Goal: Task Accomplishment & Management: Manage account settings

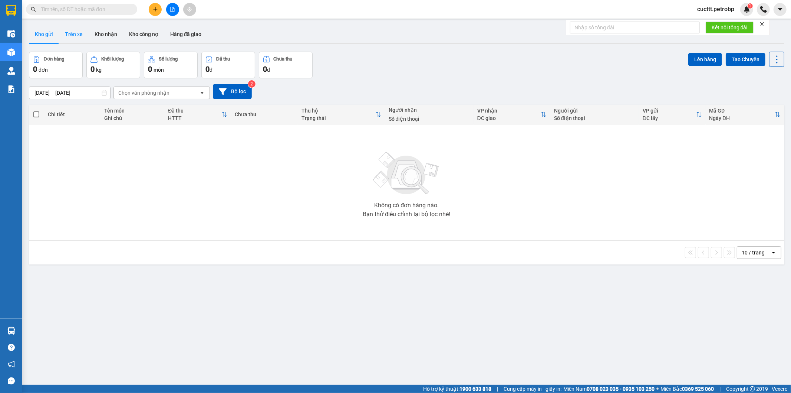
click at [72, 32] on button "Trên xe" at bounding box center [74, 34] width 30 height 18
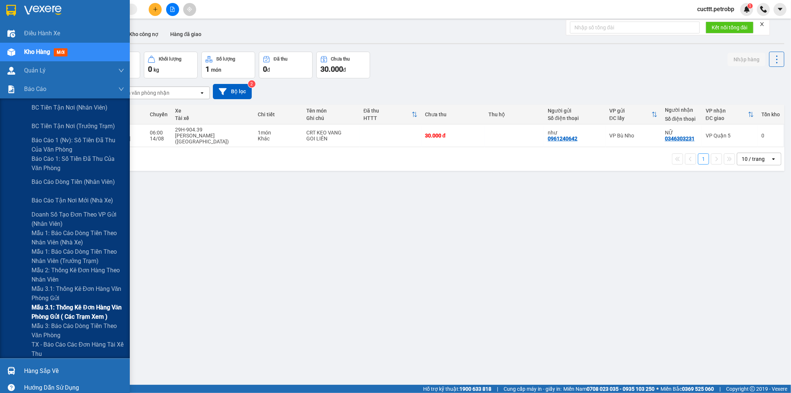
click at [91, 310] on span "Mẫu 3.1: Thống kê đơn hàng văn phòng gửi ( các trạm xem )" at bounding box center [78, 311] width 93 height 19
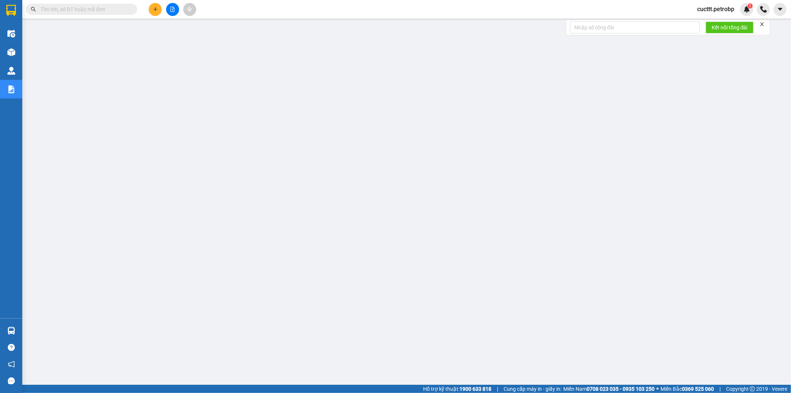
click at [96, 5] on input "text" at bounding box center [85, 9] width 88 height 8
paste input "BT2508130070"
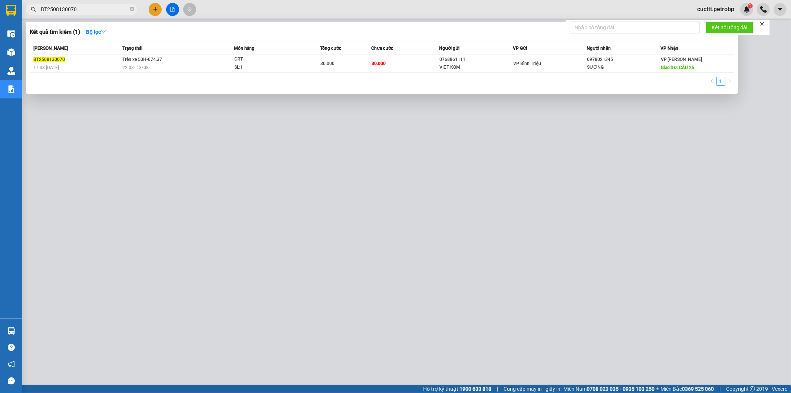
type input "BT2508130070"
click at [157, 165] on div at bounding box center [395, 196] width 791 height 393
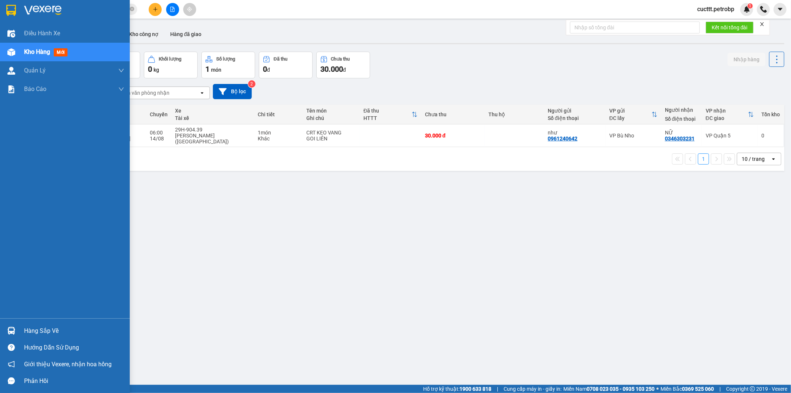
click at [86, 334] on div "Hàng sắp về" at bounding box center [74, 330] width 100 height 11
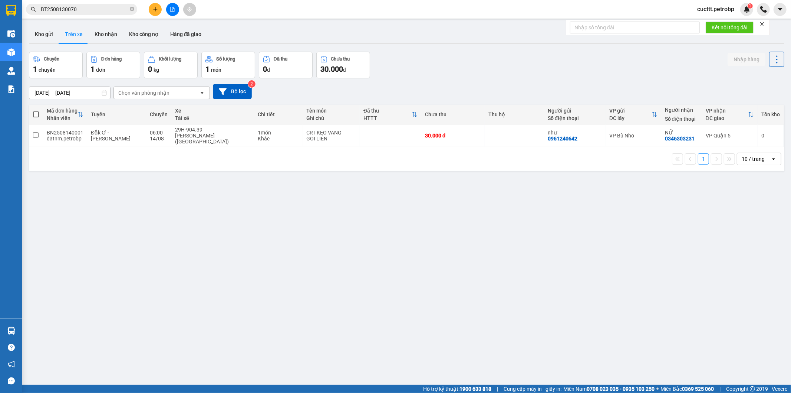
click at [206, 251] on section "Kết quả tìm kiếm ( 1 ) Bộ lọc Mã ĐH Trạng thái Món hàng Tổng cước Chưa cước Ngư…" at bounding box center [395, 196] width 791 height 393
click at [135, 93] on div "Chọn văn phòng nhận" at bounding box center [143, 92] width 51 height 7
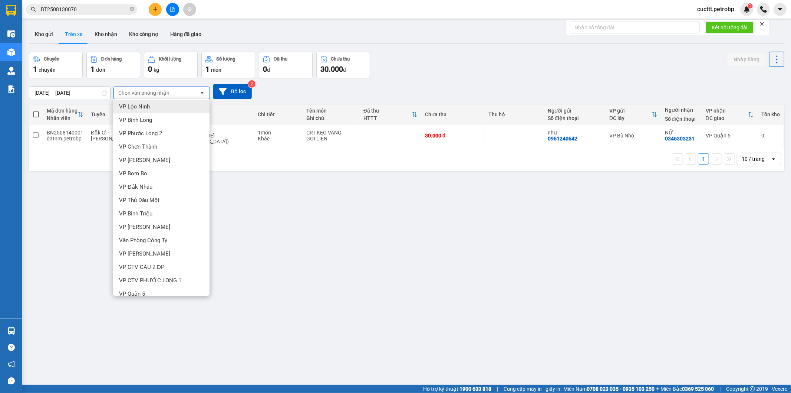
scroll to position [116, 0]
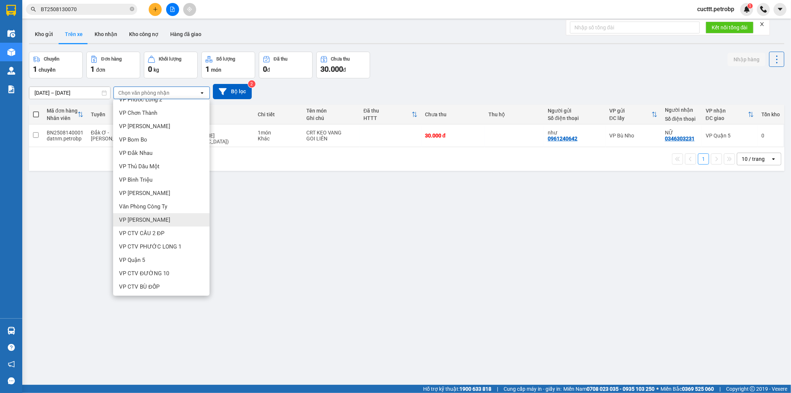
click at [157, 214] on div "VP [PERSON_NAME]" at bounding box center [161, 219] width 96 height 13
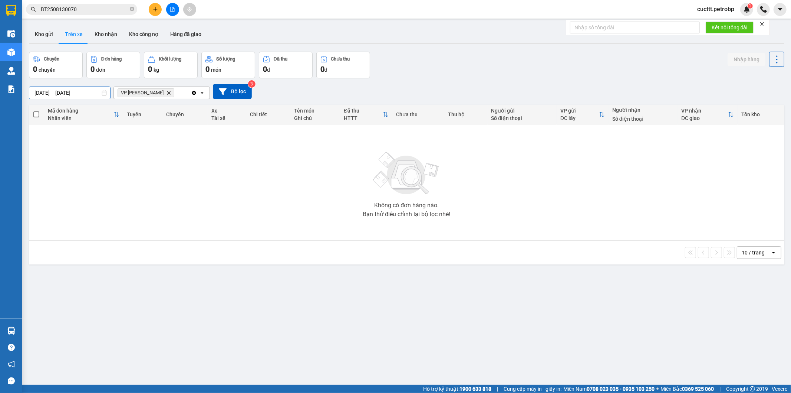
click at [57, 96] on div "ver 1.8.138 Kho gửi Trên xe Kho nhận Kho công nợ Hàng đã giao Chuyến 0 chuyến Đ…" at bounding box center [407, 218] width 762 height 393
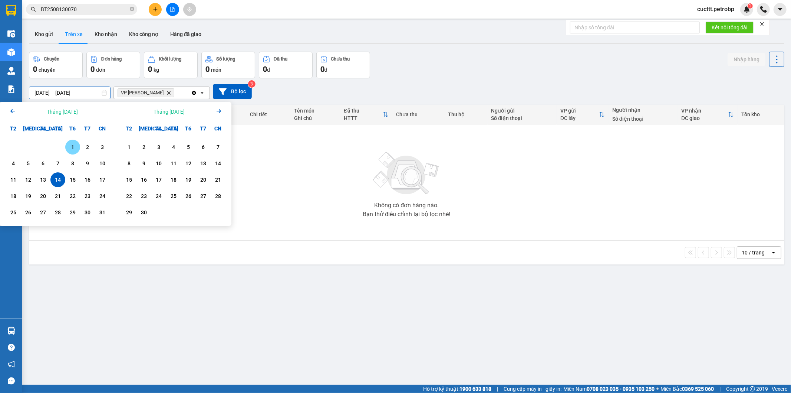
drag, startPoint x: 73, startPoint y: 143, endPoint x: 58, endPoint y: 171, distance: 31.9
click at [73, 145] on div "1" at bounding box center [73, 146] width 10 height 9
click at [57, 176] on div "14" at bounding box center [58, 179] width 10 height 9
type input "01/08/2025 – 14/08/2025"
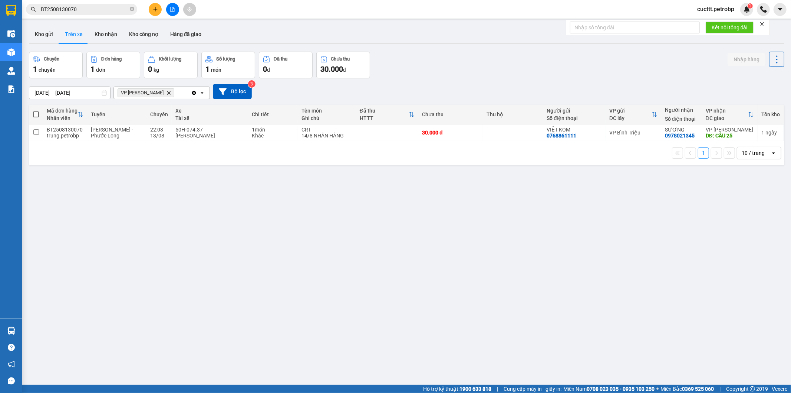
click at [98, 186] on div "ver 1.8.138 Kho gửi Trên xe Kho nhận Kho công nợ Hàng đã giao Chuyến 1 chuyến Đ…" at bounding box center [407, 218] width 762 height 393
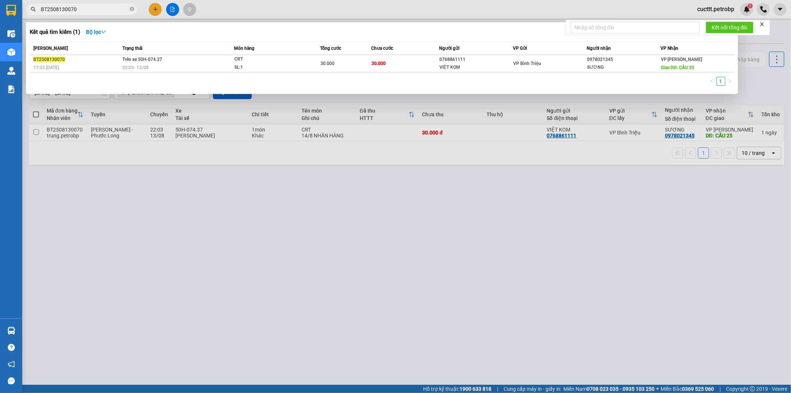
click at [112, 10] on input "BT2508130070" at bounding box center [85, 9] width 88 height 8
click at [132, 8] on icon "close-circle" at bounding box center [132, 9] width 4 height 4
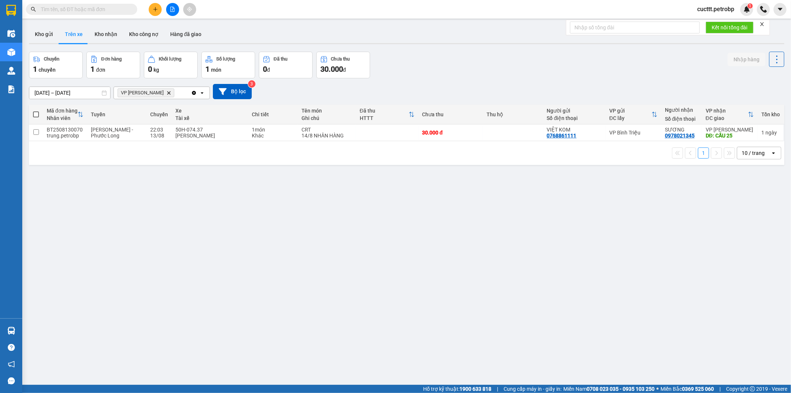
click at [124, 8] on input "text" at bounding box center [85, 9] width 88 height 8
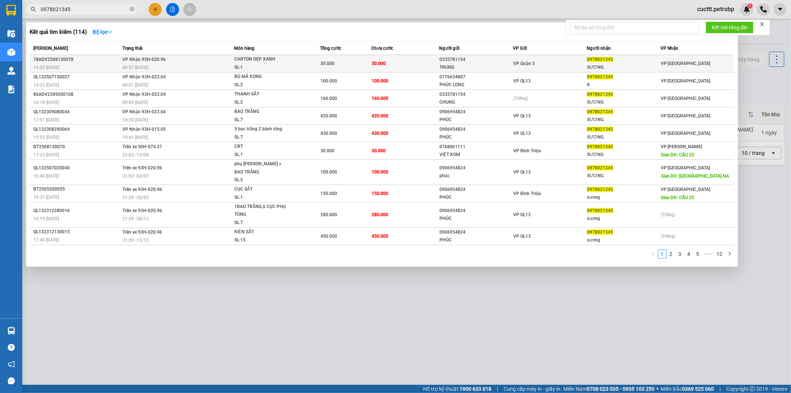
type input "0978021345"
click at [364, 66] on div "30.000" at bounding box center [346, 63] width 50 height 8
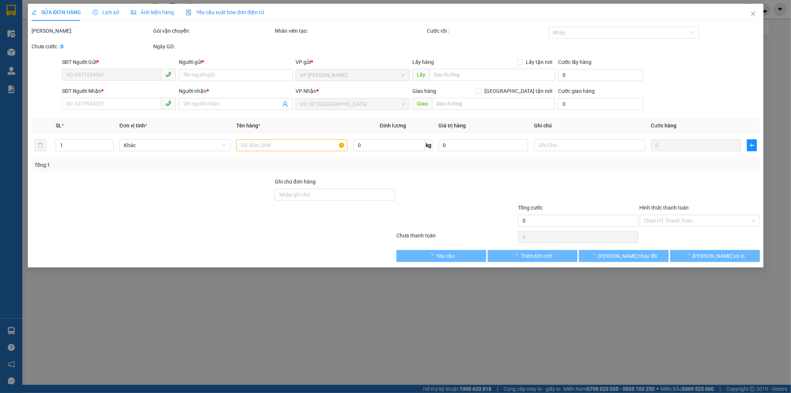
type input "0335781154"
type input "TRUNG"
type input "0978021345"
type input "SƯƠNG"
type input "30.000"
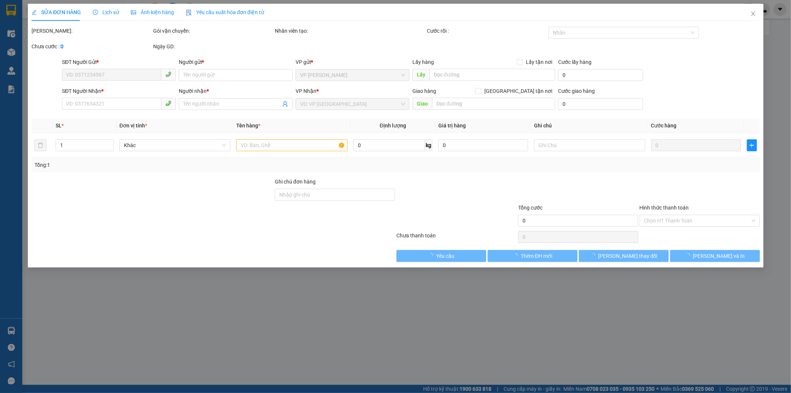
type input "30.000"
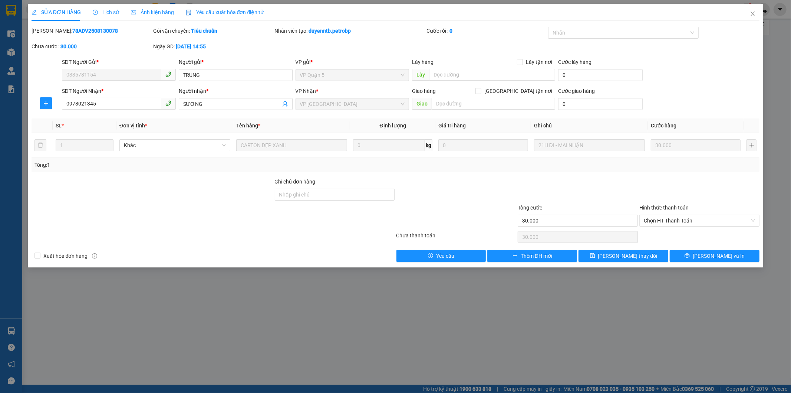
click at [94, 13] on icon "clock-circle" at bounding box center [95, 12] width 5 height 5
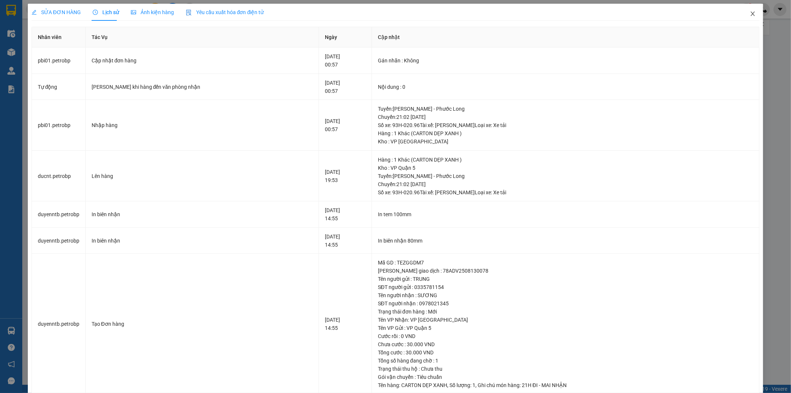
click at [750, 13] on icon "close" at bounding box center [753, 14] width 6 height 6
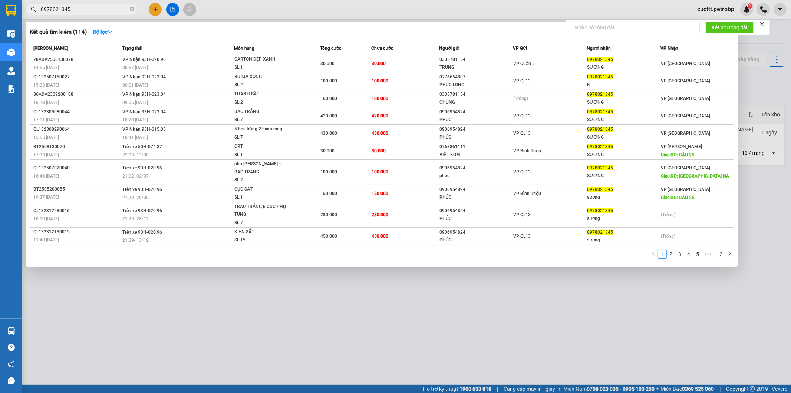
click at [97, 8] on input "0978021345" at bounding box center [85, 9] width 88 height 8
click at [49, 8] on input "0978021345" at bounding box center [85, 9] width 88 height 8
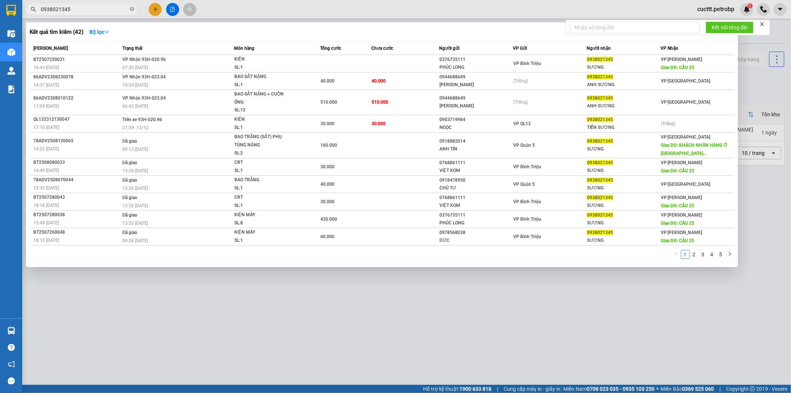
type input "0938021345"
click at [605, 292] on div at bounding box center [395, 196] width 791 height 393
click at [98, 9] on input "0938021345" at bounding box center [85, 9] width 88 height 8
click at [131, 9] on icon "close-circle" at bounding box center [132, 9] width 4 height 4
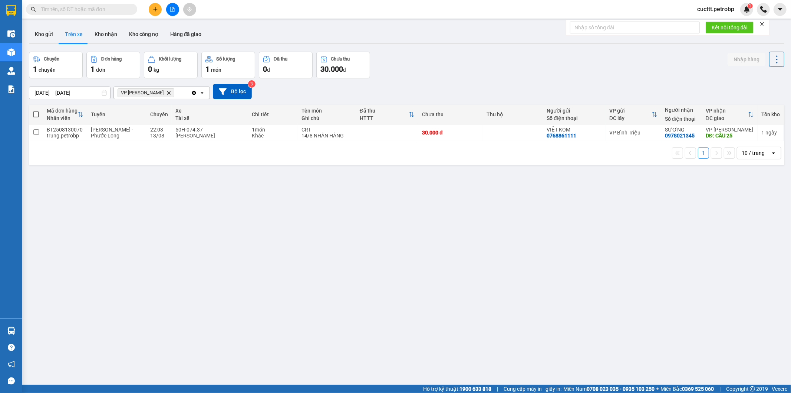
click at [85, 5] on input "text" at bounding box center [85, 9] width 88 height 8
click at [82, 9] on input "text" at bounding box center [85, 9] width 88 height 8
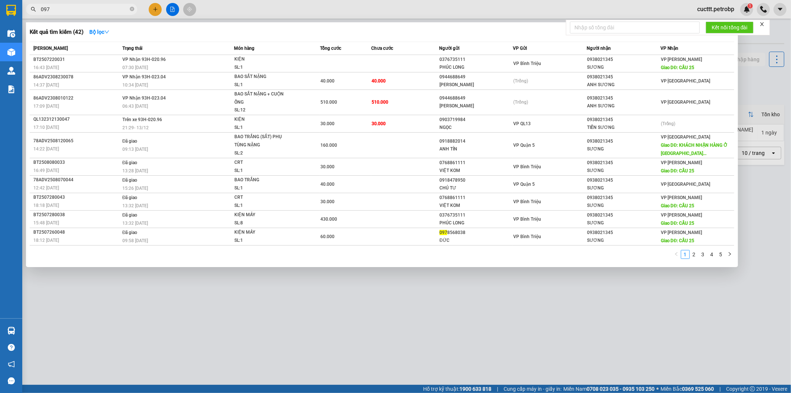
type input "0978"
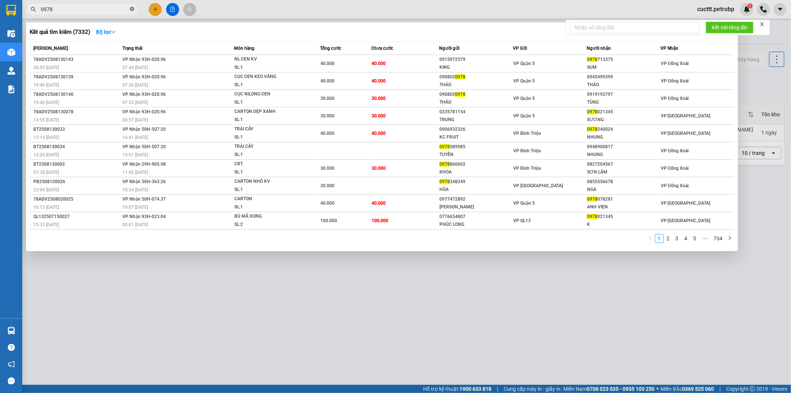
click at [132, 7] on icon "close-circle" at bounding box center [132, 9] width 4 height 4
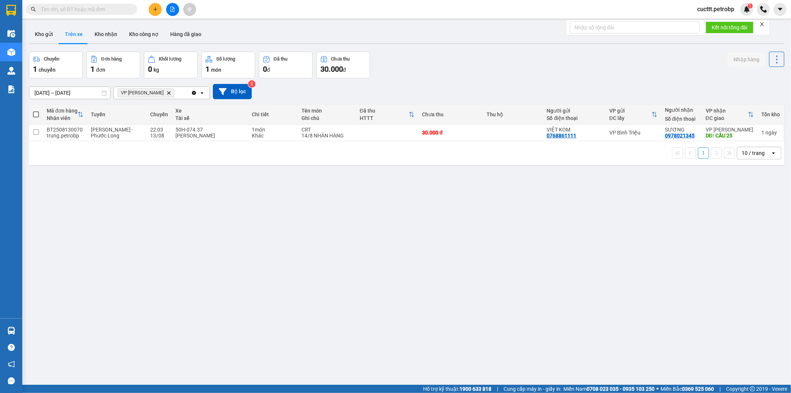
click at [101, 9] on input "text" at bounding box center [85, 9] width 88 height 8
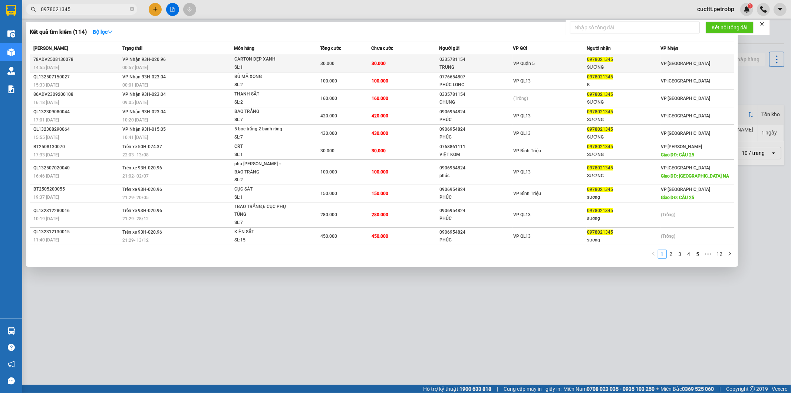
type input "0978021345"
click at [400, 63] on td "30.000" at bounding box center [405, 63] width 68 height 17
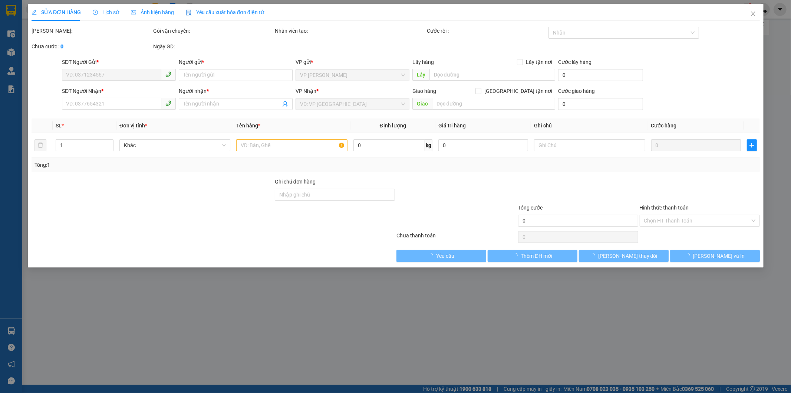
type input "0335781154"
type input "TRUNG"
type input "0978021345"
type input "SƯƠNG"
type input "30.000"
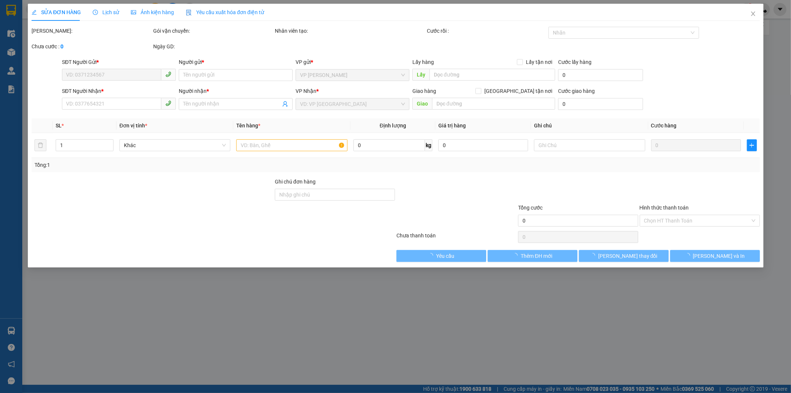
type input "30.000"
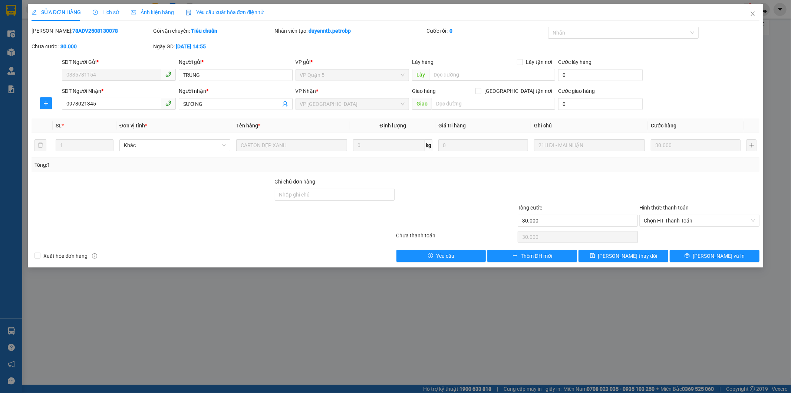
drag, startPoint x: 50, startPoint y: 29, endPoint x: 101, endPoint y: 32, distance: 50.9
click at [101, 32] on div "Mã ĐH: 78ADV2508130078" at bounding box center [92, 31] width 120 height 8
copy b "78ADV2508130078"
click at [751, 15] on icon "close" at bounding box center [753, 14] width 6 height 6
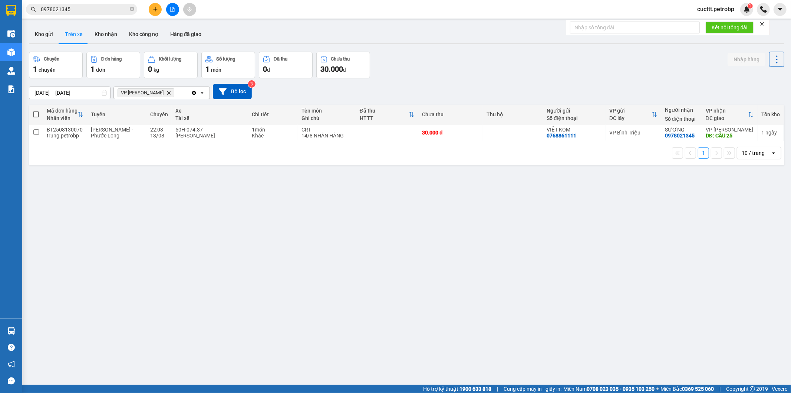
click at [116, 192] on div "ver 1.8.138 Kho gửi Trên xe Kho nhận Kho công nợ Hàng đã giao Chuyến 1 chuyến Đ…" at bounding box center [407, 218] width 762 height 393
click at [45, 35] on button "Kho gửi" at bounding box center [44, 34] width 30 height 18
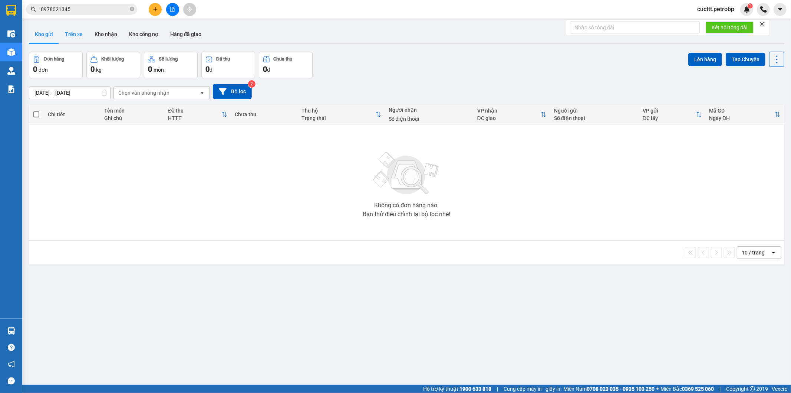
click at [68, 36] on button "Trên xe" at bounding box center [74, 34] width 30 height 18
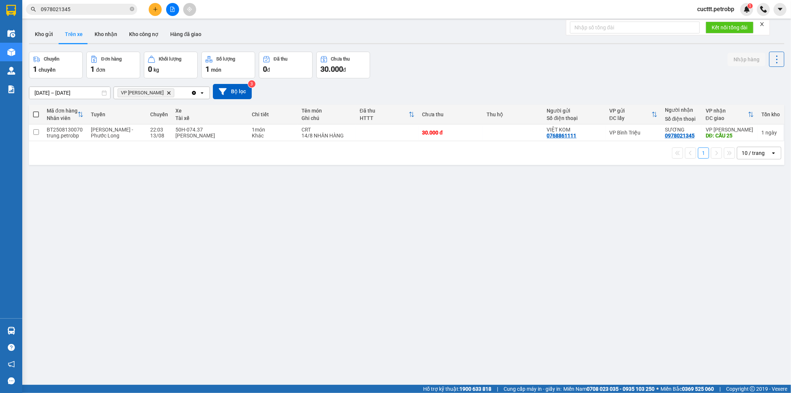
drag, startPoint x: 78, startPoint y: 191, endPoint x: 80, endPoint y: 175, distance: 16.4
click at [78, 191] on div "ver 1.8.138 Kho gửi Trên xe Kho nhận Kho công nợ Hàng đã giao Chuyến 1 chuyến Đ…" at bounding box center [407, 218] width 762 height 393
click at [102, 33] on button "Kho nhận" at bounding box center [106, 34] width 35 height 18
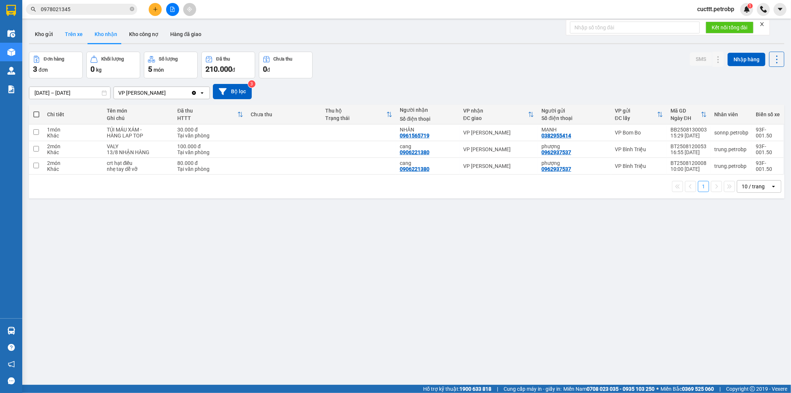
click at [76, 36] on button "Trên xe" at bounding box center [74, 34] width 30 height 18
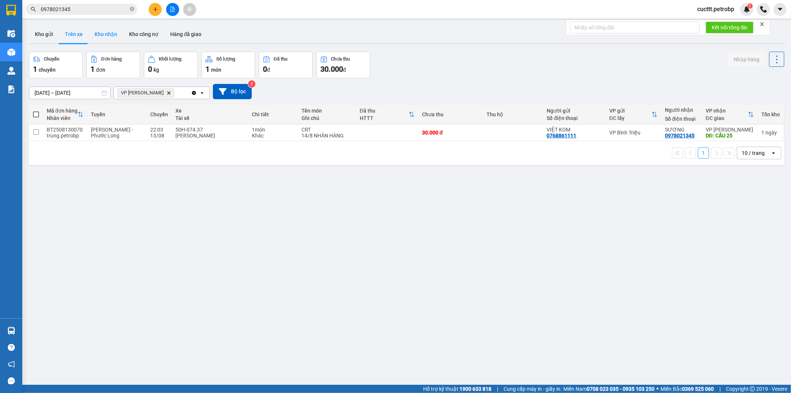
click at [105, 32] on button "Kho nhận" at bounding box center [106, 34] width 35 height 18
type input "12/08/2025 – 14/08/2025"
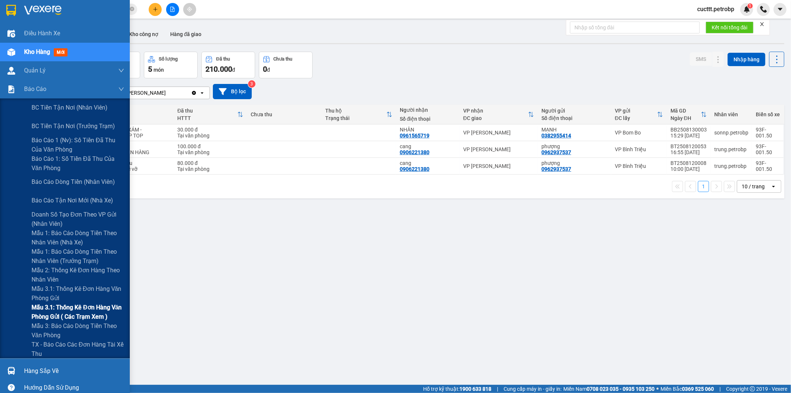
click at [83, 312] on span "Mẫu 3.1: Thống kê đơn hàng văn phòng gửi ( các trạm xem )" at bounding box center [78, 311] width 93 height 19
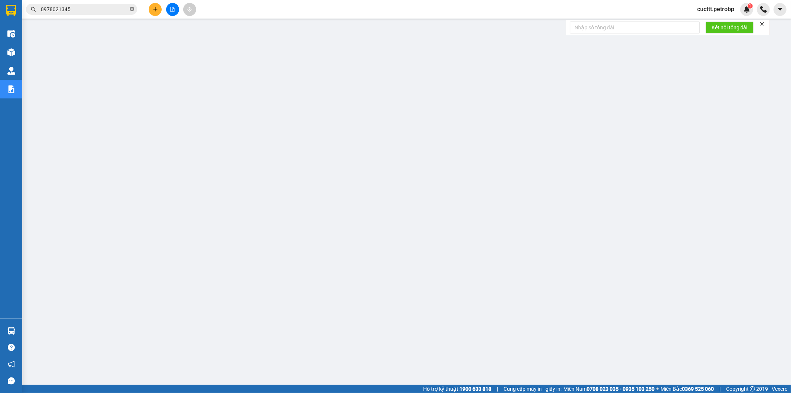
click at [132, 7] on icon "close-circle" at bounding box center [132, 9] width 4 height 4
click at [118, 13] on span at bounding box center [81, 9] width 111 height 11
click at [55, 6] on input "text" at bounding box center [85, 9] width 88 height 8
paste input "ĐX2508140003"
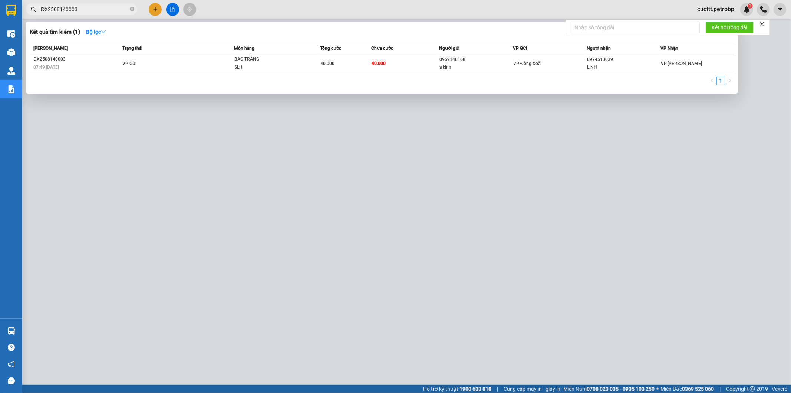
type input "ĐX2508140003"
click at [258, 160] on div at bounding box center [395, 196] width 791 height 393
click at [131, 10] on icon "close-circle" at bounding box center [132, 9] width 4 height 4
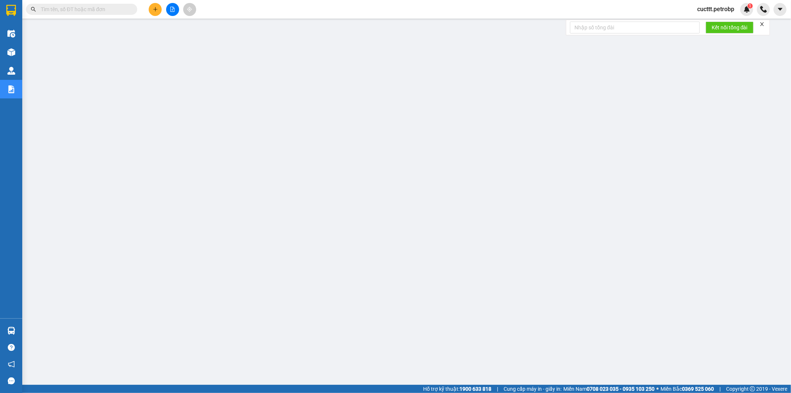
click at [113, 7] on input "text" at bounding box center [85, 9] width 88 height 8
paste input "78ADV2508130076"
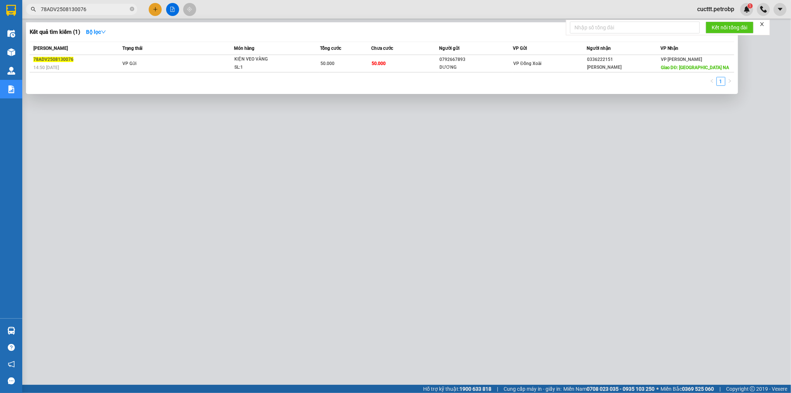
type input "78ADV2508130076"
click at [438, 157] on div at bounding box center [395, 196] width 791 height 393
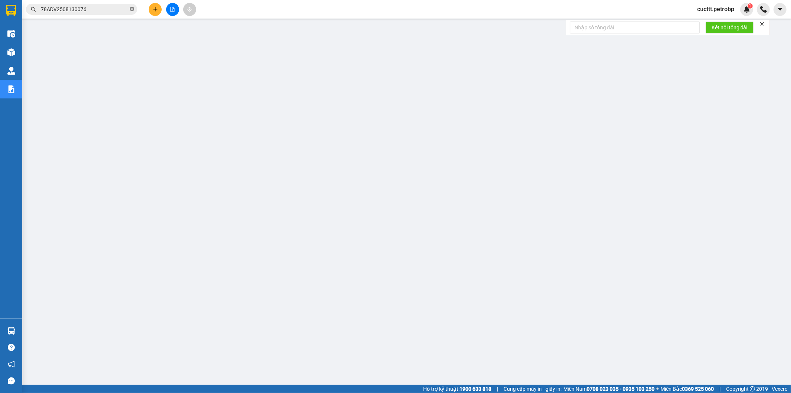
click at [132, 9] on icon "close-circle" at bounding box center [132, 9] width 4 height 4
click at [123, 10] on input "text" at bounding box center [85, 9] width 88 height 8
paste input "78ADV2508130071"
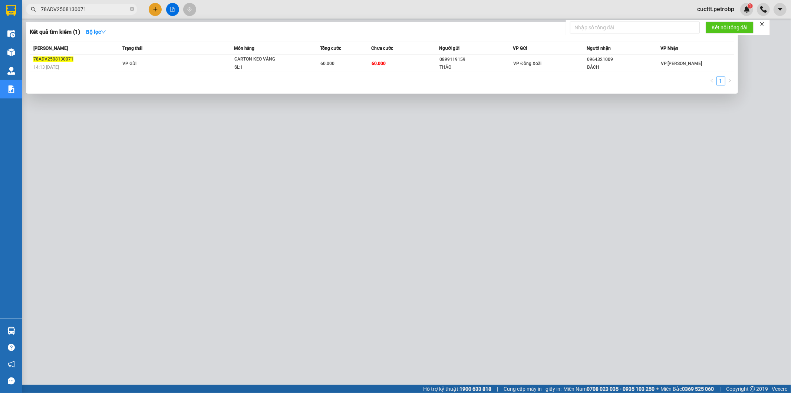
type input "78ADV2508130071"
click at [223, 181] on div at bounding box center [395, 196] width 791 height 393
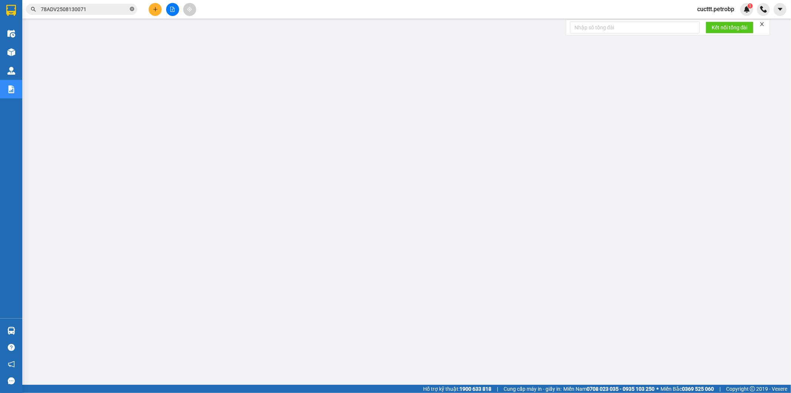
click at [134, 9] on icon "close-circle" at bounding box center [132, 9] width 4 height 4
click at [114, 6] on input "text" at bounding box center [85, 9] width 88 height 8
paste input "78ADV2508130072"
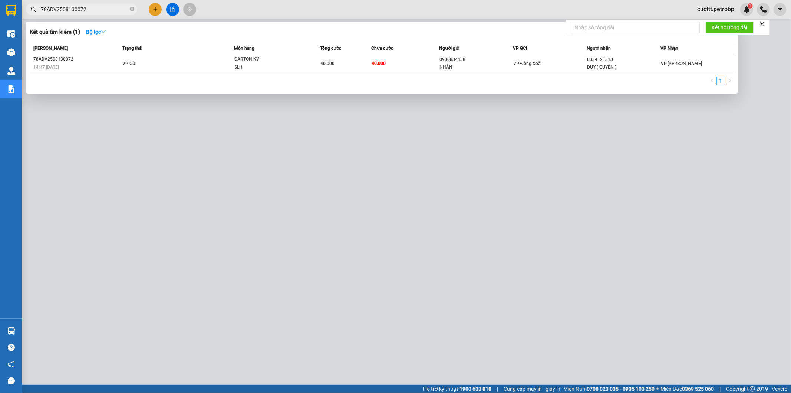
type input "78ADV2508130072"
click at [302, 119] on div at bounding box center [395, 196] width 791 height 393
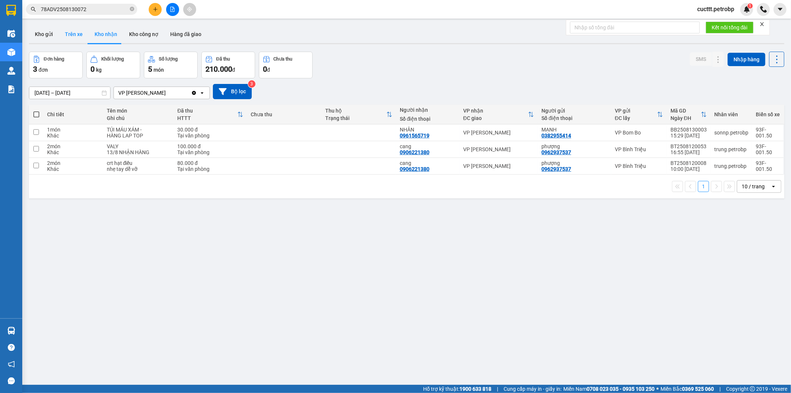
click at [70, 41] on button "Trên xe" at bounding box center [74, 34] width 30 height 18
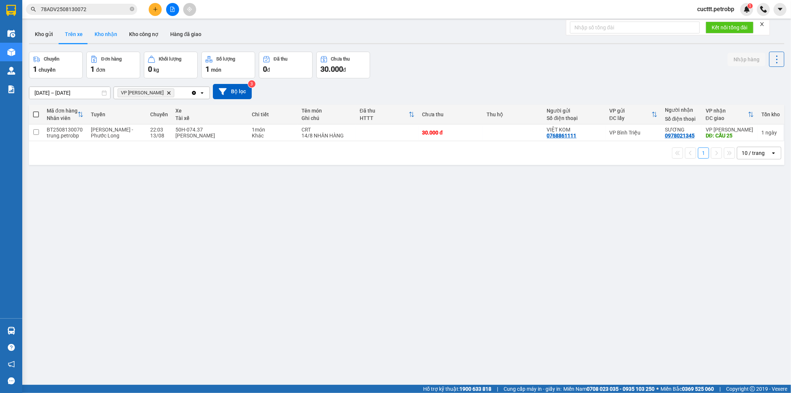
click at [104, 36] on button "Kho nhận" at bounding box center [106, 34] width 35 height 18
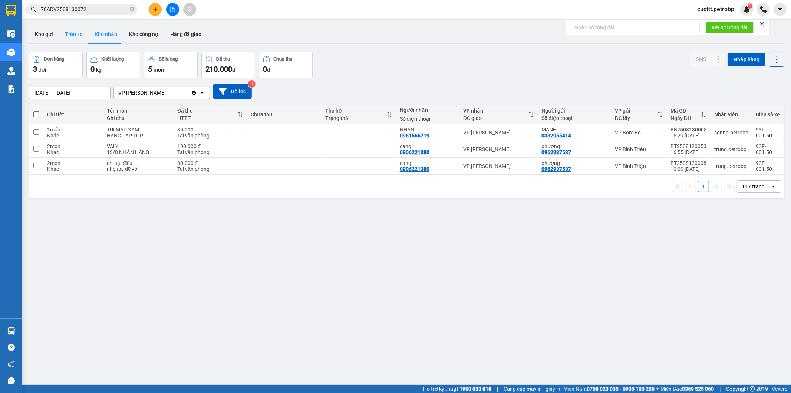
click at [73, 36] on button "Trên xe" at bounding box center [74, 34] width 30 height 18
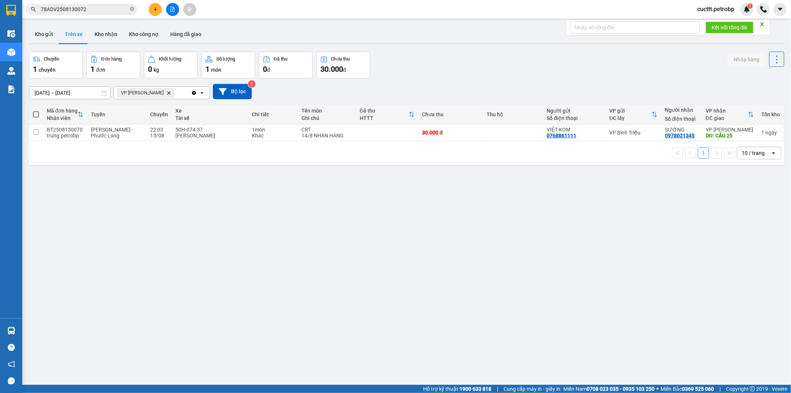
click at [125, 210] on div "ver 1.8.138 Kho gửi Trên xe Kho nhận Kho công nợ Hàng đã giao Chuyến 1 chuyến Đ…" at bounding box center [407, 218] width 762 height 393
click at [103, 33] on button "Kho nhận" at bounding box center [106, 34] width 35 height 18
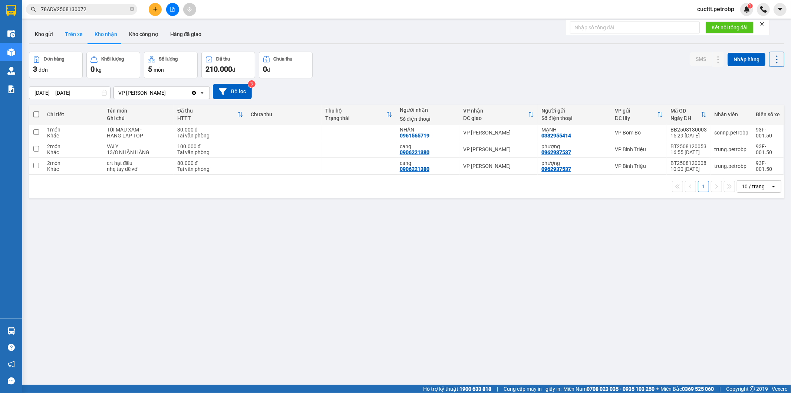
click at [72, 36] on button "Trên xe" at bounding box center [74, 34] width 30 height 18
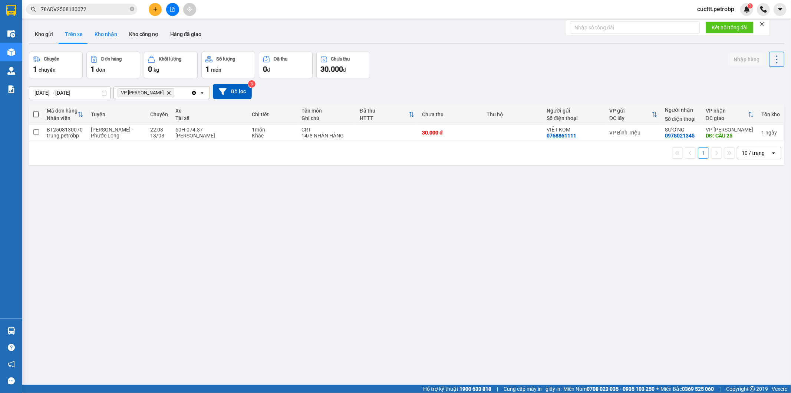
click at [102, 36] on button "Kho nhận" at bounding box center [106, 34] width 35 height 18
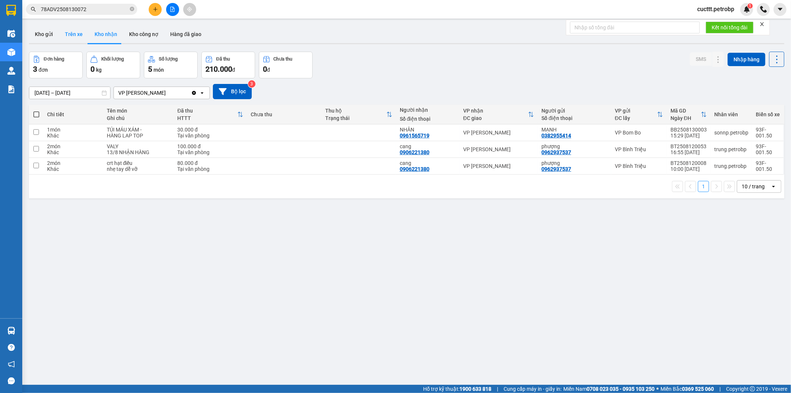
click at [72, 29] on button "Trên xe" at bounding box center [74, 34] width 30 height 18
type input "01/08/2025 – 14/08/2025"
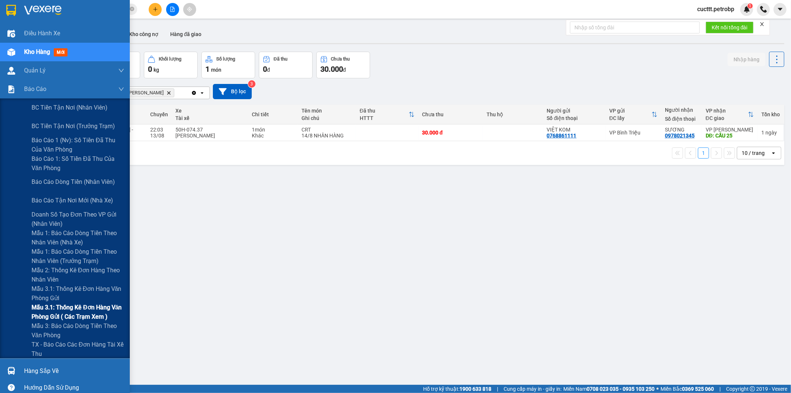
click at [73, 313] on span "Mẫu 3.1: Thống kê đơn hàng văn phòng gửi ( các trạm xem )" at bounding box center [78, 311] width 93 height 19
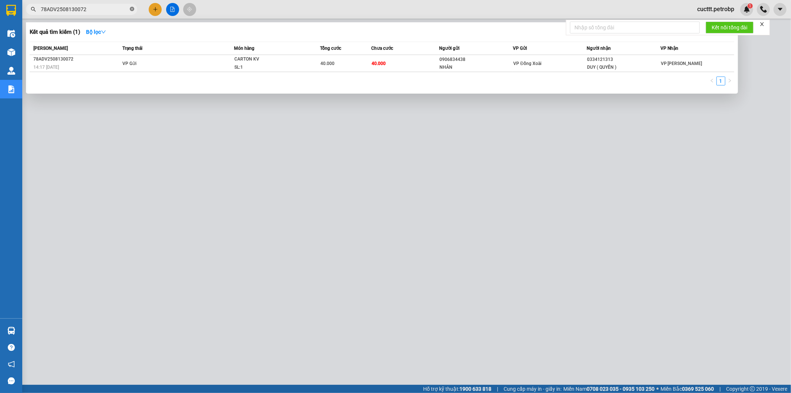
click at [132, 8] on icon "close-circle" at bounding box center [132, 9] width 4 height 4
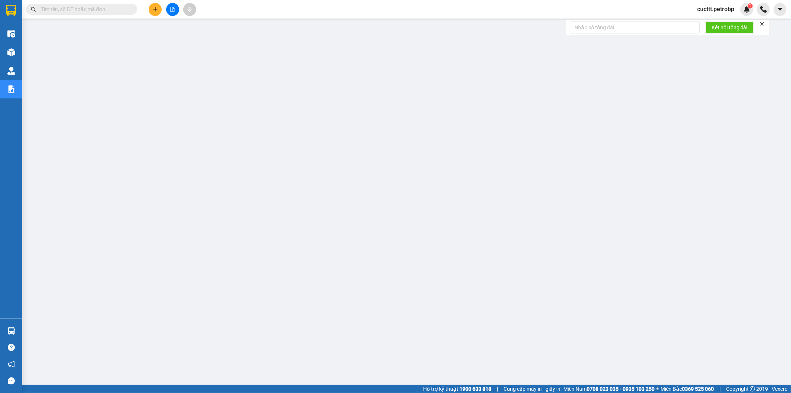
click at [105, 10] on input "text" at bounding box center [85, 9] width 88 height 8
paste input "ĐX2508140004"
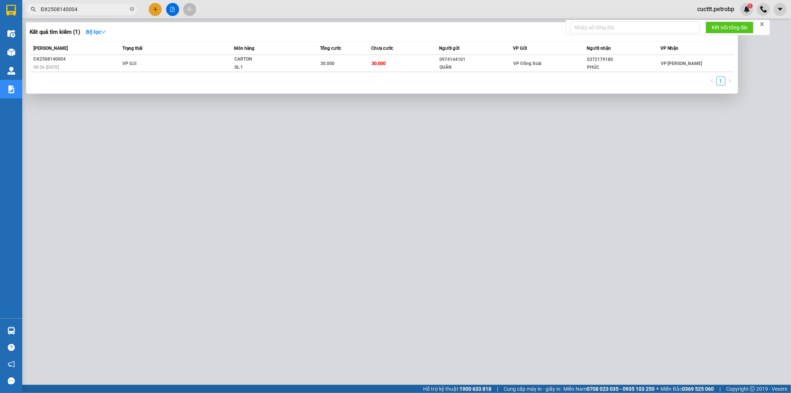
type input "ĐX2508140004"
click at [198, 180] on div at bounding box center [395, 196] width 791 height 393
click at [96, 9] on input "ĐX2508140004" at bounding box center [85, 9] width 88 height 8
click at [108, 194] on div at bounding box center [395, 196] width 791 height 393
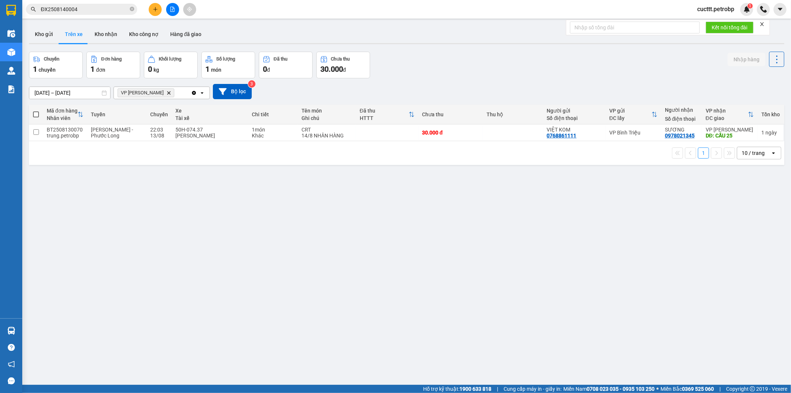
click at [726, 7] on span "cucttt.petrobp" at bounding box center [716, 8] width 49 height 9
click at [719, 24] on span "Đăng xuất" at bounding box center [719, 23] width 34 height 8
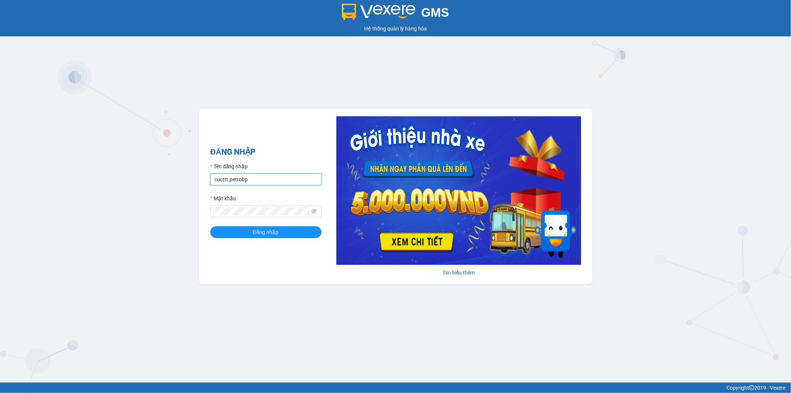
click at [259, 181] on input "cucttt.petrobp" at bounding box center [265, 179] width 111 height 12
type input "c"
type input "C"
click at [260, 180] on input "C" at bounding box center [265, 179] width 111 height 12
type input "ctv_vpduong10.petrobp"
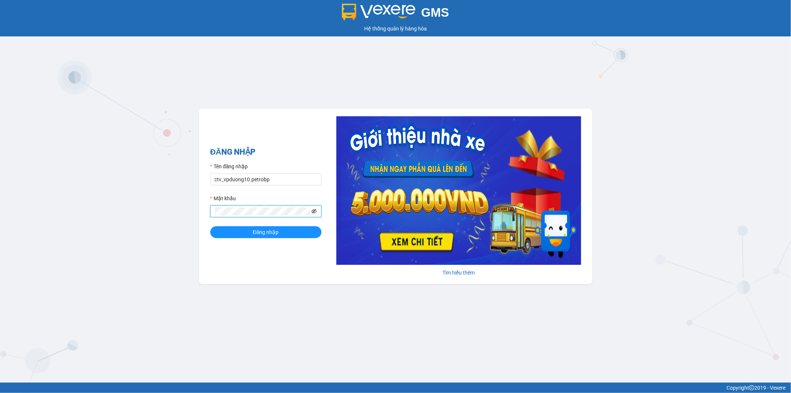
click at [314, 212] on icon "eye-invisible" at bounding box center [314, 211] width 1 height 1
click at [229, 232] on button "Đăng nhập" at bounding box center [265, 232] width 111 height 12
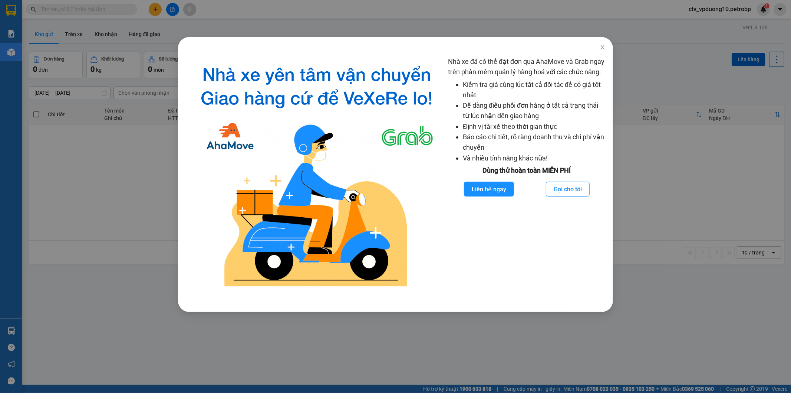
click at [79, 154] on div "Nhà xe đã có thể đặt đơn qua AhaMove và Grab ngay trên phần mềm quản lý hàng ho…" at bounding box center [395, 196] width 791 height 393
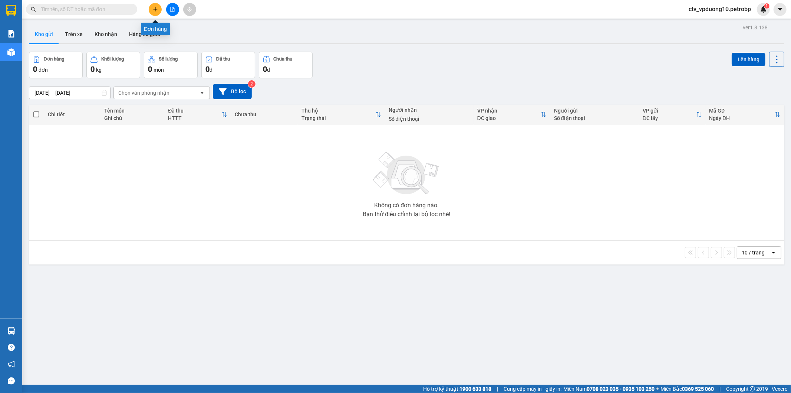
click at [154, 9] on icon "plus" at bounding box center [155, 9] width 4 height 0
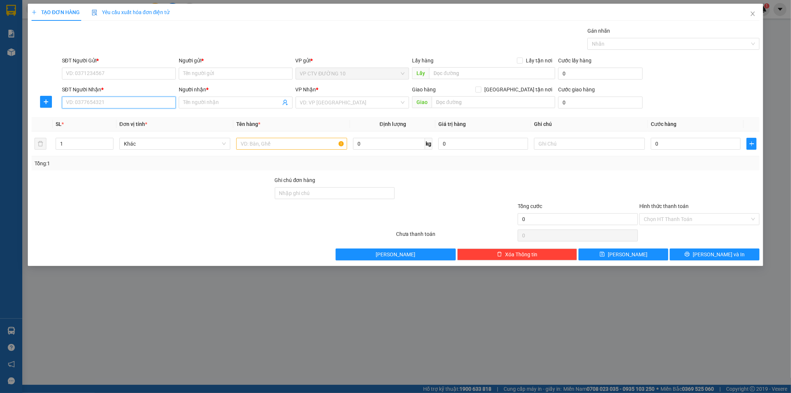
click at [108, 102] on input "SĐT Người Nhận *" at bounding box center [119, 102] width 114 height 12
click at [110, 102] on input "SĐT Người Nhận *" at bounding box center [119, 102] width 114 height 12
click at [103, 104] on input "0332" at bounding box center [119, 102] width 114 height 12
type input "0332629256"
click at [131, 103] on input "0332629256" at bounding box center [119, 102] width 114 height 12
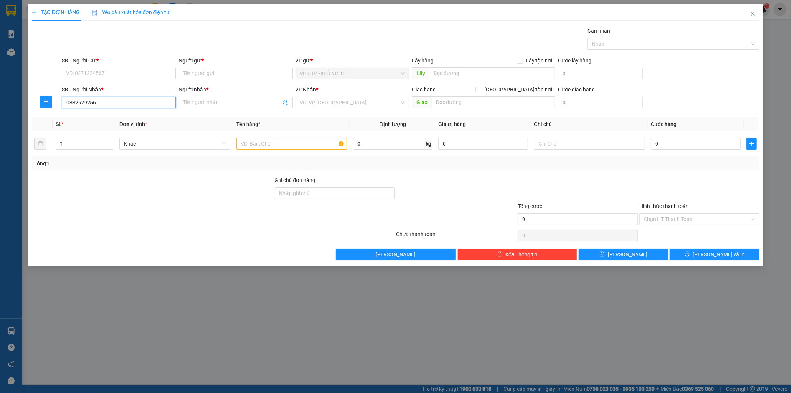
drag, startPoint x: 65, startPoint y: 100, endPoint x: 105, endPoint y: 101, distance: 40.4
click at [105, 101] on input "0332629256" at bounding box center [119, 102] width 114 height 12
click at [128, 71] on input "SĐT Người Gửi *" at bounding box center [119, 74] width 114 height 12
paste input "0357711773"
type input "0357711773"
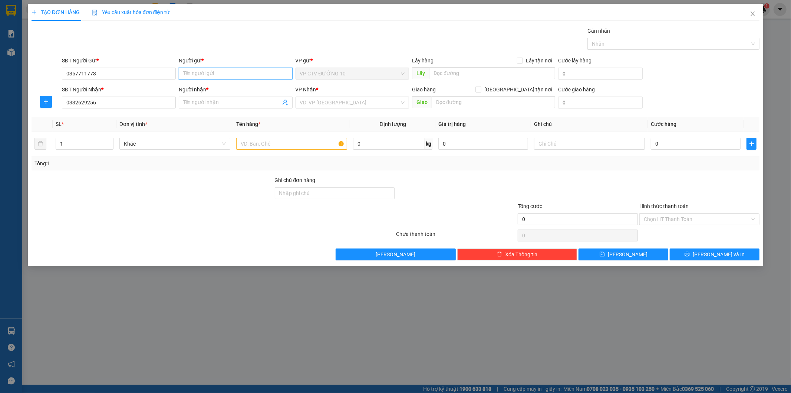
click at [188, 70] on input "Người gửi *" at bounding box center [236, 74] width 114 height 12
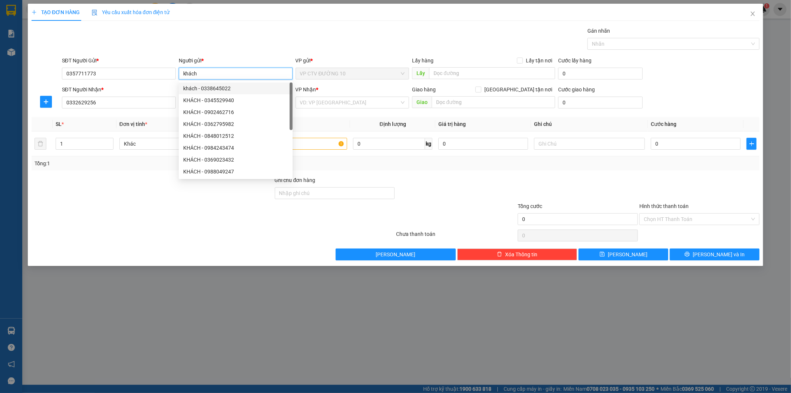
type input "khách"
click at [292, 27] on div "Gói vận chuyển * Tiêu chuẩn Gán nhãn Nhãn" at bounding box center [410, 40] width 701 height 26
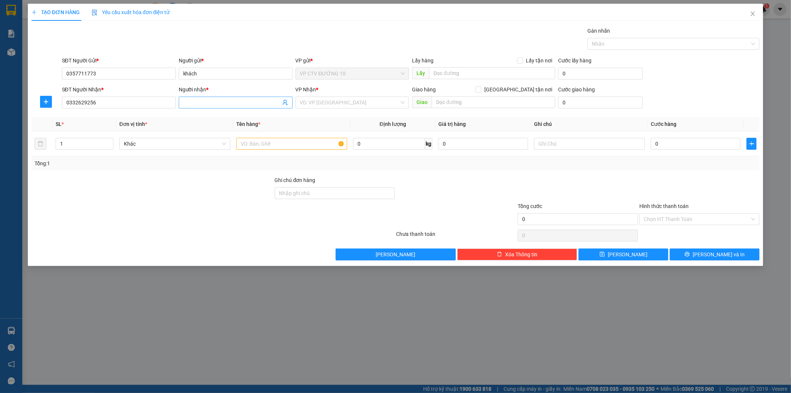
click at [214, 104] on input "Người nhận *" at bounding box center [232, 102] width 98 height 8
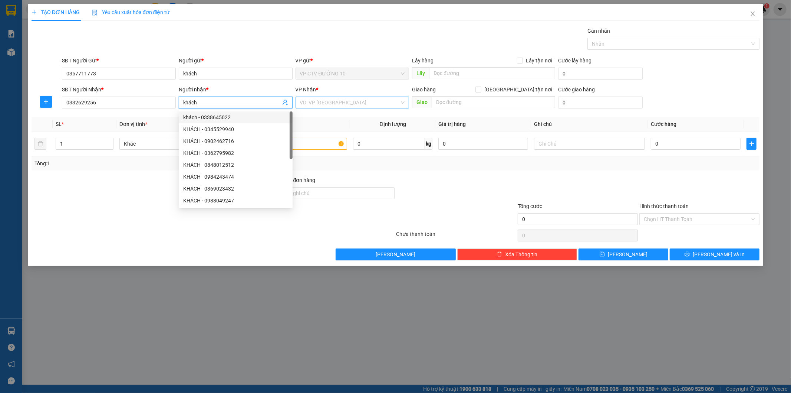
type input "khách"
click at [312, 102] on input "search" at bounding box center [350, 102] width 100 height 11
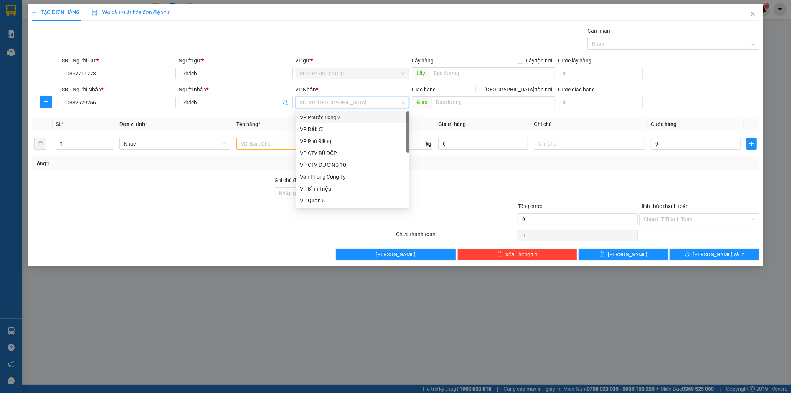
type input "q"
click at [330, 114] on div "VP Quận 5" at bounding box center [352, 117] width 105 height 8
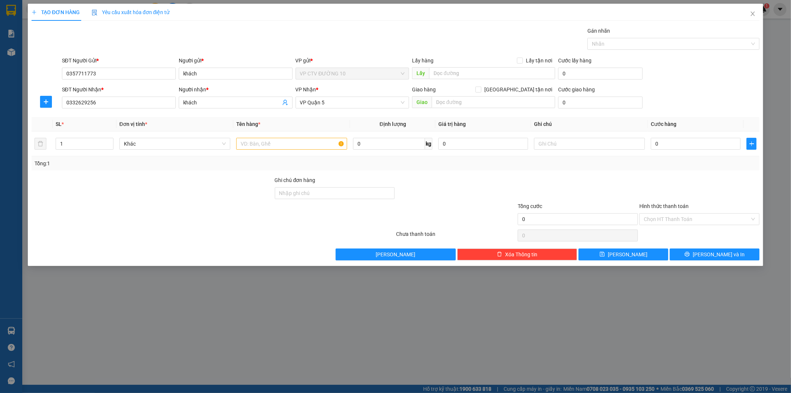
click at [586, 167] on div "Tổng: 1" at bounding box center [396, 163] width 723 height 8
click at [455, 73] on input "text" at bounding box center [492, 73] width 126 height 12
type input "d"
type input "đak úy"
click at [46, 99] on icon "plus" at bounding box center [46, 102] width 6 height 6
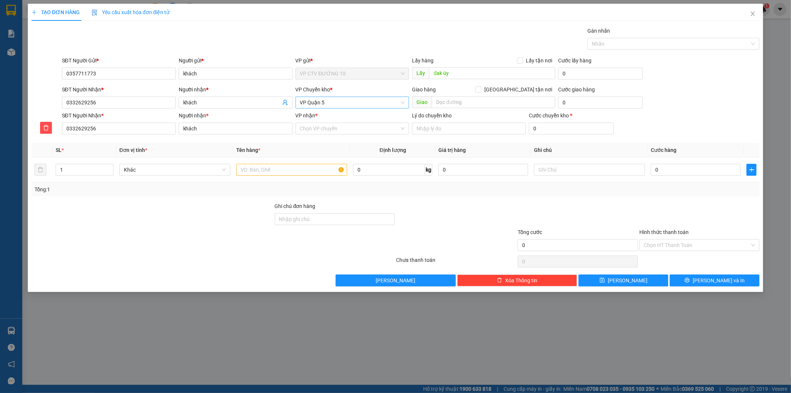
click at [333, 103] on span "VP Quận 5" at bounding box center [352, 102] width 105 height 11
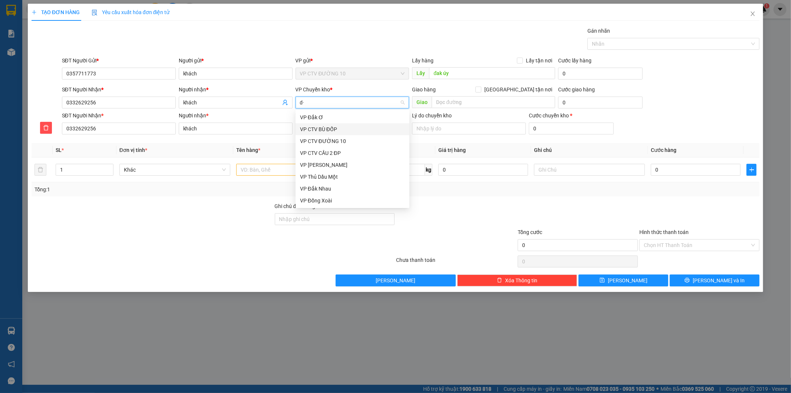
type input "d"
type input "đ"
drag, startPoint x: 331, startPoint y: 197, endPoint x: 329, endPoint y: 189, distance: 8.4
click at [331, 197] on div "VP Đồng Xoài" at bounding box center [352, 200] width 105 height 8
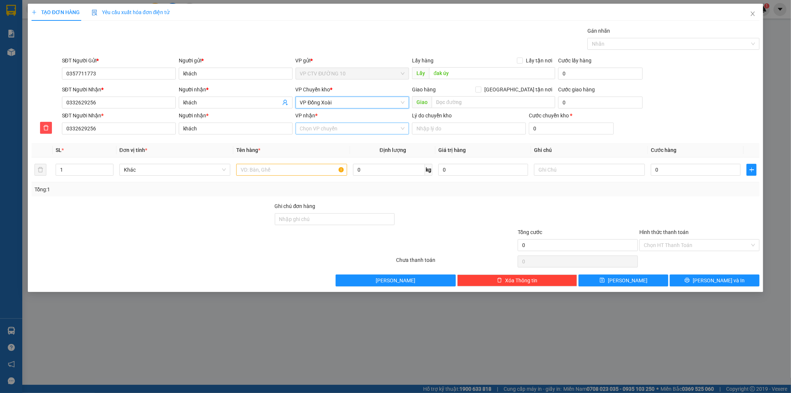
click at [329, 128] on input "VP nhận *" at bounding box center [350, 128] width 100 height 11
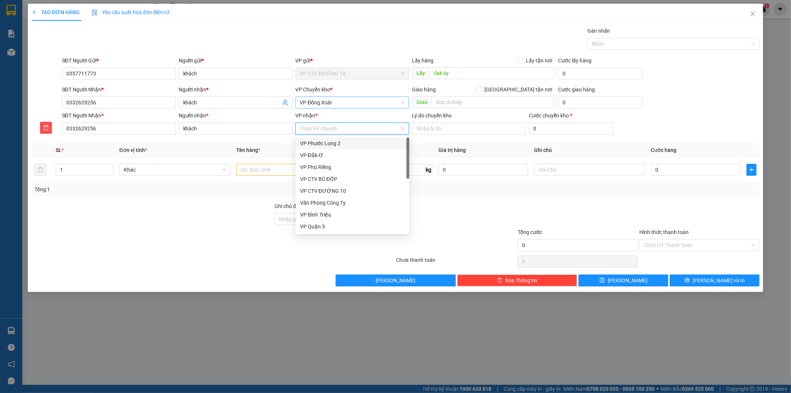
type input "q"
click at [328, 142] on div "VP Quận 5" at bounding box center [352, 143] width 105 height 8
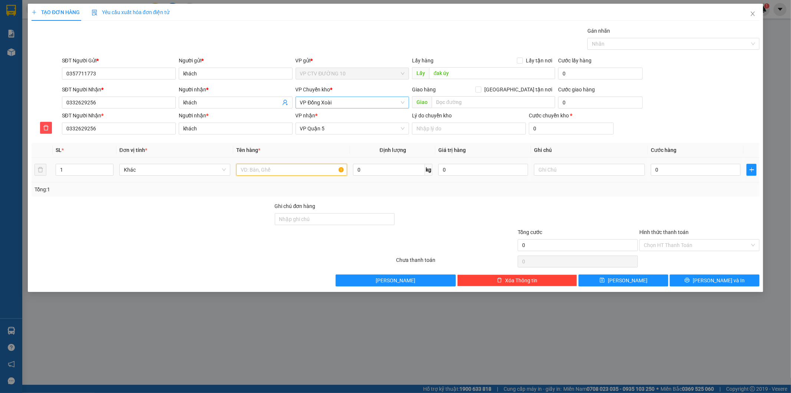
click at [285, 173] on input "text" at bounding box center [291, 170] width 111 height 12
type input "crt"
click at [681, 170] on input "0" at bounding box center [696, 170] width 90 height 12
type input "4"
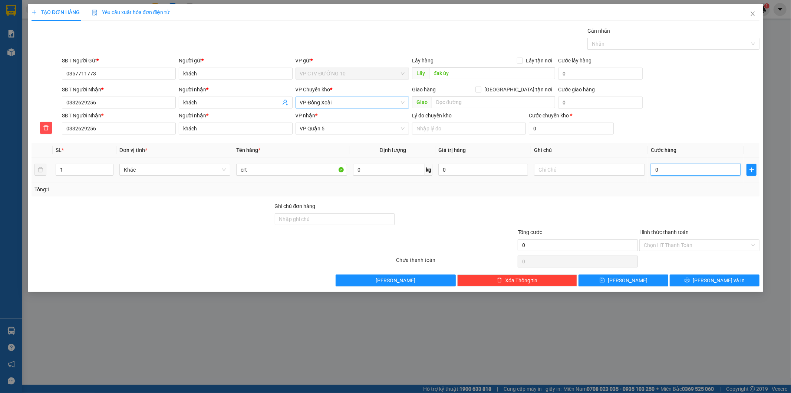
type input "4"
type input "40"
type input "400"
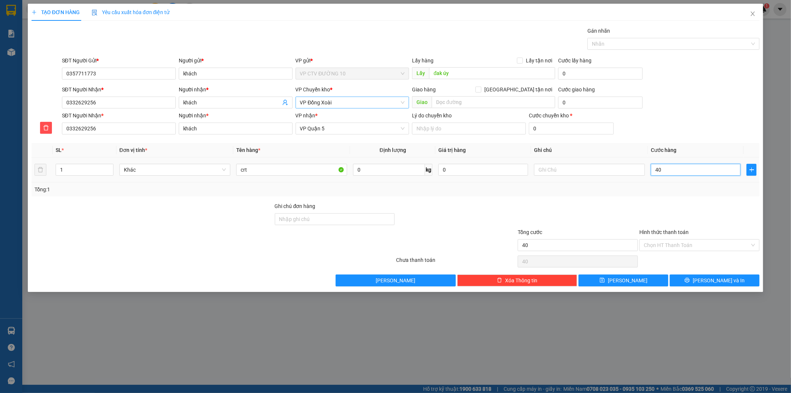
type input "400"
type input "4.000"
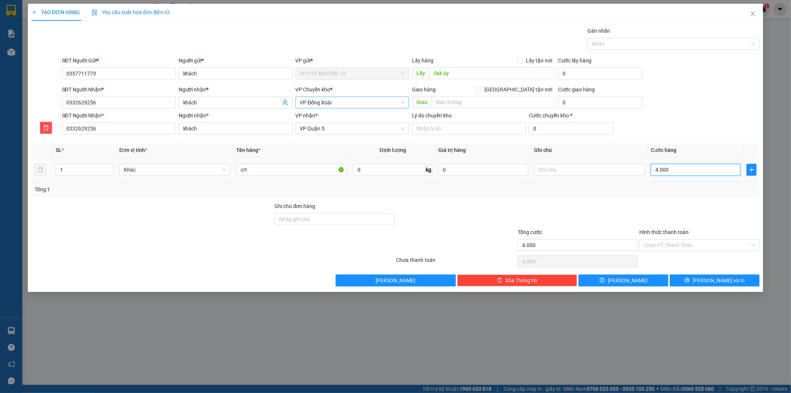
type input "40.000"
click at [695, 247] on input "Hình thức thanh toán" at bounding box center [697, 244] width 106 height 11
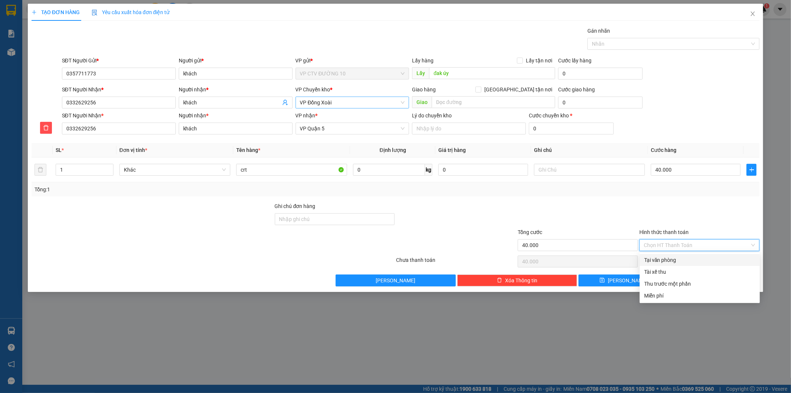
click at [669, 258] on div "Tại văn phòng" at bounding box center [699, 260] width 111 height 8
type input "0"
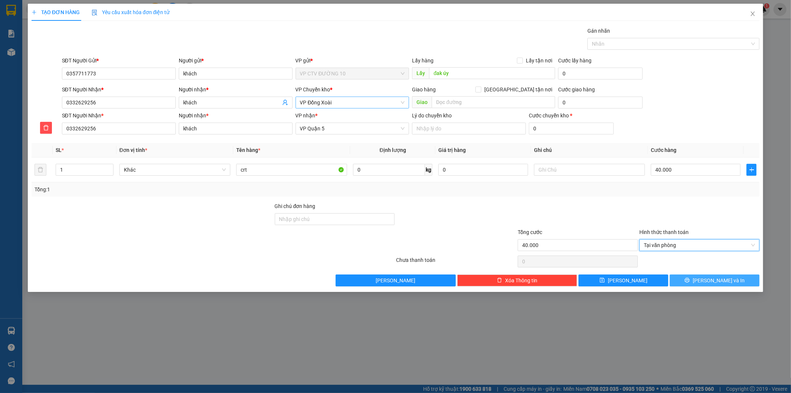
click at [696, 276] on button "[PERSON_NAME] và In" at bounding box center [715, 280] width 90 height 12
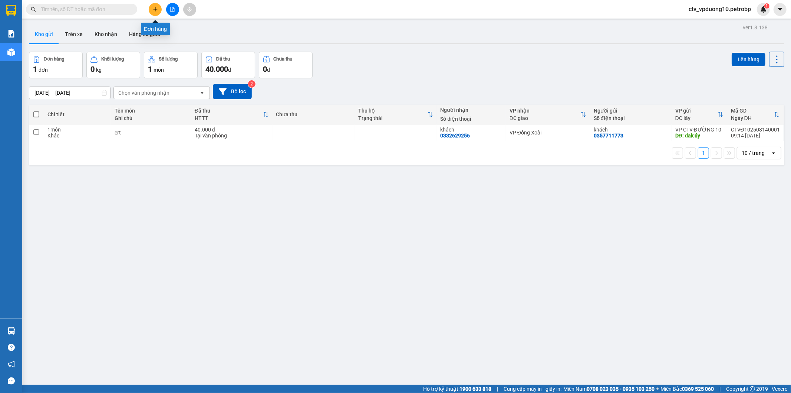
click at [157, 4] on button at bounding box center [155, 9] width 13 height 13
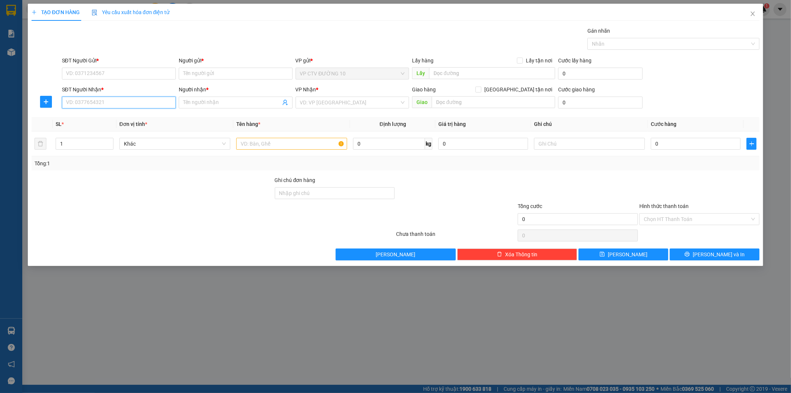
click at [122, 101] on input "SĐT Người Nhận *" at bounding box center [119, 102] width 114 height 12
paste input "035 3524300"
click at [77, 101] on input "035 3524300" at bounding box center [119, 102] width 114 height 12
type input "0353524300"
click at [125, 73] on input "SĐT Người Gửi *" at bounding box center [119, 74] width 114 height 12
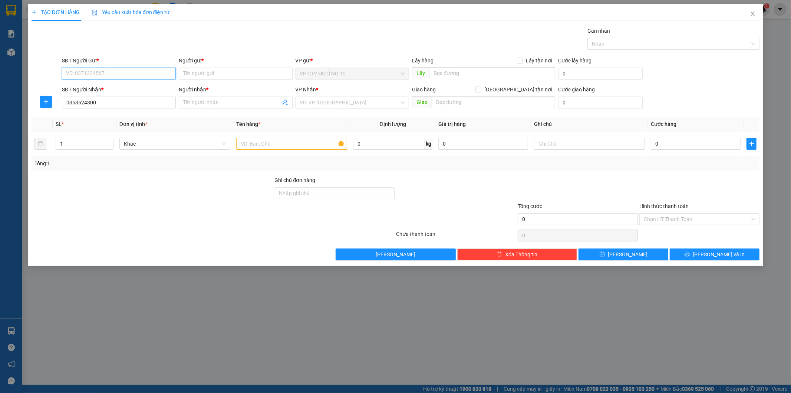
paste input "0357405117"
type input "0357405117"
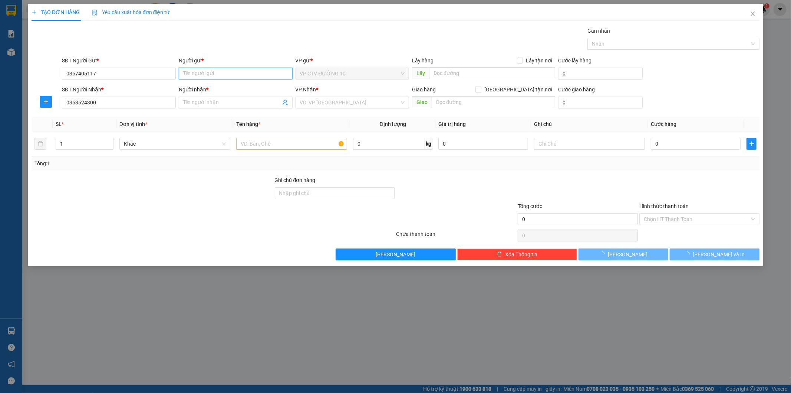
click at [227, 73] on input "Người gửi *" at bounding box center [236, 74] width 114 height 12
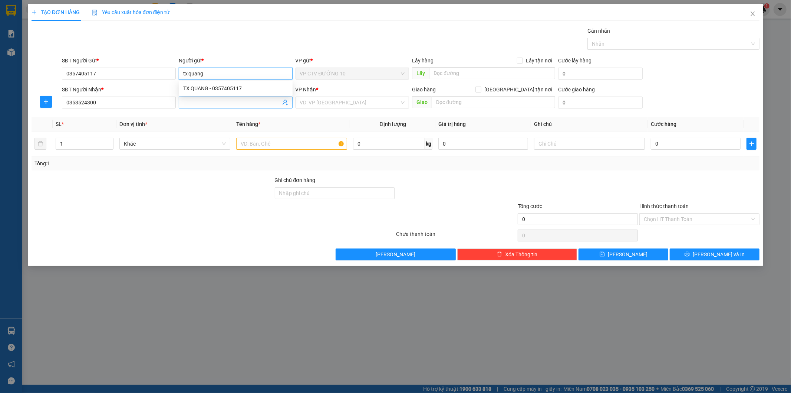
type input "tx quang"
click at [192, 102] on input "Người nhận *" at bounding box center [232, 102] width 98 height 8
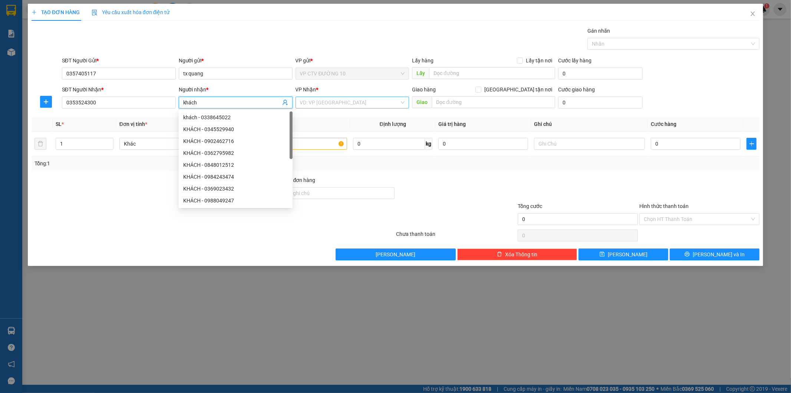
type input "khách"
click at [351, 102] on input "search" at bounding box center [350, 102] width 100 height 11
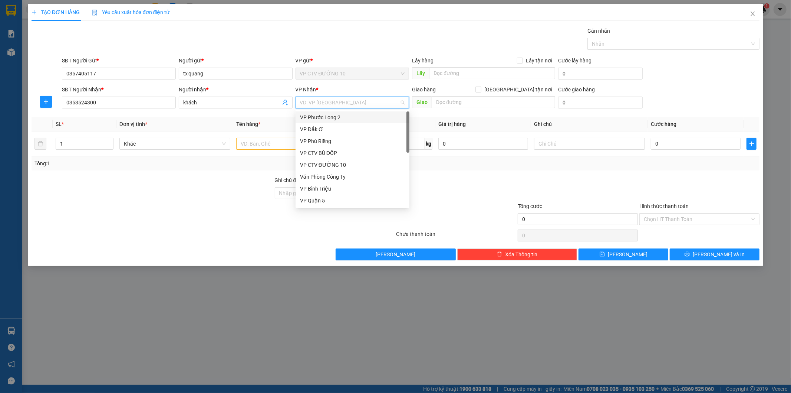
type input "d"
click at [338, 200] on div "VP Đồng Xoài" at bounding box center [352, 200] width 105 height 8
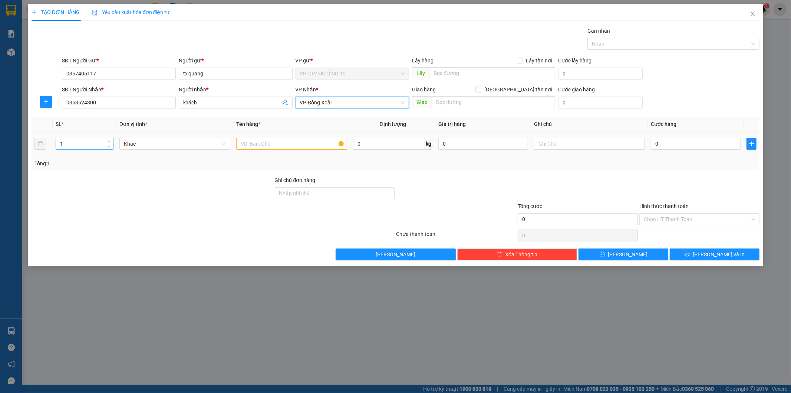
click at [72, 143] on input "1" at bounding box center [84, 143] width 57 height 11
type input "4"
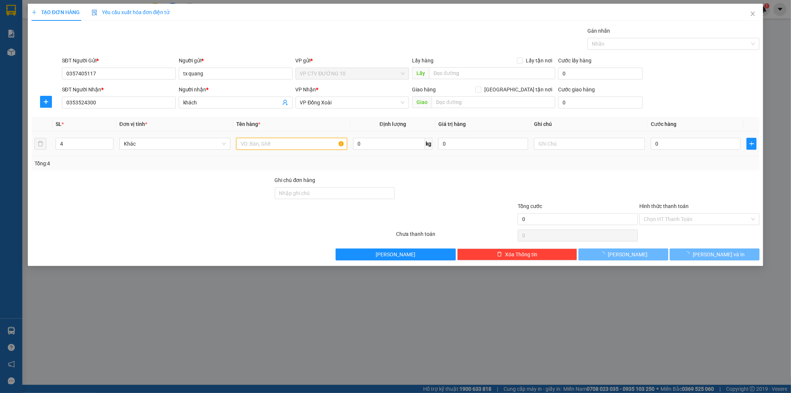
click at [283, 143] on input "text" at bounding box center [291, 144] width 111 height 12
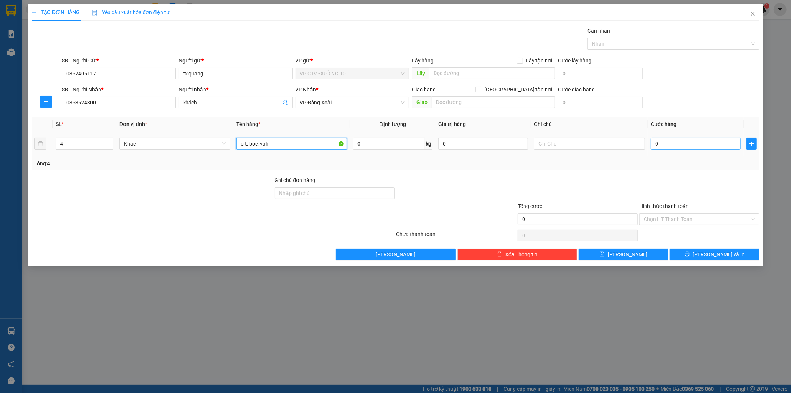
type input "crt, boc, vali"
click at [670, 144] on input "0" at bounding box center [696, 144] width 90 height 12
type input "1"
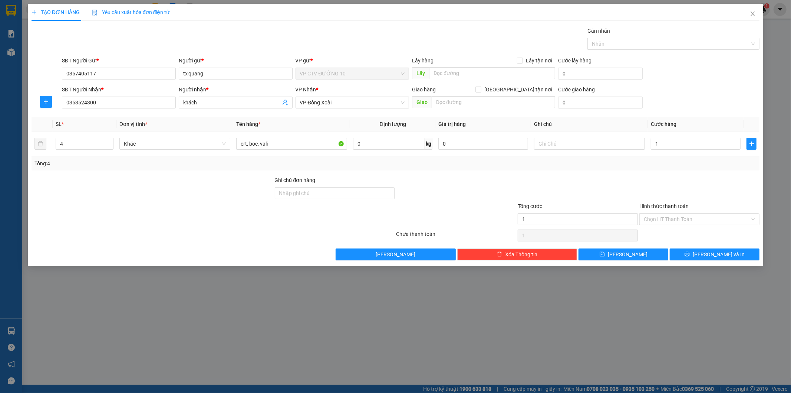
type input "1.000"
click at [691, 143] on input "1.000" at bounding box center [696, 144] width 90 height 12
type input "100"
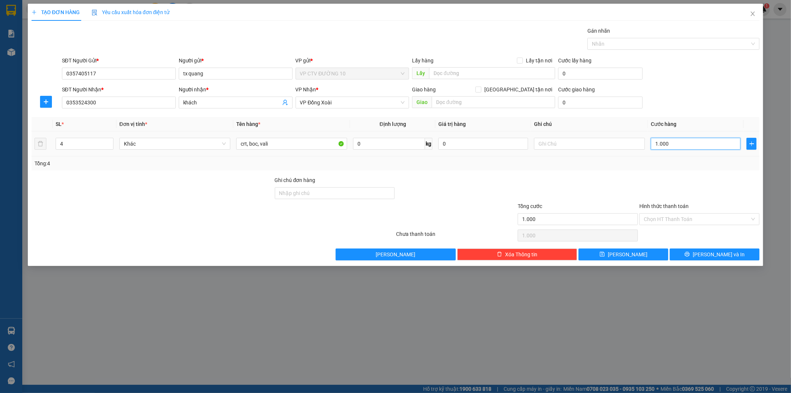
type input "100"
type input "10"
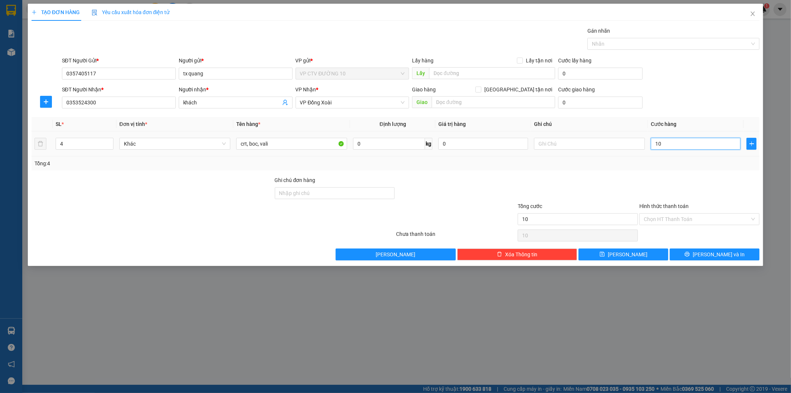
type input "1"
type input "0"
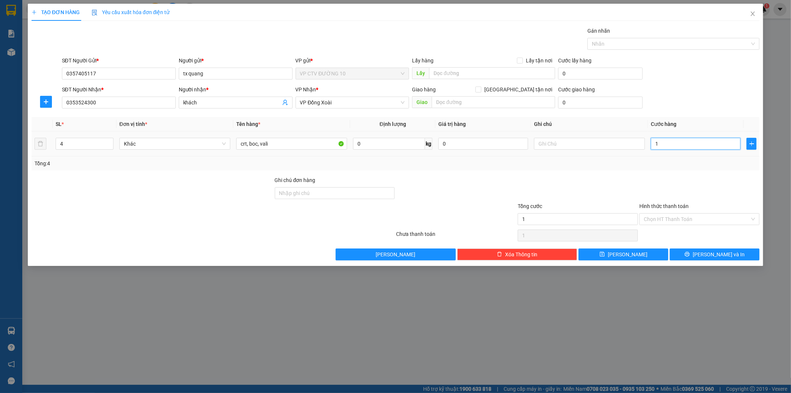
type input "0"
type input "01"
type input "1"
type input "013"
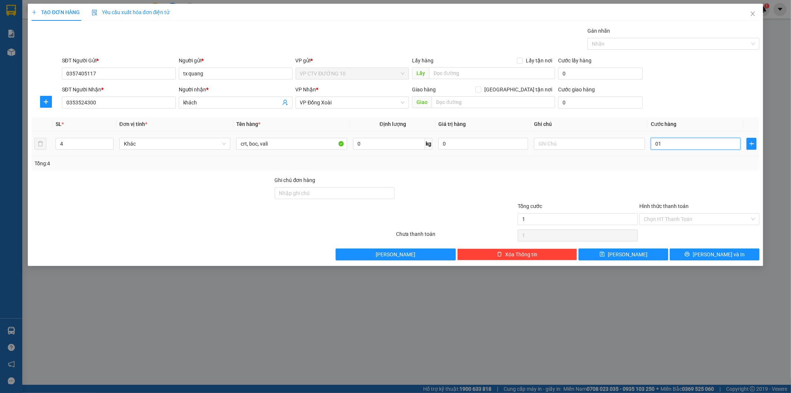
type input "13"
type input "0.130"
type input "130"
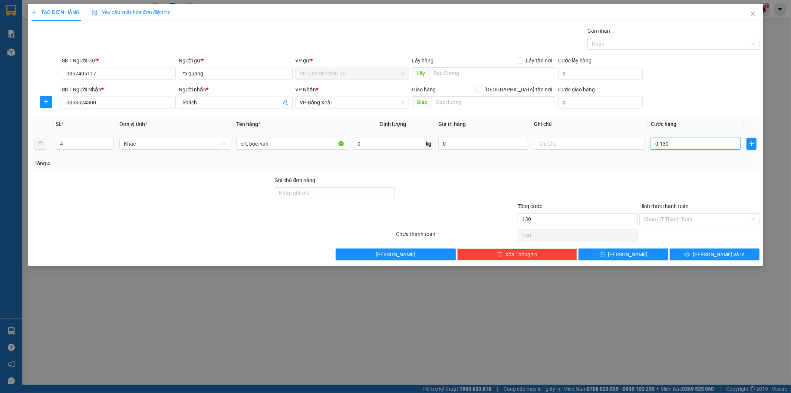
type input "01.300"
type input "1.300"
type input "013.000"
type input "13.000"
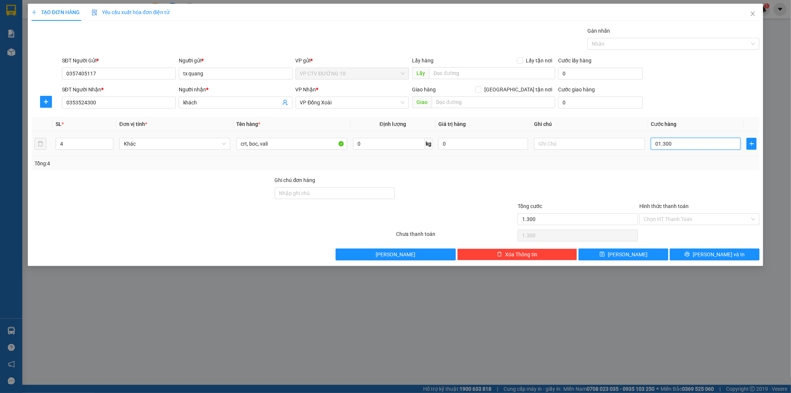
type input "13.000"
type input "0.130.000"
type input "130.000"
type input "01.300.000"
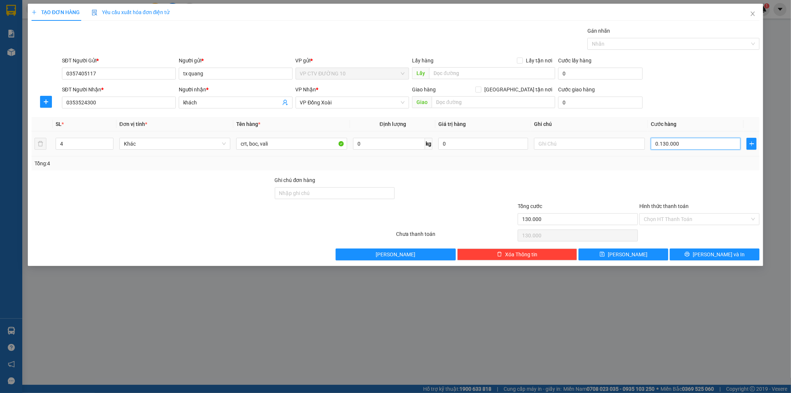
type input "1.300.000"
type input "0.130.000"
type input "130.000"
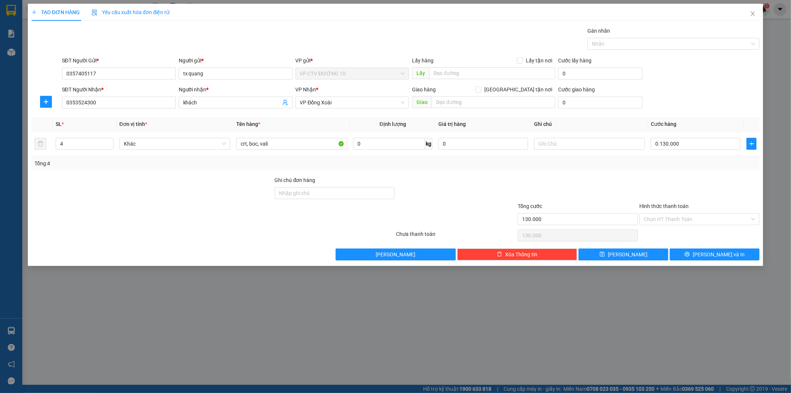
type input "130.000"
click at [662, 161] on div "Tổng: 4" at bounding box center [396, 163] width 723 height 8
drag, startPoint x: 697, startPoint y: 98, endPoint x: 692, endPoint y: 98, distance: 4.5
click at [695, 98] on div "SĐT Người Nhận * 0353524300 Người nhận * khách VP Nhận * VP Đồng Xoài Giao hàng…" at bounding box center [410, 98] width 701 height 26
click at [443, 73] on input "text" at bounding box center [492, 73] width 126 height 12
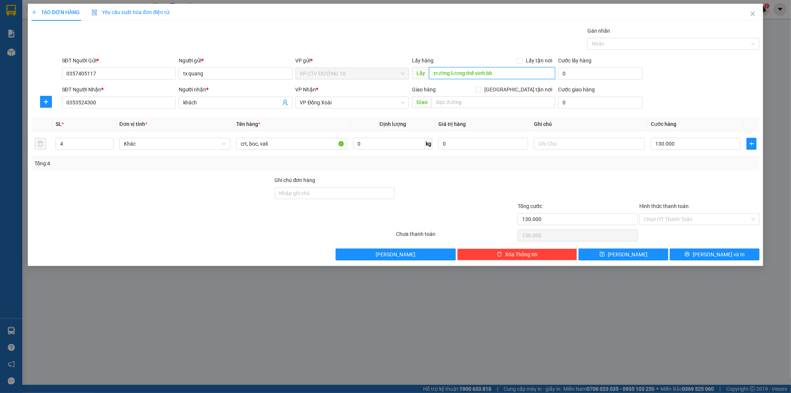
type input "trường lương thế vinh bb"
click at [298, 223] on div at bounding box center [335, 215] width 122 height 26
click at [636, 175] on div "Transit Pickup Surcharge Ids Transit Deliver Surcharge Ids Transit Deliver Surc…" at bounding box center [396, 143] width 729 height 233
click at [637, 187] on div at bounding box center [578, 189] width 122 height 26
click at [718, 256] on span "[PERSON_NAME] và In" at bounding box center [719, 254] width 52 height 8
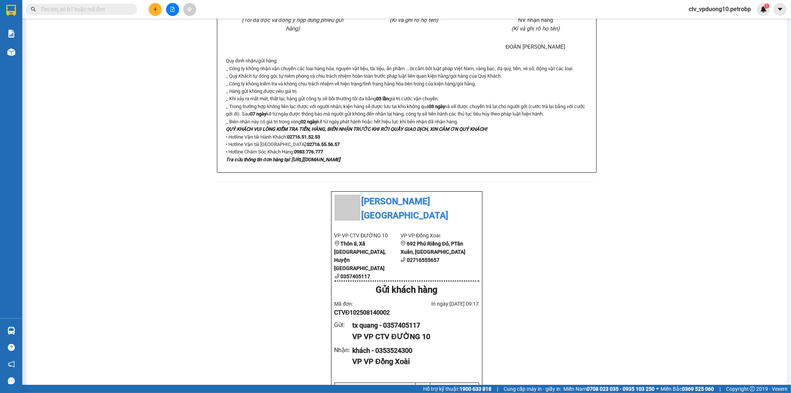
scroll to position [412, 0]
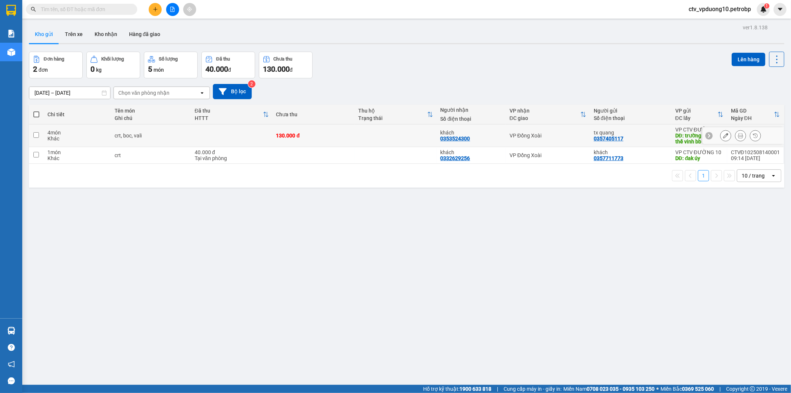
click at [239, 136] on td at bounding box center [232, 135] width 82 height 23
checkbox input "true"
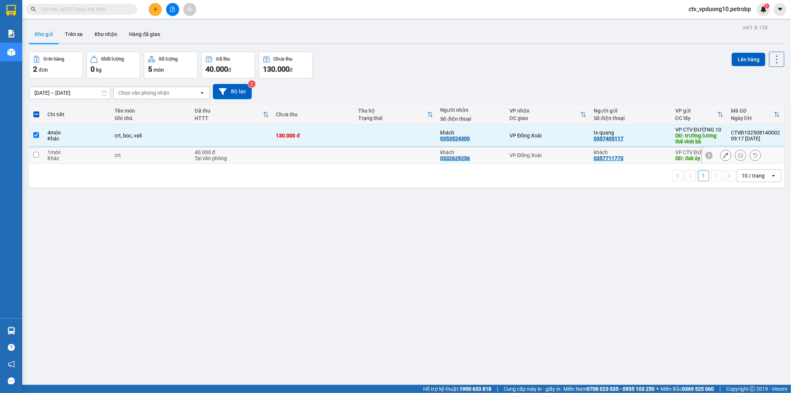
click at [249, 155] on div "Tại văn phòng" at bounding box center [232, 158] width 74 height 6
checkbox input "true"
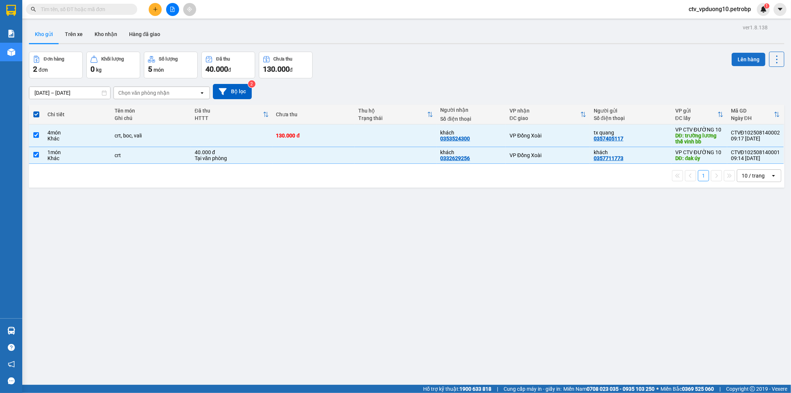
click at [732, 58] on button "Lên hàng" at bounding box center [749, 59] width 34 height 13
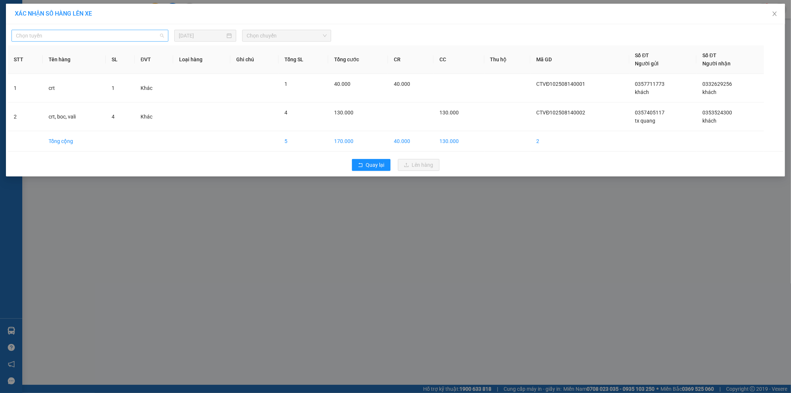
click at [108, 33] on span "Chọn tuyến" at bounding box center [90, 35] width 148 height 11
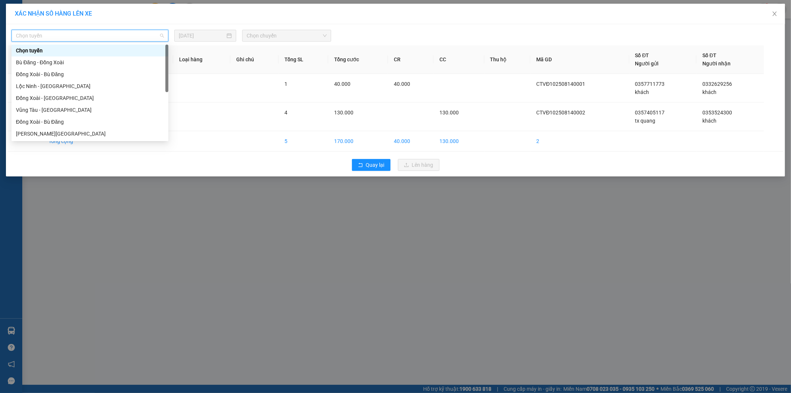
type input "b"
click at [94, 50] on div "Bù Đăng - Đồng Xoài" at bounding box center [90, 50] width 148 height 8
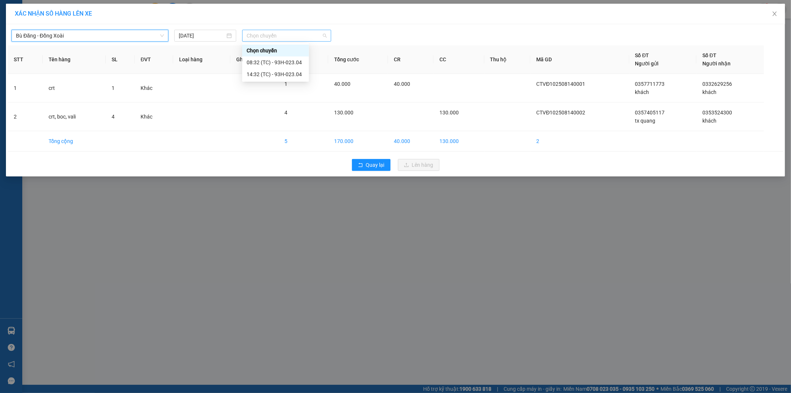
click at [247, 35] on span "Chọn chuyến" at bounding box center [287, 35] width 80 height 11
click at [281, 63] on div "08:32 (TC) - 93H-023.04" at bounding box center [276, 62] width 58 height 8
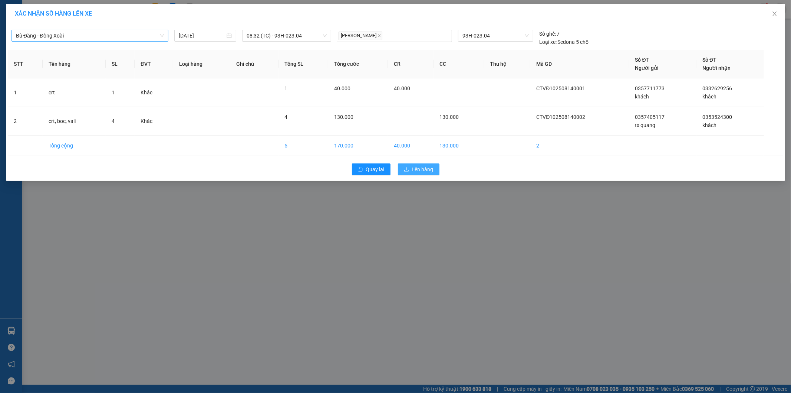
click at [413, 169] on span "Lên hàng" at bounding box center [423, 169] width 22 height 8
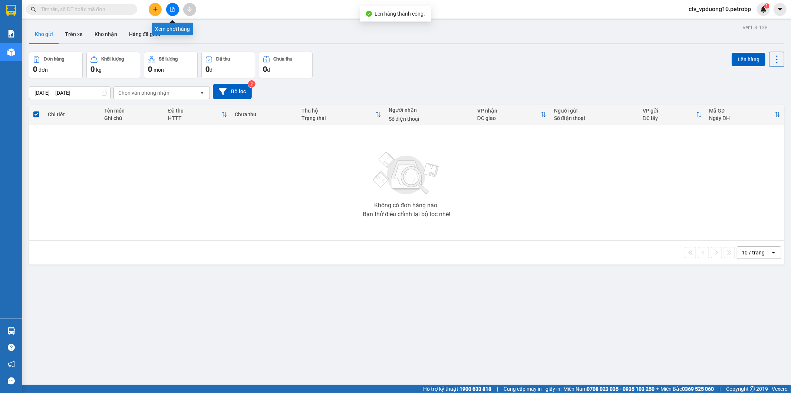
click at [173, 10] on icon "file-add" at bounding box center [172, 9] width 5 height 5
click at [777, 7] on button at bounding box center [780, 9] width 13 height 13
click at [732, 9] on span "ctv_vpduong10.petrobp" at bounding box center [720, 8] width 74 height 9
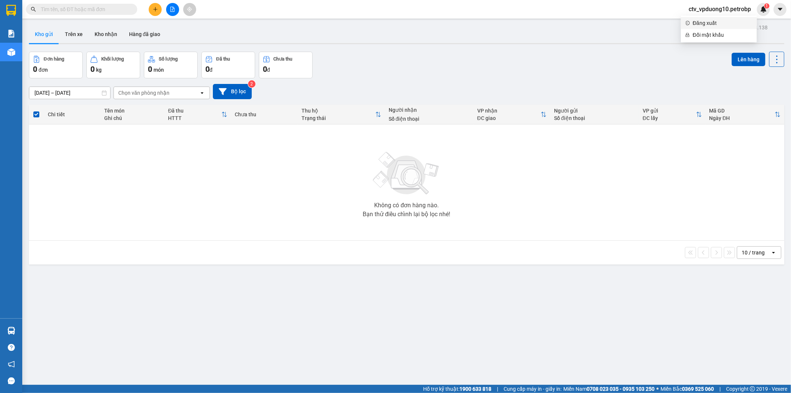
click at [714, 24] on span "Đăng xuất" at bounding box center [723, 23] width 60 height 8
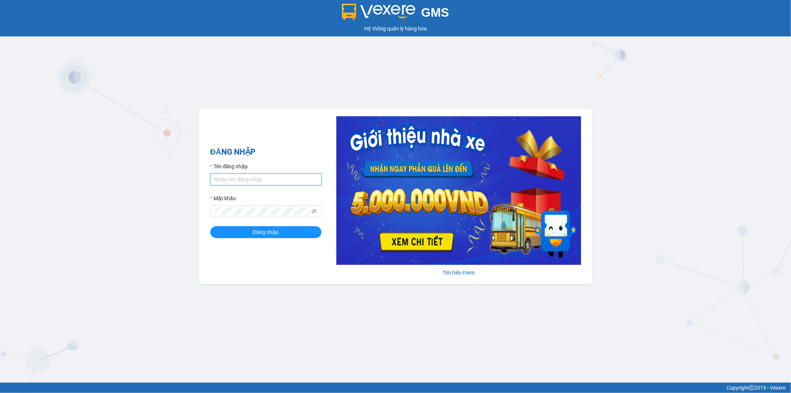
type input "cucttt.petrobp"
click at [273, 181] on input "cucttt.petrobp" at bounding box center [265, 179] width 111 height 12
click at [236, 234] on button "Đăng nhập" at bounding box center [265, 232] width 111 height 12
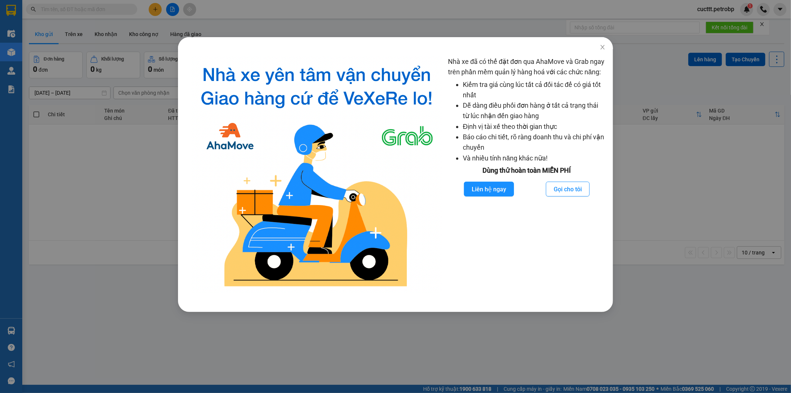
click at [115, 179] on div "Nhà xe đã có thể đặt đơn qua AhaMove và Grab ngay trên phần mềm quản lý hàng ho…" at bounding box center [395, 196] width 791 height 393
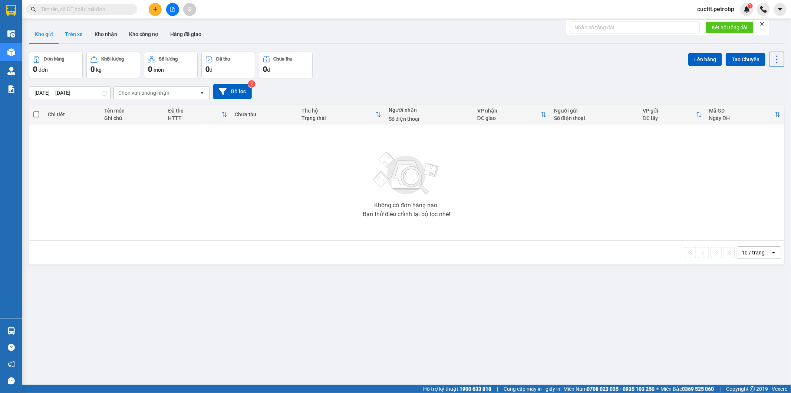
click at [76, 32] on button "Trên xe" at bounding box center [74, 34] width 30 height 18
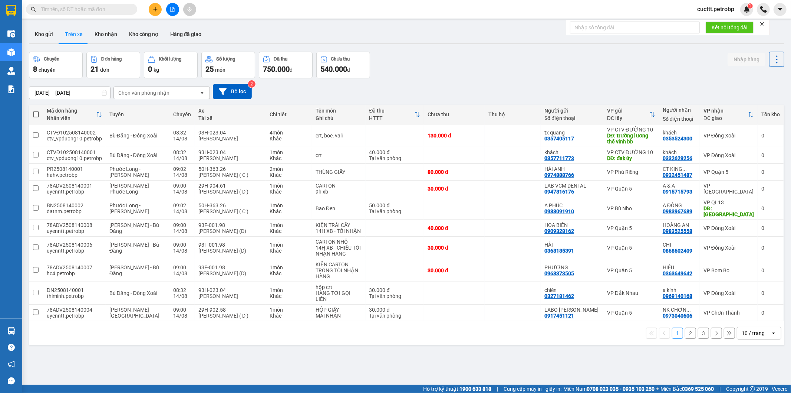
click at [81, 12] on input "text" at bounding box center [85, 9] width 88 height 8
paste input "037 8008702"
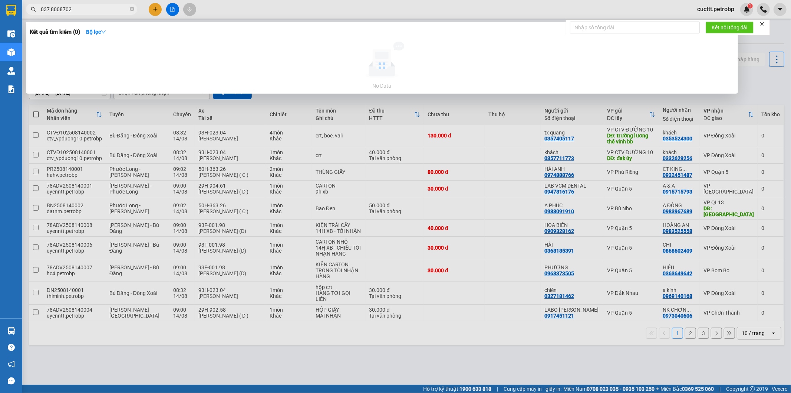
click at [50, 6] on input "037 8008702" at bounding box center [85, 9] width 88 height 8
click at [52, 7] on input "037 8008702" at bounding box center [85, 9] width 88 height 8
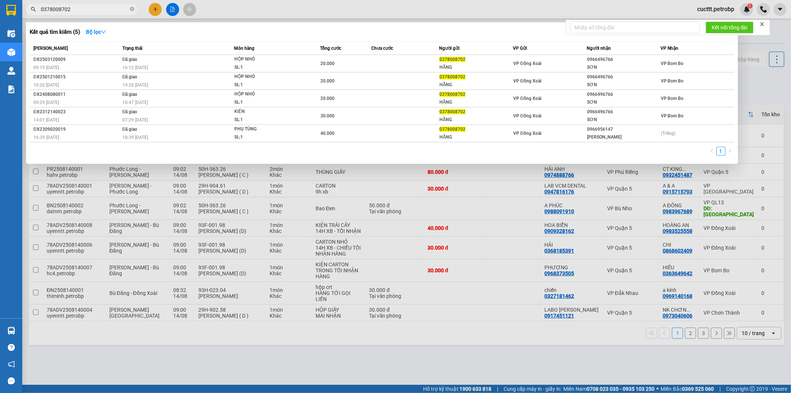
type input "0378008702"
click at [498, 198] on div at bounding box center [395, 196] width 791 height 393
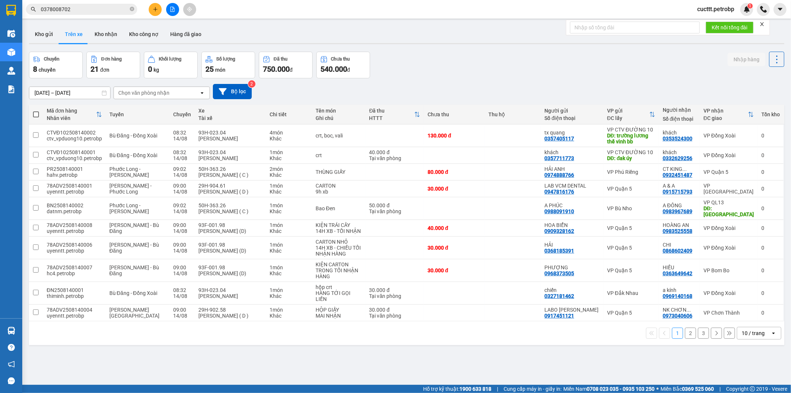
click at [606, 70] on div "Chuyến 8 chuyến Đơn hàng 21 đơn Khối lượng 0 kg Số lượng 25 món Đã thu 750.000 …" at bounding box center [407, 65] width 756 height 27
click at [652, 61] on div "Chuyến 8 chuyến Đơn hàng 21 đơn Khối lượng 0 kg Số lượng 25 món Đã thu 750.000 …" at bounding box center [407, 65] width 756 height 27
click at [102, 37] on button "Kho nhận" at bounding box center [106, 34] width 35 height 18
type input "[DATE] – [DATE]"
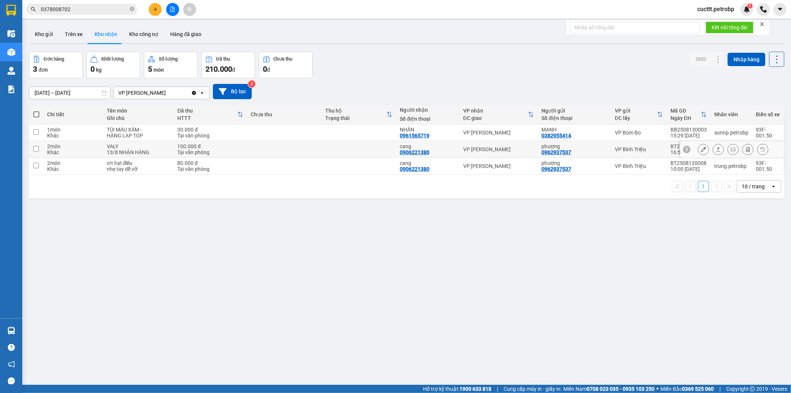
click at [371, 150] on td at bounding box center [359, 149] width 75 height 17
checkbox input "true"
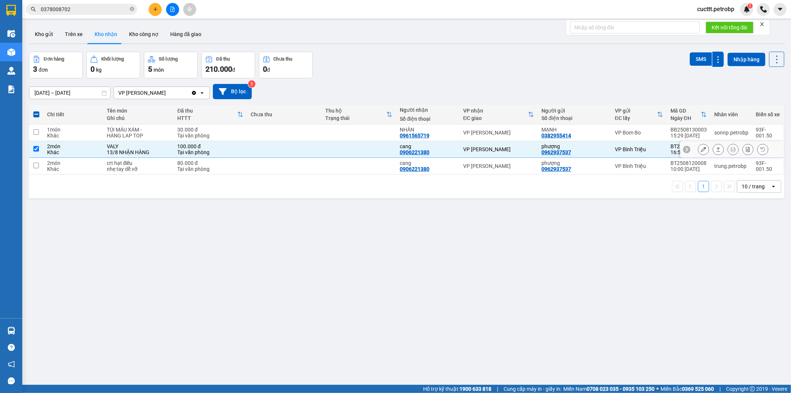
click at [699, 152] on button at bounding box center [704, 149] width 10 height 13
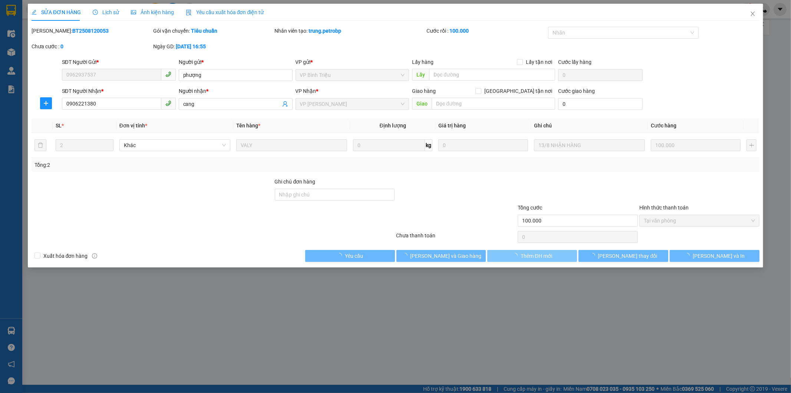
type input "0962937537"
type input "phượng"
type input "0906221380"
type input "cang"
type input "100.000"
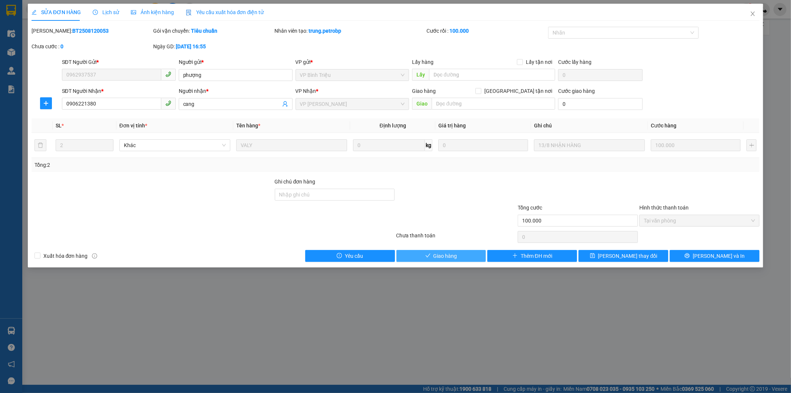
click at [469, 257] on button "Giao hàng" at bounding box center [442, 256] width 90 height 12
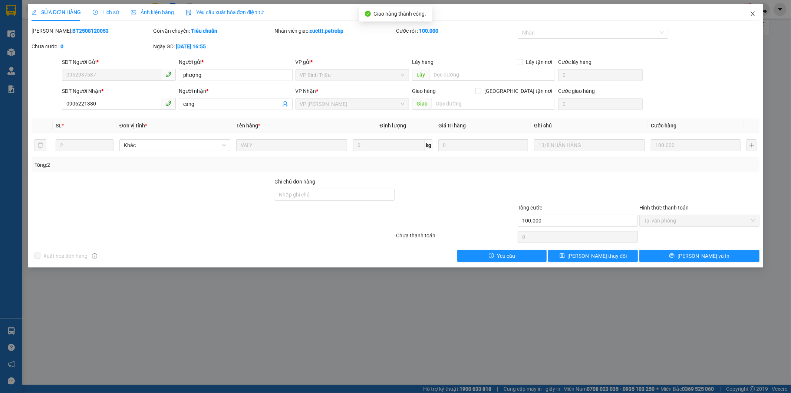
click at [752, 18] on span "Close" at bounding box center [753, 14] width 21 height 21
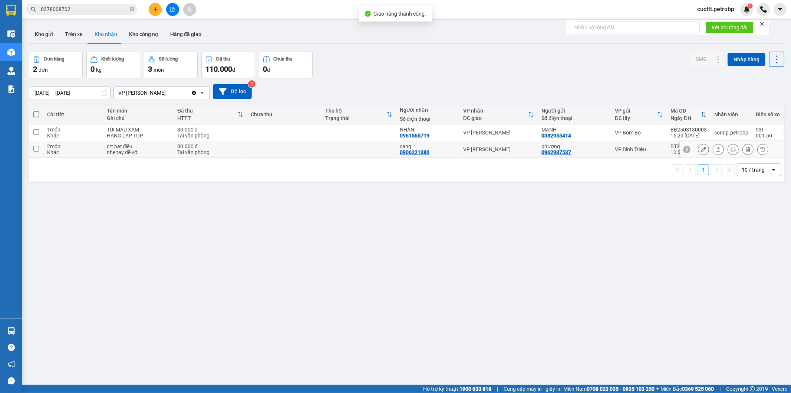
click at [255, 145] on td at bounding box center [284, 149] width 75 height 17
checkbox input "true"
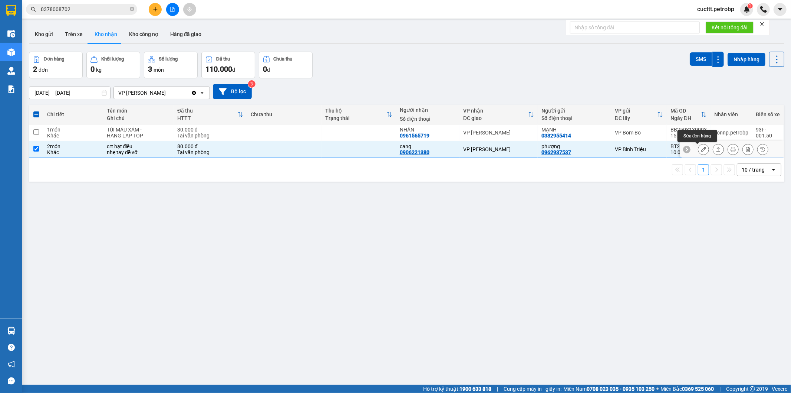
click at [701, 151] on icon at bounding box center [703, 149] width 5 height 5
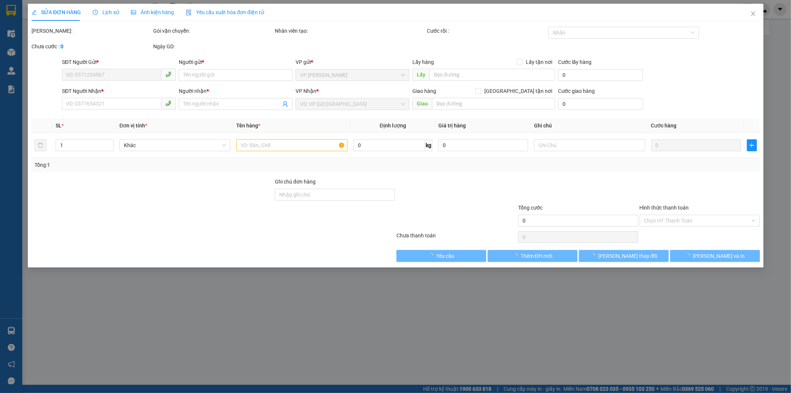
type input "0962937537"
type input "phượng"
type input "0906221380"
type input "cang"
type input "80.000"
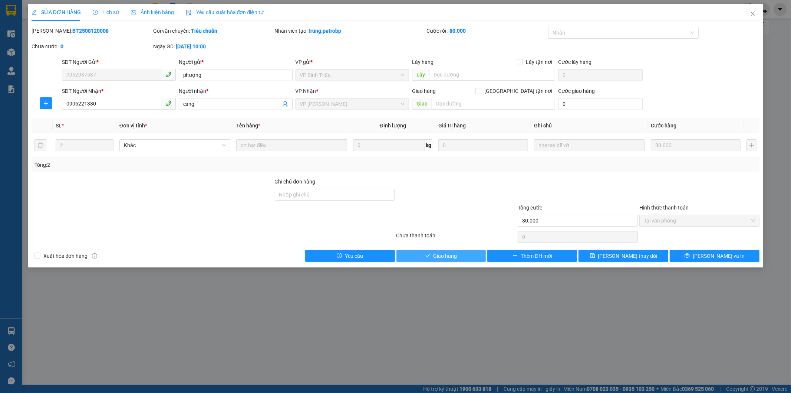
click at [448, 256] on span "Giao hàng" at bounding box center [446, 256] width 24 height 8
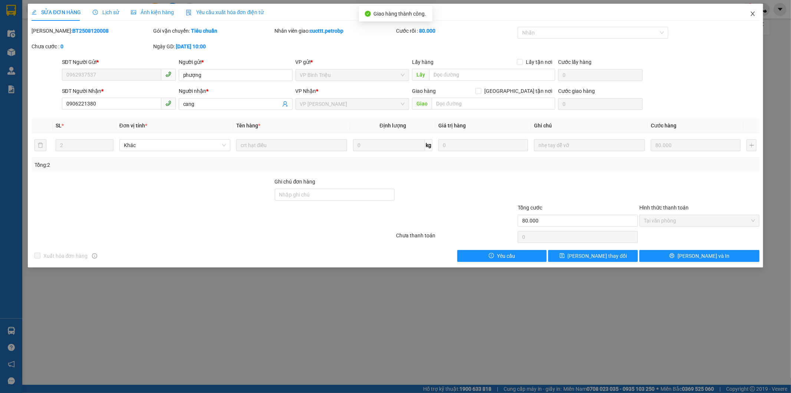
click at [751, 15] on icon "close" at bounding box center [753, 14] width 6 height 6
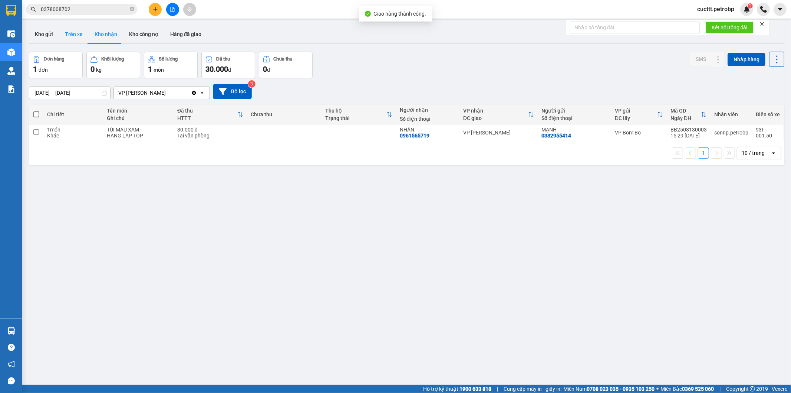
click at [67, 34] on button "Trên xe" at bounding box center [74, 34] width 30 height 18
type input "[DATE] – [DATE]"
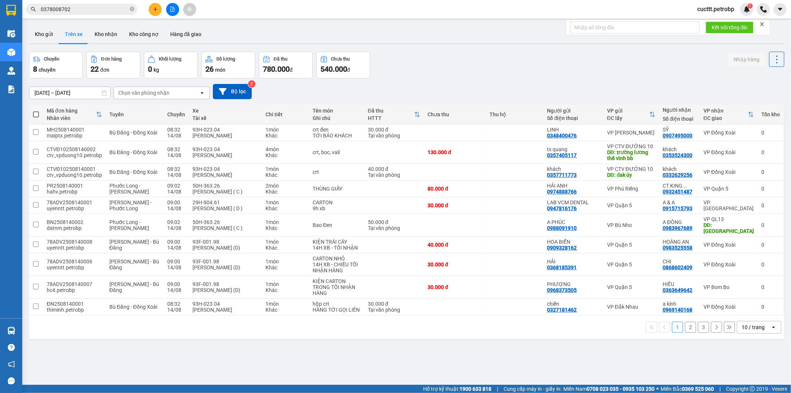
click at [489, 72] on div "Chuyến 8 chuyến Đơn hàng 22 đơn Khối lượng 0 kg Số lượng 26 món Đã thu 780.000 …" at bounding box center [407, 65] width 756 height 27
click at [728, 10] on span "cucttt.petrobp" at bounding box center [716, 8] width 49 height 9
click at [719, 22] on span "Đăng xuất" at bounding box center [719, 23] width 34 height 8
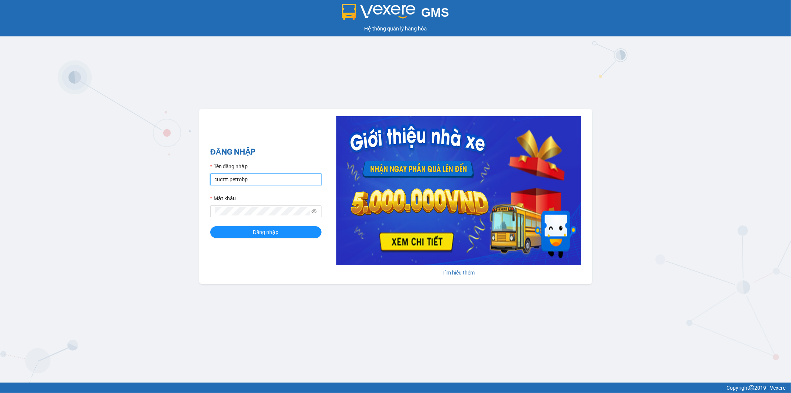
click at [251, 185] on input "cucttt.petrobp" at bounding box center [265, 179] width 111 height 12
type input "c"
type input "ctv_vpduong10.petrobp"
click at [276, 235] on span "Đăng nhập" at bounding box center [266, 232] width 26 height 8
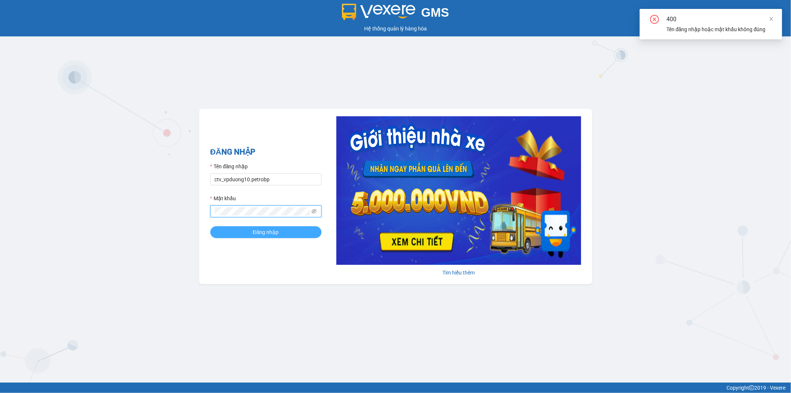
click at [234, 233] on button "Đăng nhập" at bounding box center [265, 232] width 111 height 12
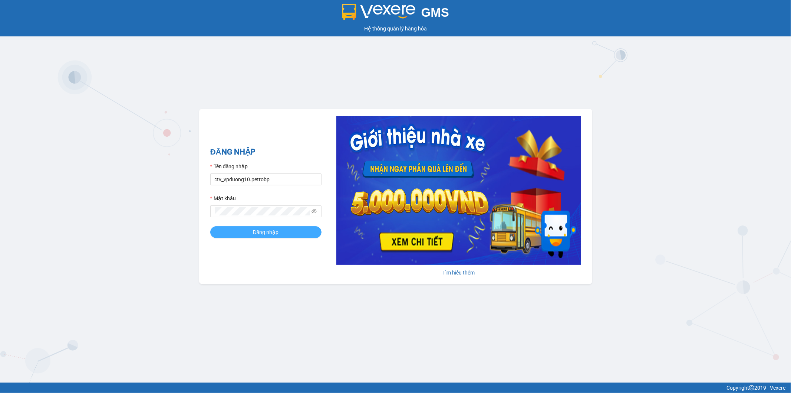
click at [242, 234] on button "Đăng nhập" at bounding box center [265, 232] width 111 height 12
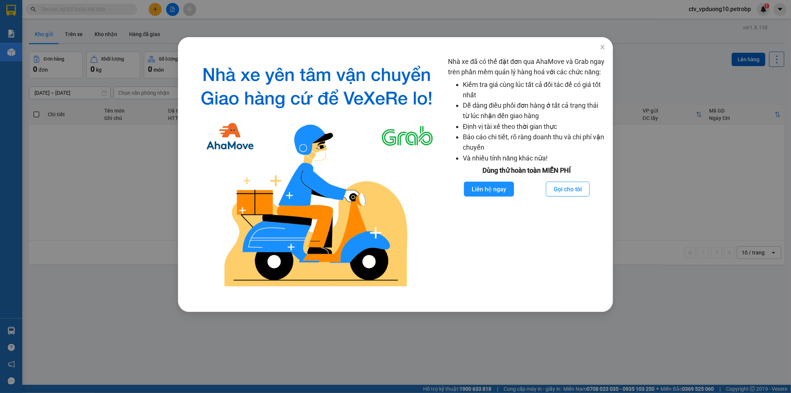
click at [73, 35] on div "Nhà xe đã có thể đặt đơn qua AhaMove và Grab ngay trên phần mềm quản lý hàng ho…" at bounding box center [395, 196] width 791 height 393
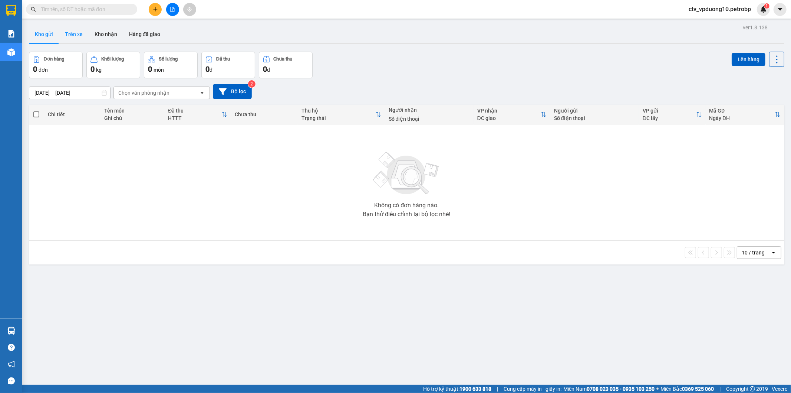
click at [59, 32] on button "Trên xe" at bounding box center [74, 34] width 30 height 18
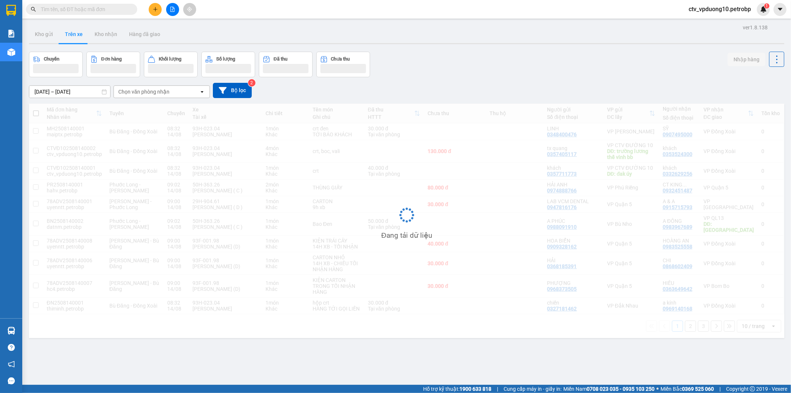
click at [69, 32] on button "Trên xe" at bounding box center [74, 34] width 30 height 18
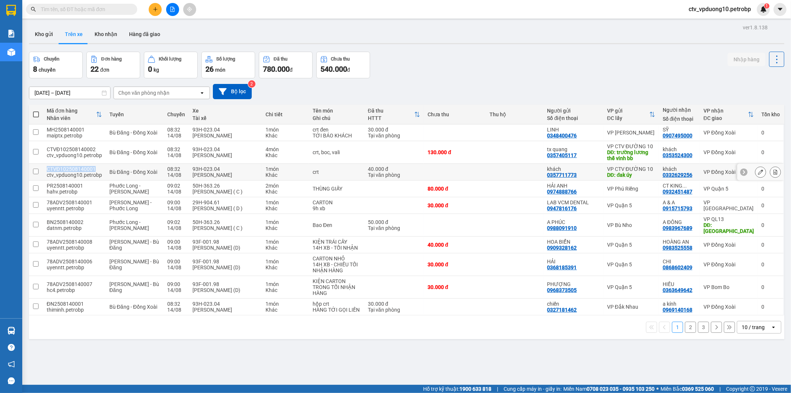
drag, startPoint x: 44, startPoint y: 169, endPoint x: 93, endPoint y: 168, distance: 49.7
click at [93, 168] on td "CTVĐ102508140001 ctv_vpduong10.petrobp" at bounding box center [74, 172] width 63 height 17
checkbox input "true"
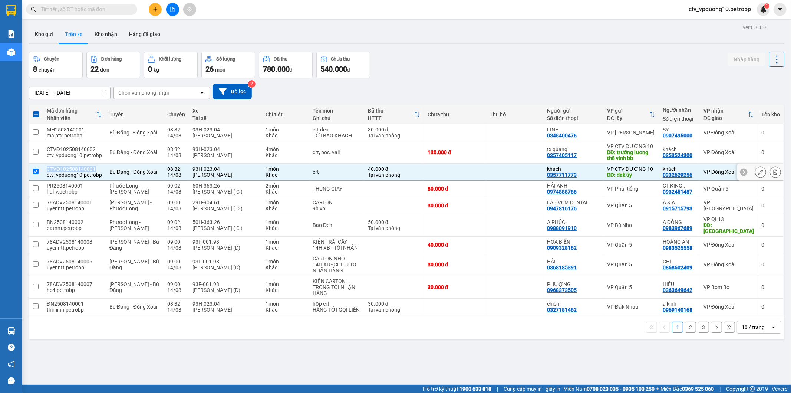
copy div "CTVĐ102508140001"
click at [104, 10] on input "text" at bounding box center [85, 9] width 88 height 8
paste input "CTVĐ102508140001"
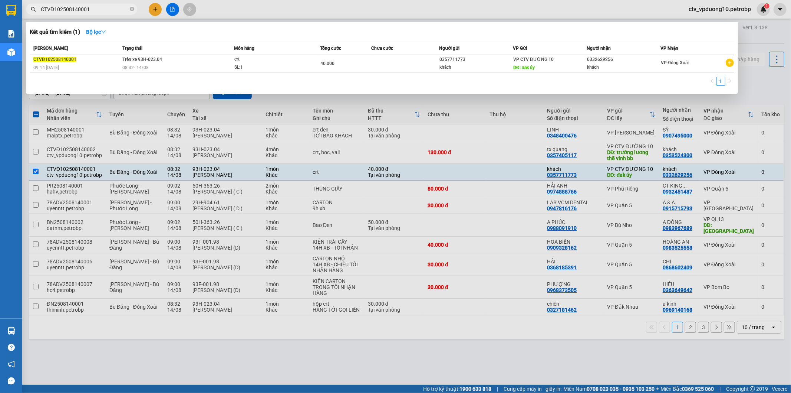
type input "CTVĐ102508140001"
click at [642, 108] on div at bounding box center [395, 196] width 791 height 393
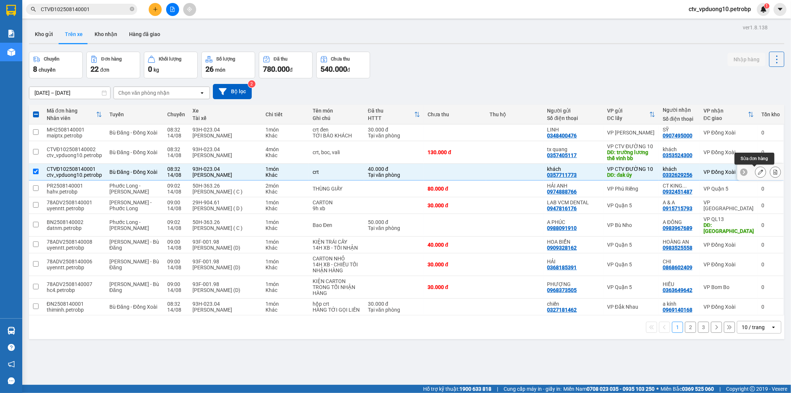
click at [758, 173] on icon at bounding box center [760, 171] width 5 height 5
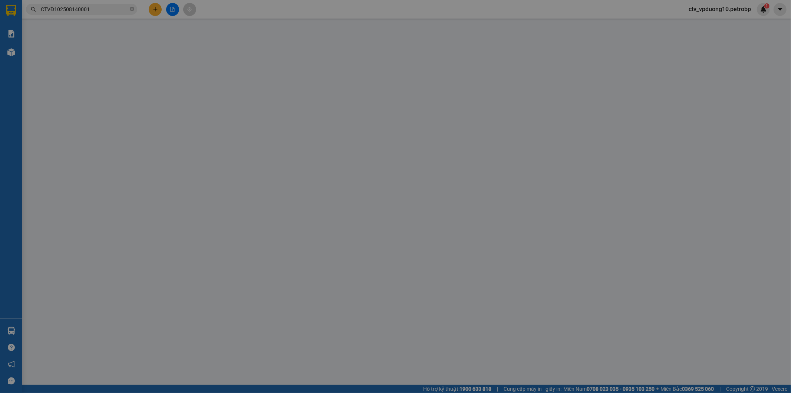
type input "0357711773"
type input "đak úy"
type input "0332629256"
type input "40.000"
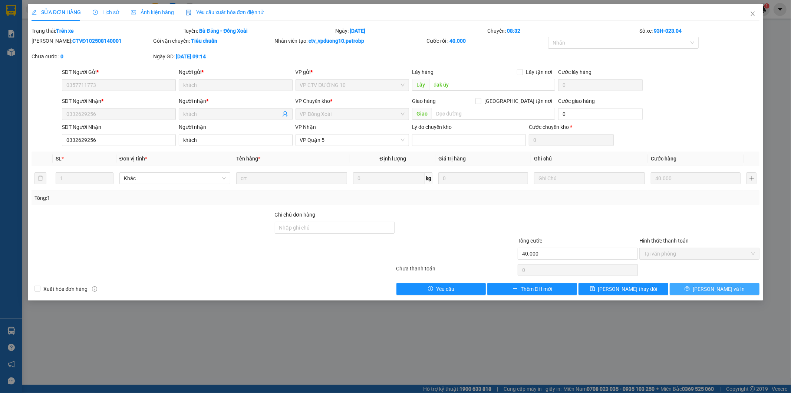
click at [711, 289] on span "[PERSON_NAME] và In" at bounding box center [719, 289] width 52 height 8
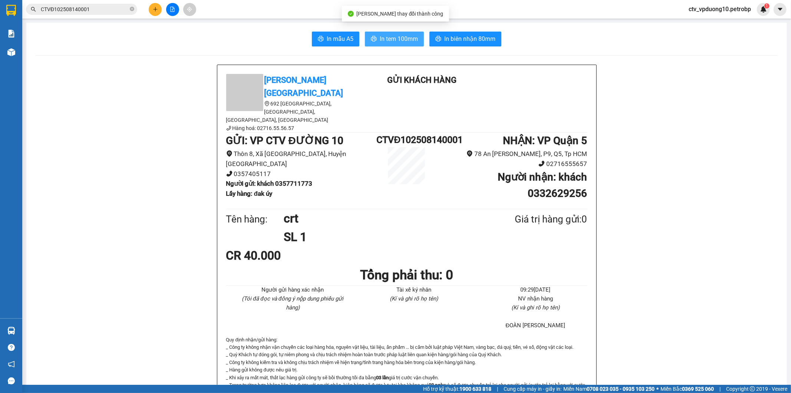
click at [400, 39] on span "In tem 100mm" at bounding box center [399, 38] width 38 height 9
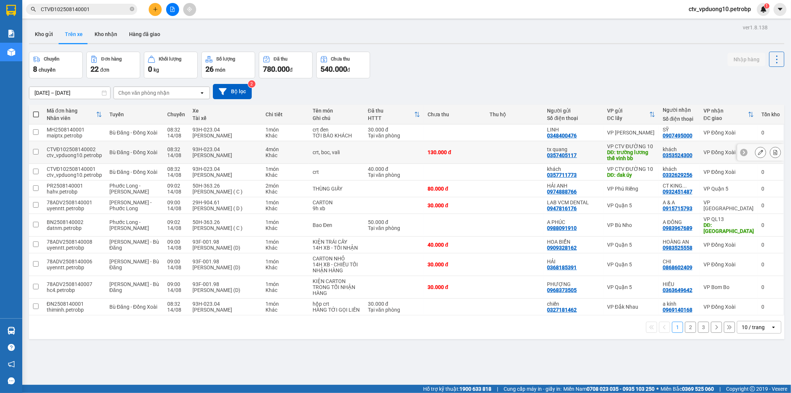
drag, startPoint x: 46, startPoint y: 147, endPoint x: 92, endPoint y: 149, distance: 45.7
click at [92, 149] on div "CTVĐ102508140002" at bounding box center [74, 149] width 55 height 6
checkbox input "true"
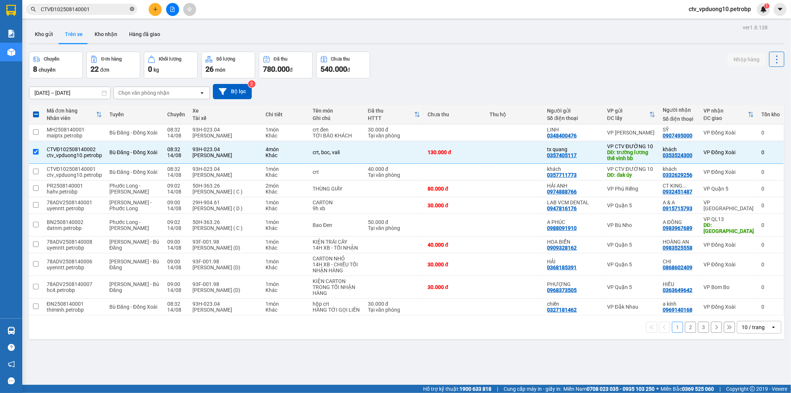
click at [131, 8] on icon "close-circle" at bounding box center [132, 9] width 4 height 4
click at [758, 152] on icon at bounding box center [760, 152] width 5 height 5
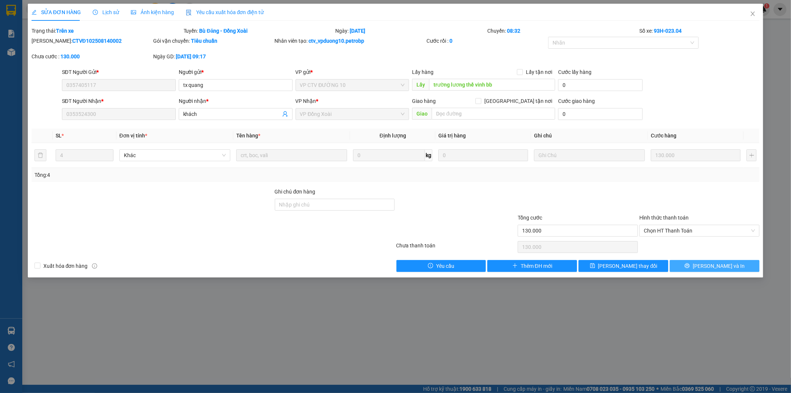
click at [706, 268] on button "[PERSON_NAME] và In" at bounding box center [715, 266] width 90 height 12
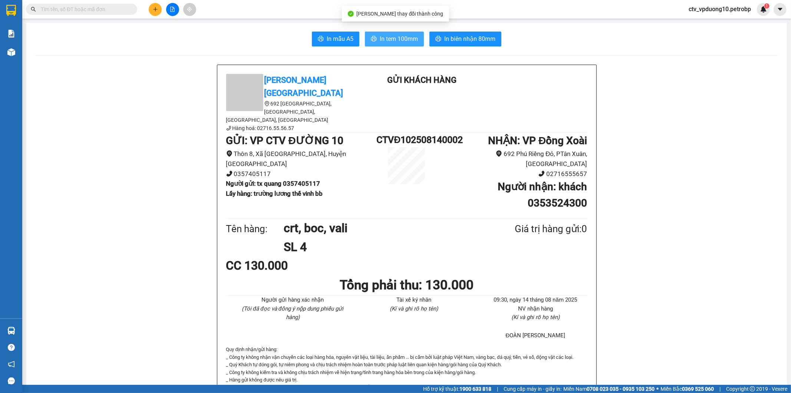
click at [400, 41] on span "In tem 100mm" at bounding box center [399, 38] width 38 height 9
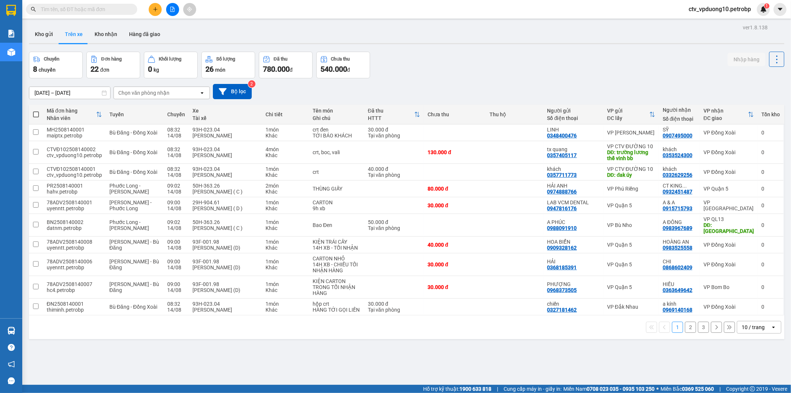
click at [741, 12] on span "ctv_vpduong10.petrobp" at bounding box center [720, 8] width 74 height 9
click at [703, 20] on span "Đăng xuất" at bounding box center [723, 23] width 60 height 8
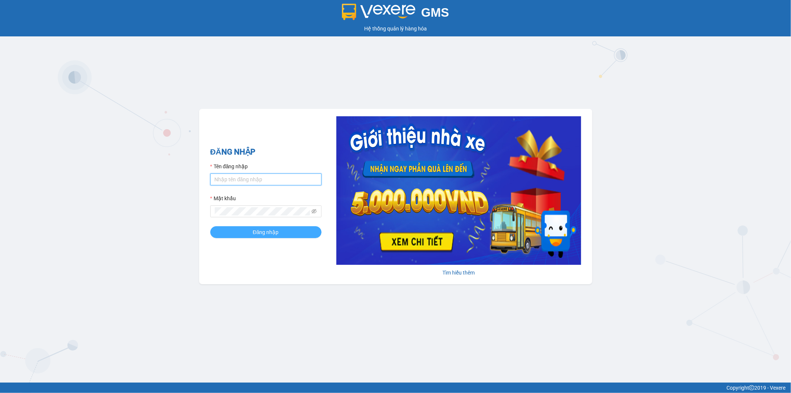
type input "cucttt.petrobp"
click at [254, 233] on span "Đăng nhập" at bounding box center [266, 232] width 26 height 8
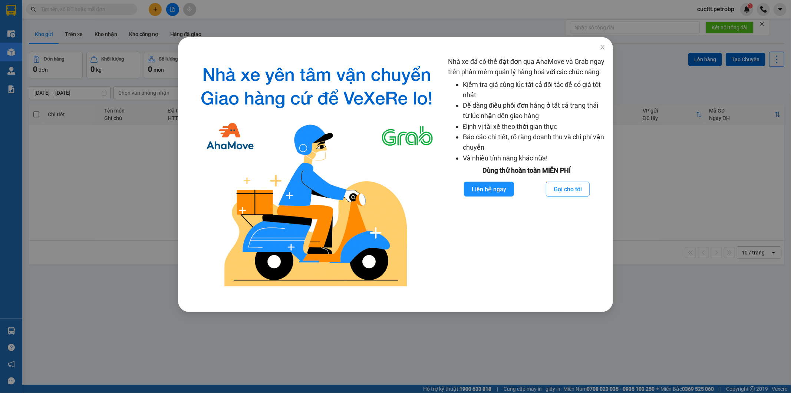
drag, startPoint x: 78, startPoint y: 152, endPoint x: 81, endPoint y: 131, distance: 21.6
click at [78, 151] on div "Nhà xe đã có thể đặt đơn qua AhaMove và Grab ngay trên phần mềm quản lý hàng ho…" at bounding box center [395, 196] width 791 height 393
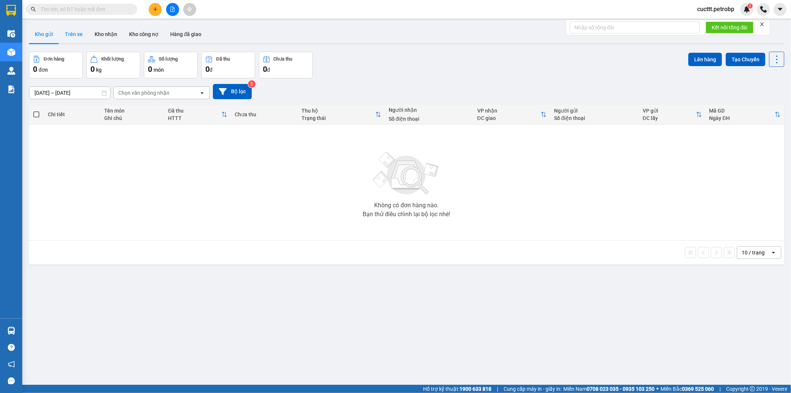
click at [73, 34] on button "Trên xe" at bounding box center [74, 34] width 30 height 18
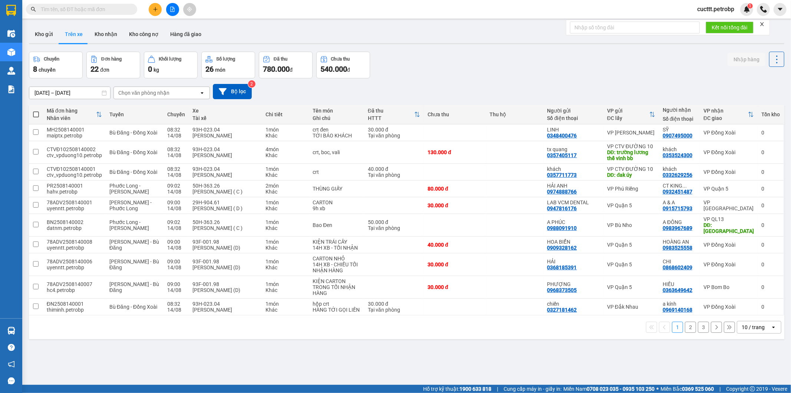
click at [171, 95] on div "Chọn văn phòng nhận" at bounding box center [156, 93] width 85 height 12
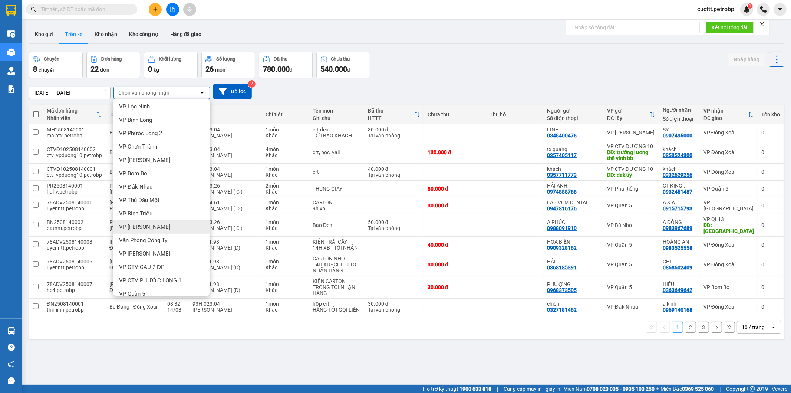
scroll to position [116, 0]
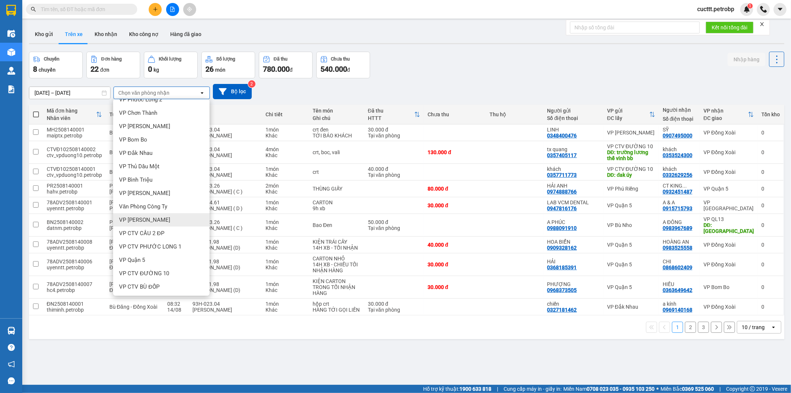
click at [145, 218] on span "VP [PERSON_NAME]" at bounding box center [144, 219] width 51 height 7
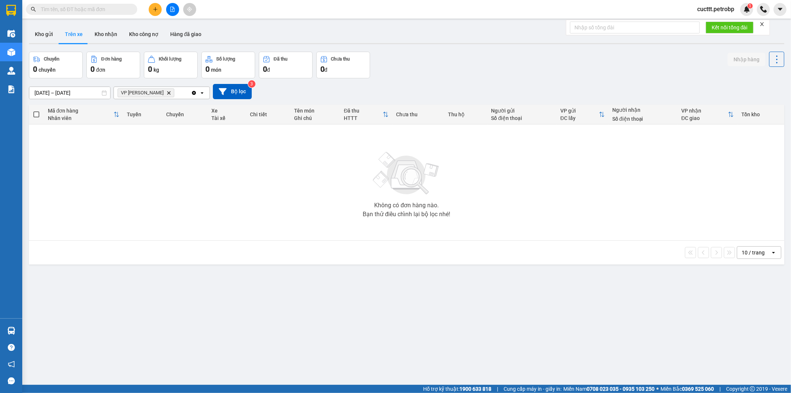
click at [68, 92] on input "[DATE] – [DATE]" at bounding box center [69, 93] width 81 height 12
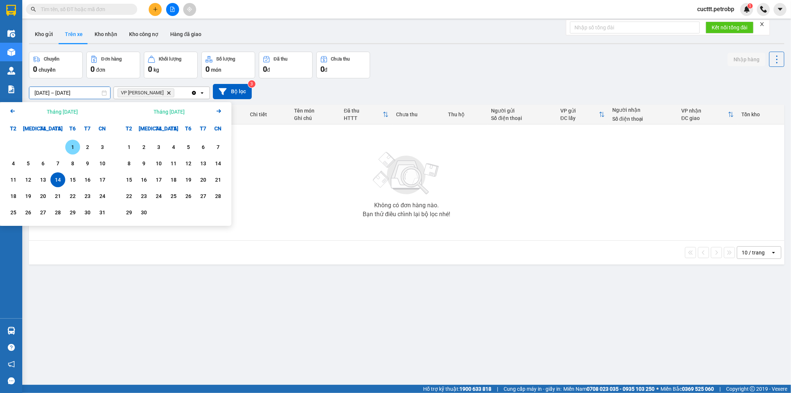
click at [69, 150] on div "1" at bounding box center [73, 146] width 10 height 9
click at [60, 182] on div "14" at bounding box center [58, 179] width 10 height 9
type input "[DATE] – [DATE]"
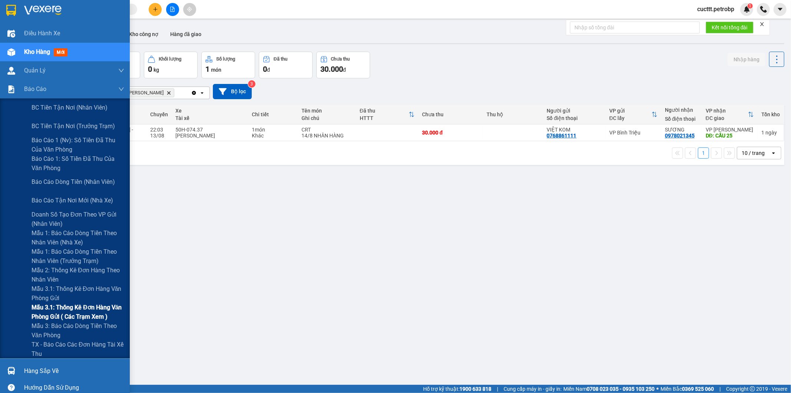
click at [99, 311] on span "Mẫu 3.1: Thống kê đơn hàng văn phòng gửi ( các trạm xem )" at bounding box center [78, 311] width 93 height 19
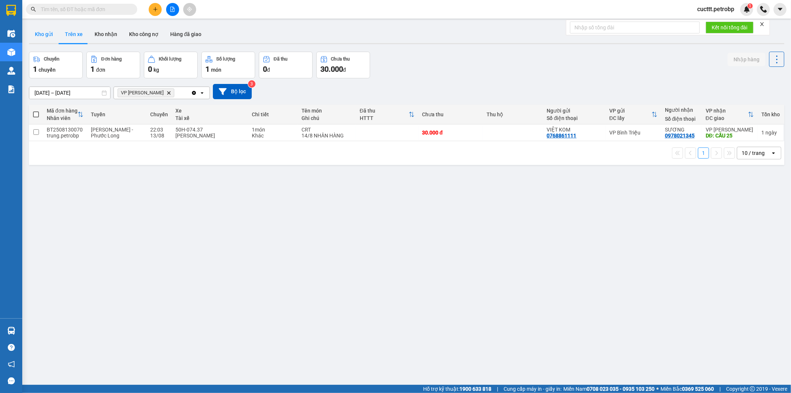
click at [46, 36] on button "Kho gửi" at bounding box center [44, 34] width 30 height 18
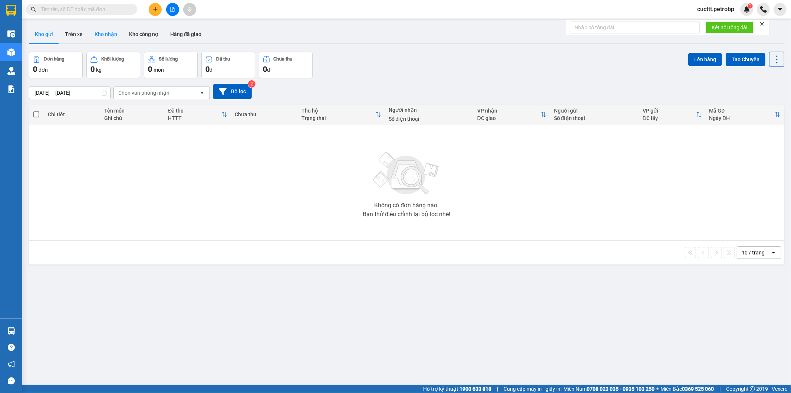
click at [104, 33] on button "Kho nhận" at bounding box center [106, 34] width 35 height 18
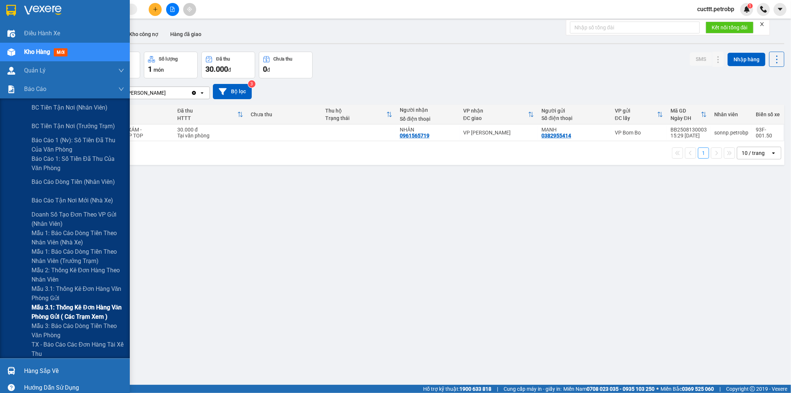
click at [90, 316] on span "Mẫu 3.1: Thống kê đơn hàng văn phòng gửi ( các trạm xem )" at bounding box center [78, 311] width 93 height 19
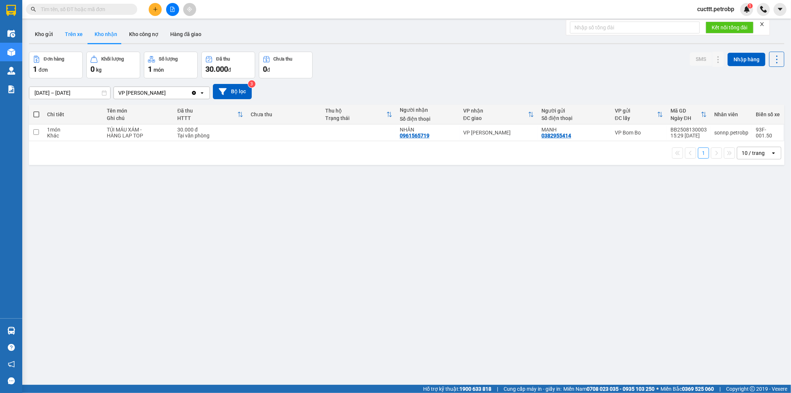
click at [71, 34] on button "Trên xe" at bounding box center [74, 34] width 30 height 18
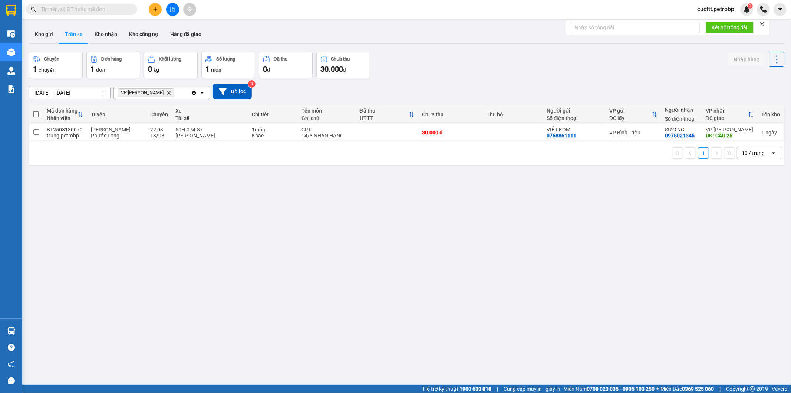
click at [131, 190] on div "ver 1.8.138 Kho gửi Trên xe Kho nhận Kho công nợ Hàng đã giao Chuyến 1 chuyến Đ…" at bounding box center [407, 218] width 762 height 393
drag, startPoint x: 140, startPoint y: 202, endPoint x: 131, endPoint y: 191, distance: 14.0
click at [131, 191] on div "ver 1.8.138 Kho gửi Trên xe Kho nhận Kho công nợ Hàng đã giao Chuyến 1 chuyến Đ…" at bounding box center [407, 218] width 762 height 393
click at [96, 35] on button "Kho nhận" at bounding box center [106, 34] width 35 height 18
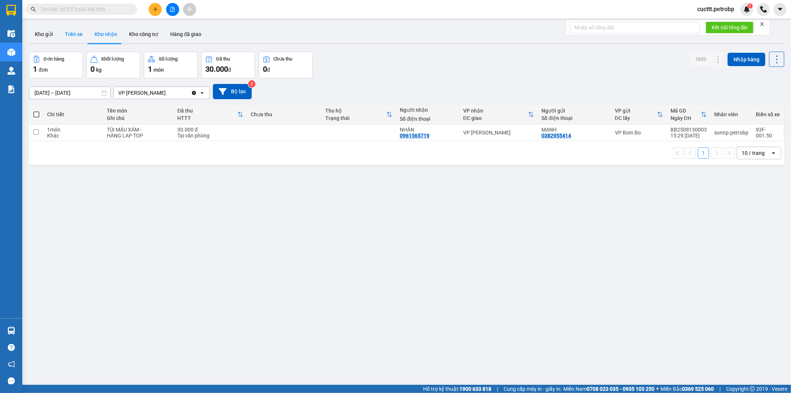
click at [69, 35] on button "Trên xe" at bounding box center [74, 34] width 30 height 18
type input "[DATE] – [DATE]"
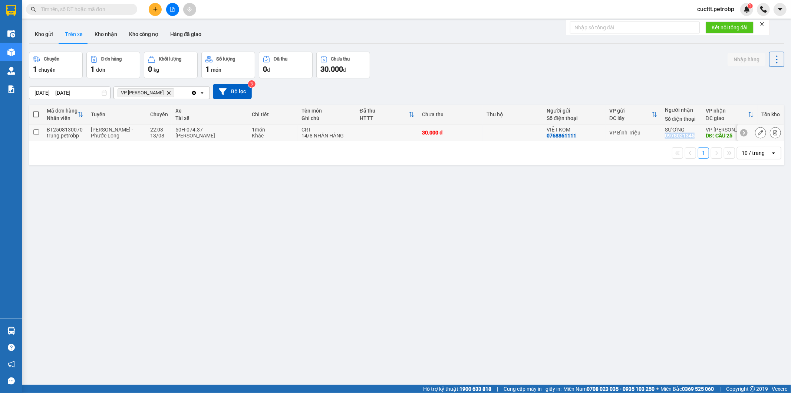
drag, startPoint x: 659, startPoint y: 137, endPoint x: 689, endPoint y: 138, distance: 30.1
click at [689, 138] on div "SƯƠNG 0978021345" at bounding box center [681, 133] width 33 height 12
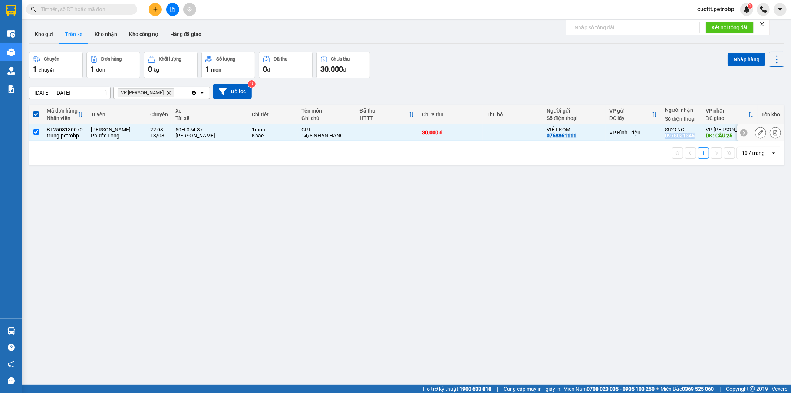
copy div "0978021345"
click at [380, 135] on td at bounding box center [387, 132] width 62 height 17
checkbox input "false"
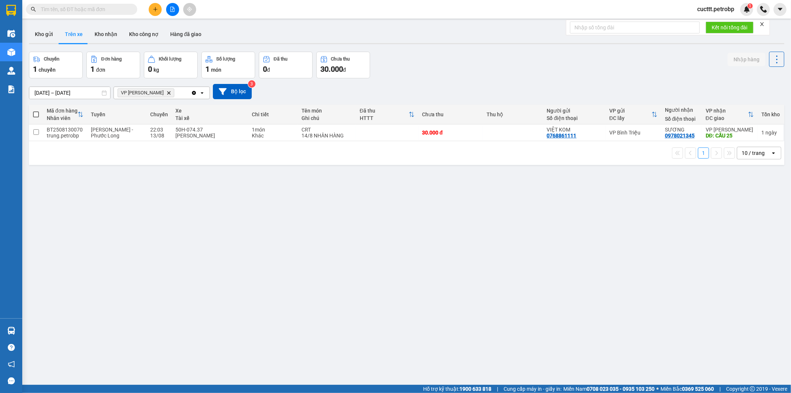
click at [634, 213] on div "ver 1.8.138 Kho gửi Trên xe Kho nhận Kho công nợ Hàng đã giao Chuyến 1 chuyến Đ…" at bounding box center [407, 218] width 762 height 393
click at [100, 32] on button "Kho nhận" at bounding box center [106, 34] width 35 height 18
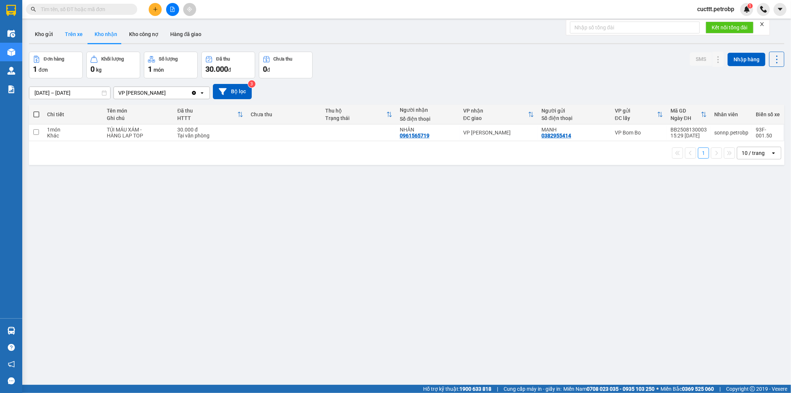
click at [76, 35] on button "Trên xe" at bounding box center [74, 34] width 30 height 18
type input "[DATE] – [DATE]"
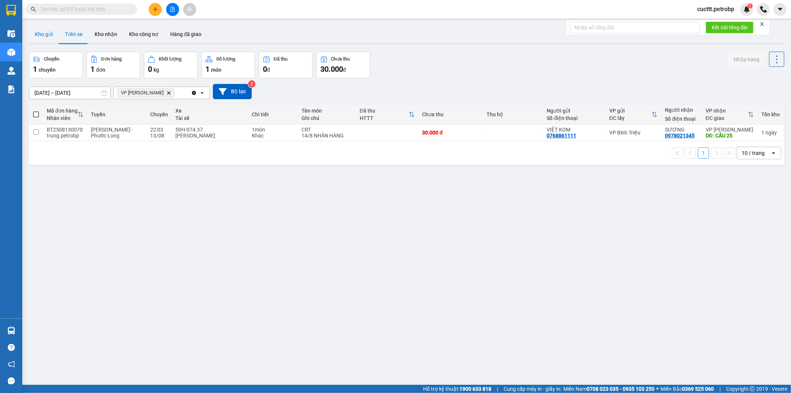
click at [45, 37] on button "Kho gửi" at bounding box center [44, 34] width 30 height 18
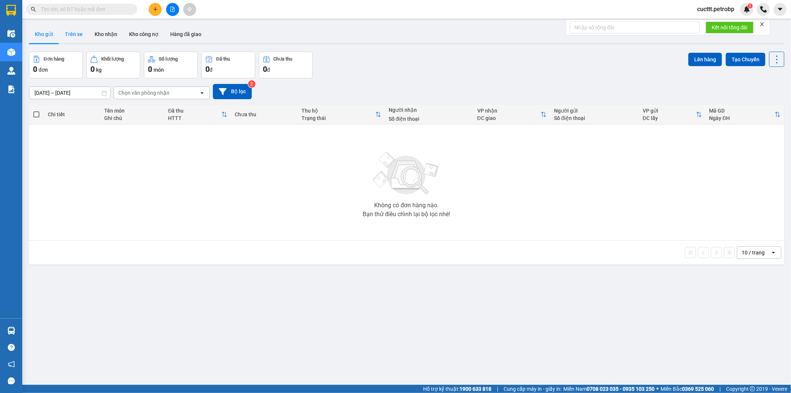
click at [76, 35] on button "Trên xe" at bounding box center [74, 34] width 30 height 18
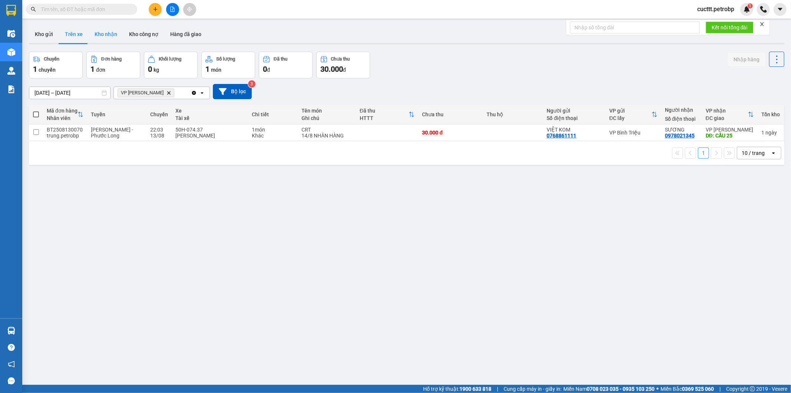
click at [108, 39] on button "Kho nhận" at bounding box center [106, 34] width 35 height 18
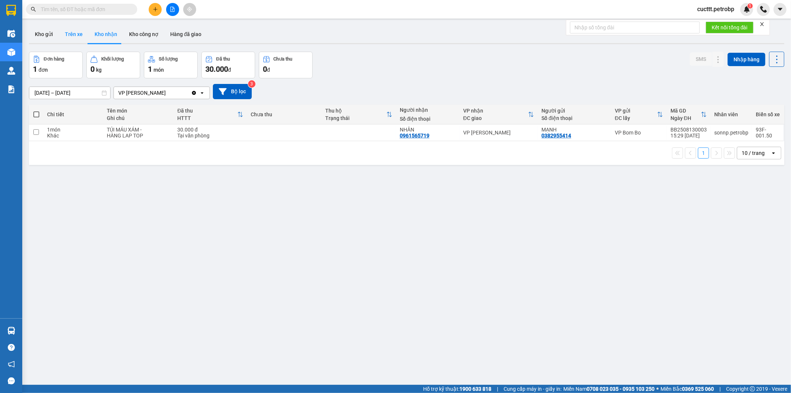
click at [81, 36] on button "Trên xe" at bounding box center [74, 34] width 30 height 18
type input "[DATE] – [DATE]"
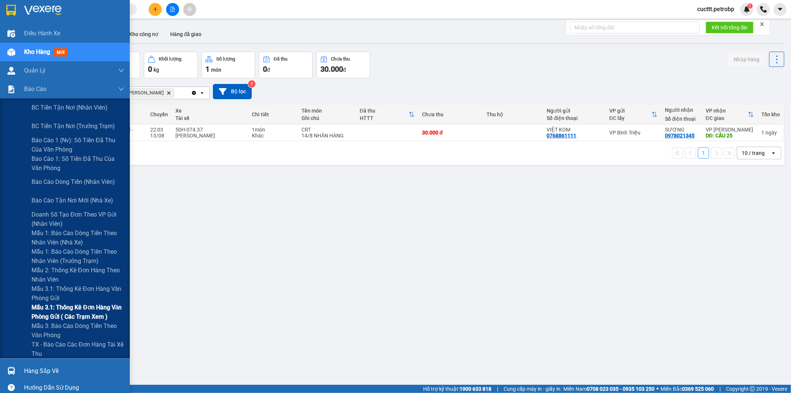
click at [91, 308] on span "Mẫu 3.1: Thống kê đơn hàng văn phòng gửi ( các trạm xem )" at bounding box center [78, 311] width 93 height 19
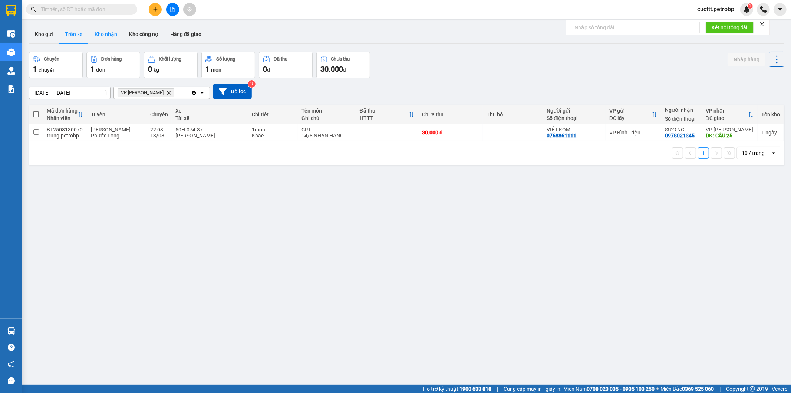
click at [102, 39] on button "Kho nhận" at bounding box center [106, 34] width 35 height 18
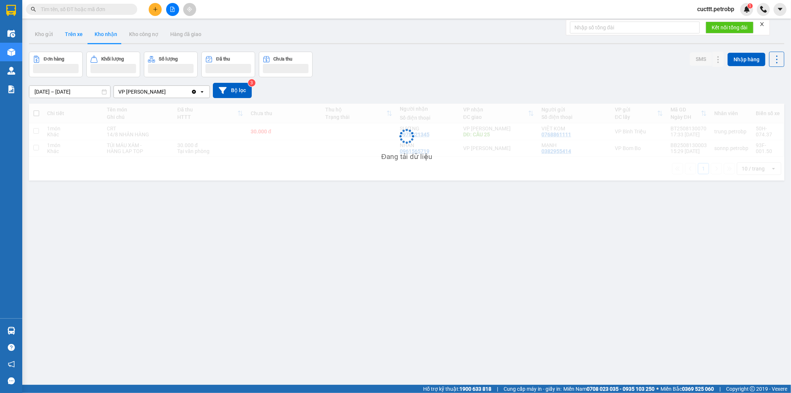
click at [69, 39] on button "Trên xe" at bounding box center [74, 34] width 30 height 18
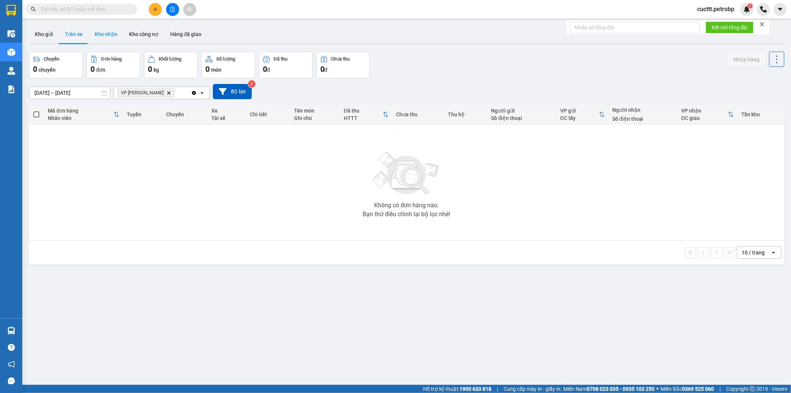
click at [106, 36] on button "Kho nhận" at bounding box center [106, 34] width 35 height 18
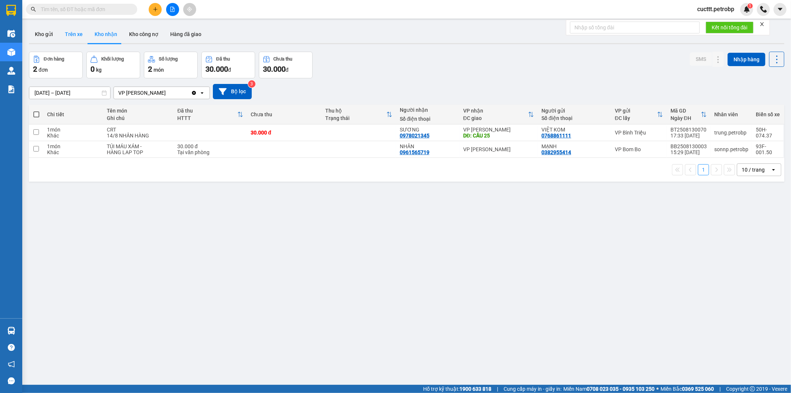
click at [70, 37] on button "Trên xe" at bounding box center [74, 34] width 30 height 18
type input "[DATE] – [DATE]"
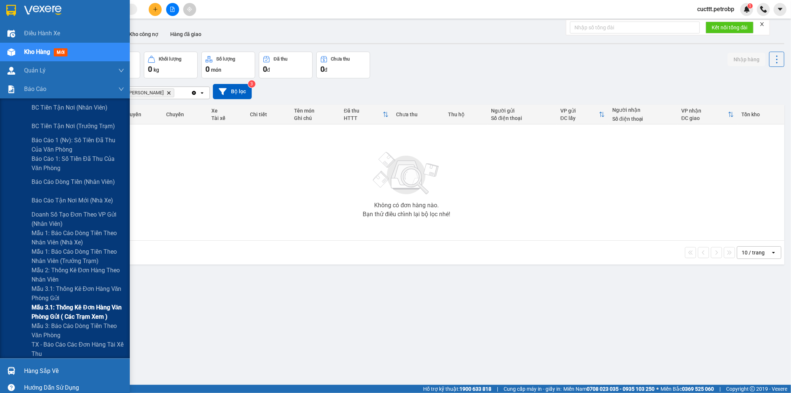
click at [87, 314] on span "Mẫu 3.1: Thống kê đơn hàng văn phòng gửi ( các trạm xem )" at bounding box center [78, 311] width 93 height 19
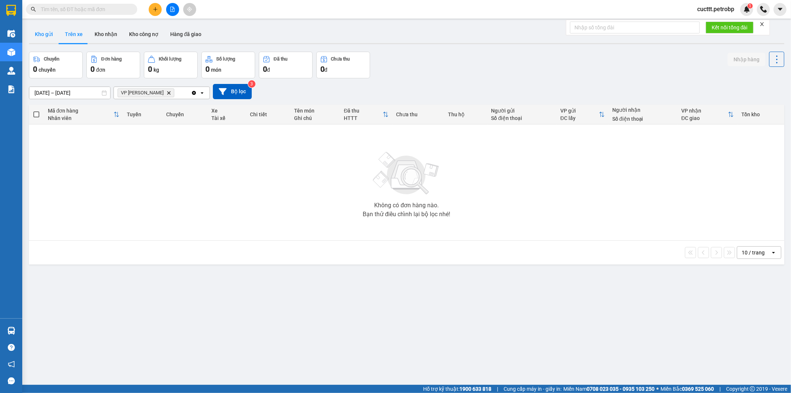
click at [46, 32] on button "Kho gửi" at bounding box center [44, 34] width 30 height 18
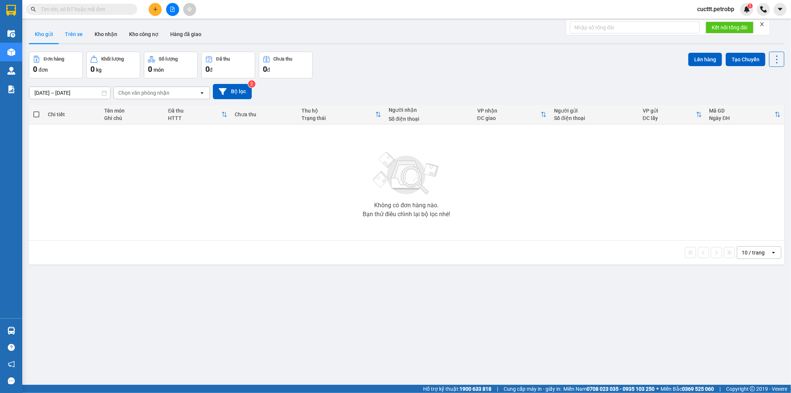
click at [76, 39] on button "Trên xe" at bounding box center [74, 34] width 30 height 18
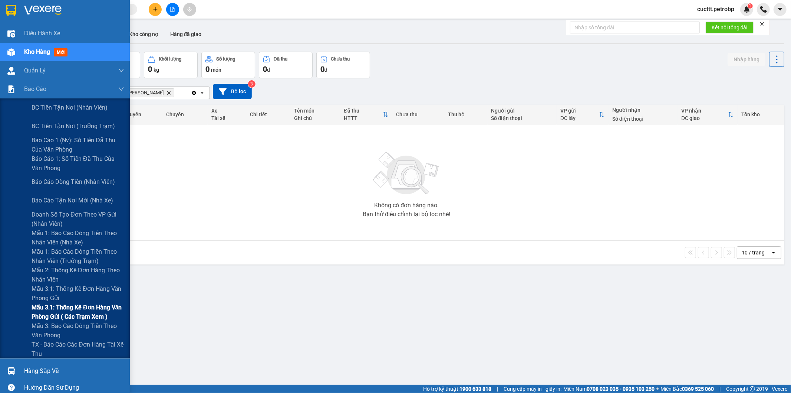
click at [97, 316] on span "Mẫu 3.1: Thống kê đơn hàng văn phòng gửi ( các trạm xem )" at bounding box center [78, 311] width 93 height 19
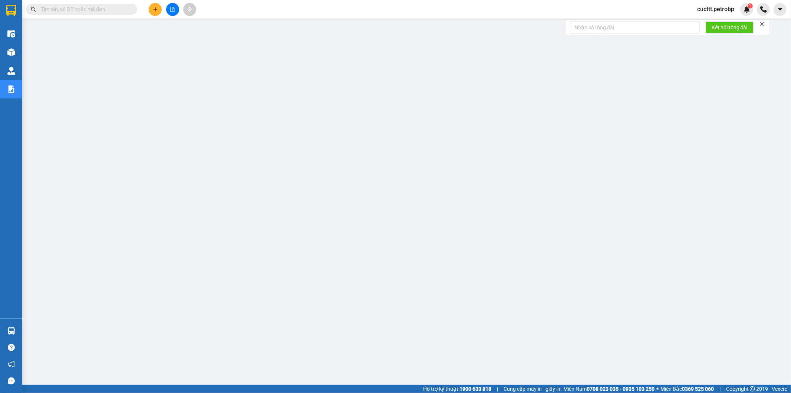
click at [127, 13] on input "text" at bounding box center [85, 9] width 88 height 8
paste input "BT2508130070"
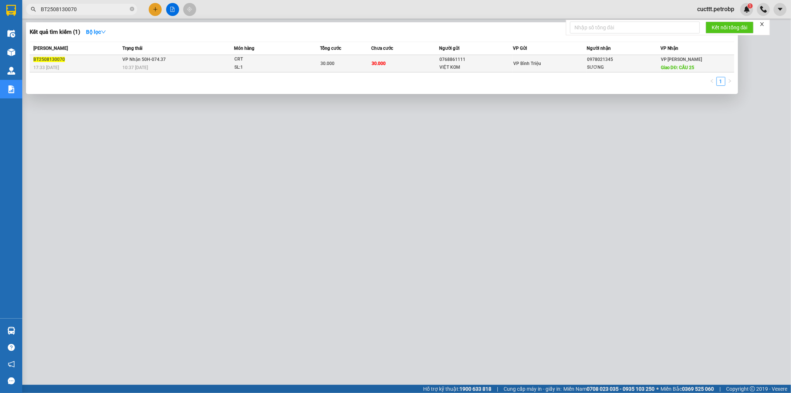
type input "BT2508130070"
click at [409, 62] on td "30.000" at bounding box center [405, 63] width 68 height 17
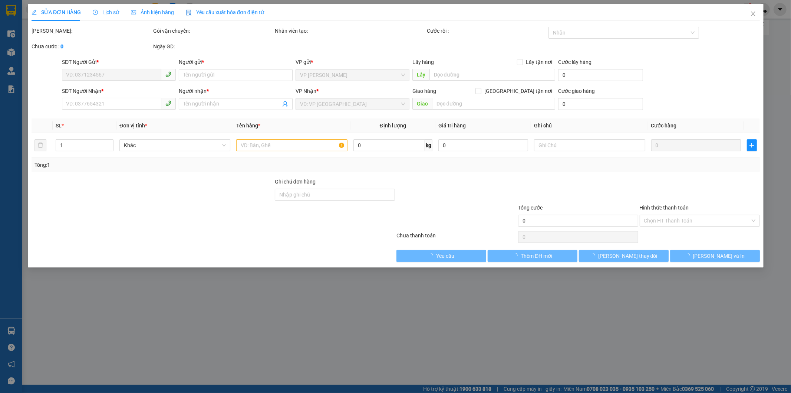
type input "0768861111"
type input "VIỆT KOM"
type input "0978021345"
type input "SƯƠNG"
type input "CẦU 25"
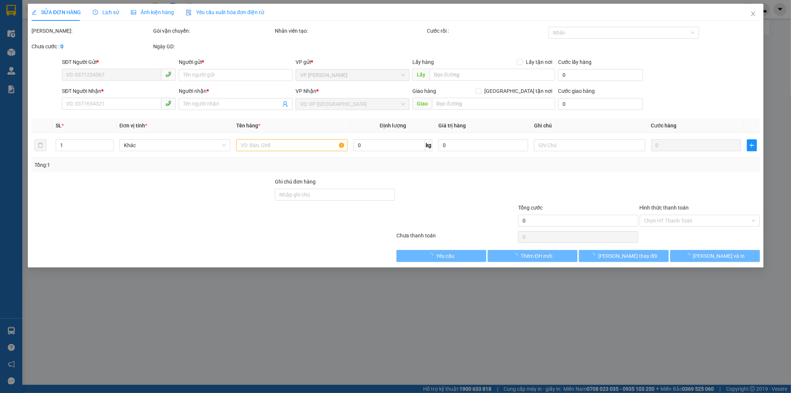
type input "30.000"
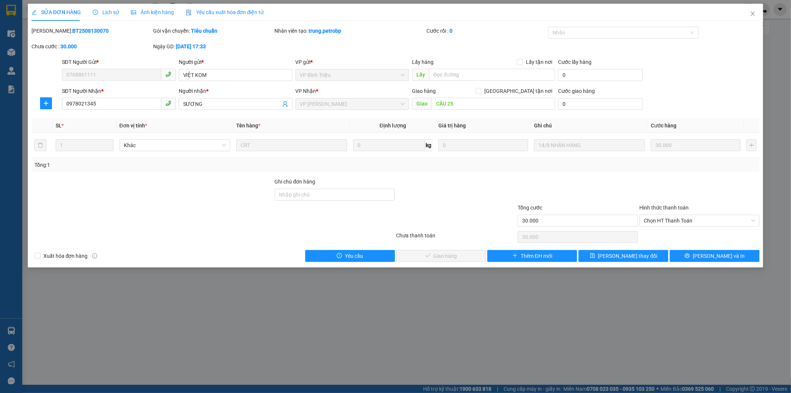
click at [101, 17] on div "Lịch sử" at bounding box center [106, 12] width 26 height 17
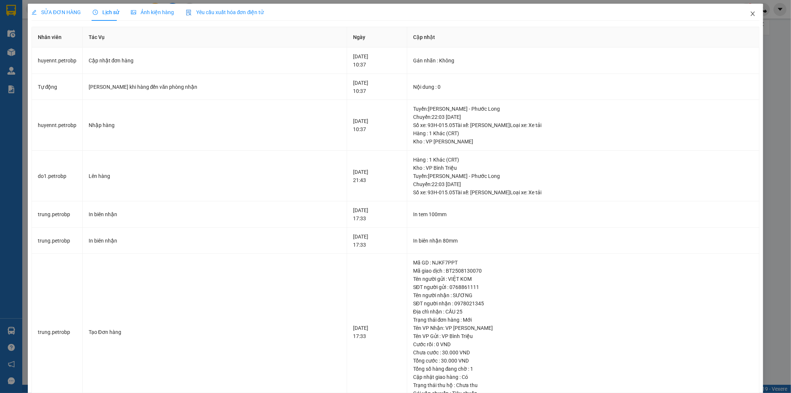
click at [750, 14] on icon "close" at bounding box center [753, 14] width 6 height 6
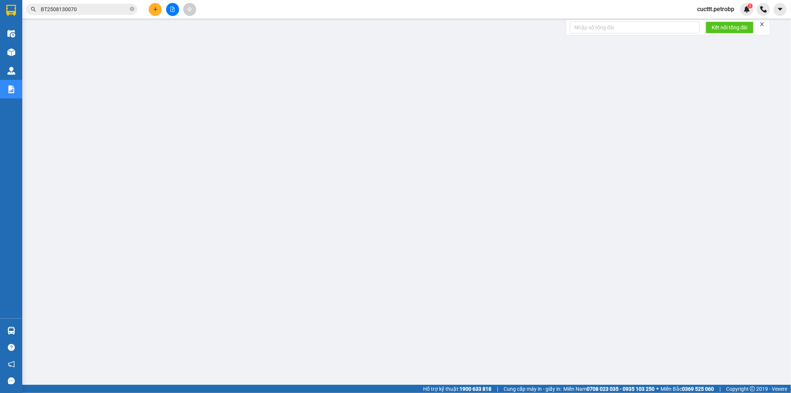
click at [93, 6] on input "BT2508130070" at bounding box center [85, 9] width 88 height 8
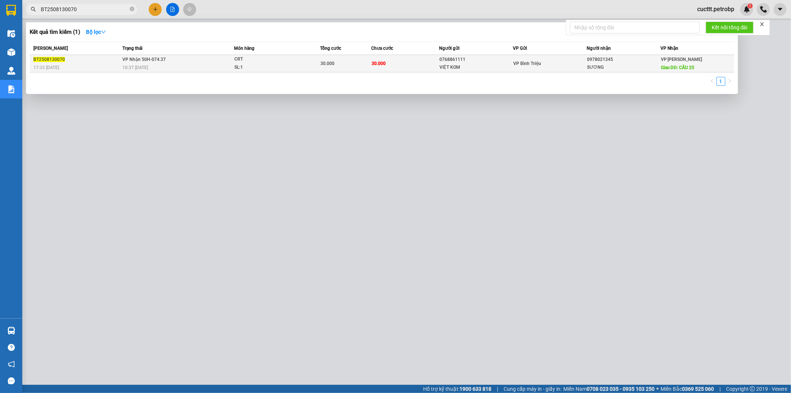
click at [189, 62] on td "VP Nhận 50H-074.37 10:37 [DATE]" at bounding box center [178, 63] width 114 height 17
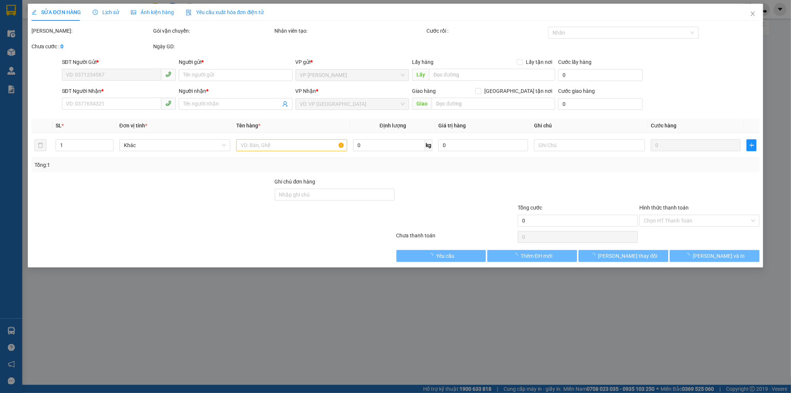
type input "0768861111"
type input "VIỆT KOM"
type input "0978021345"
type input "SƯƠNG"
type input "CẦU 25"
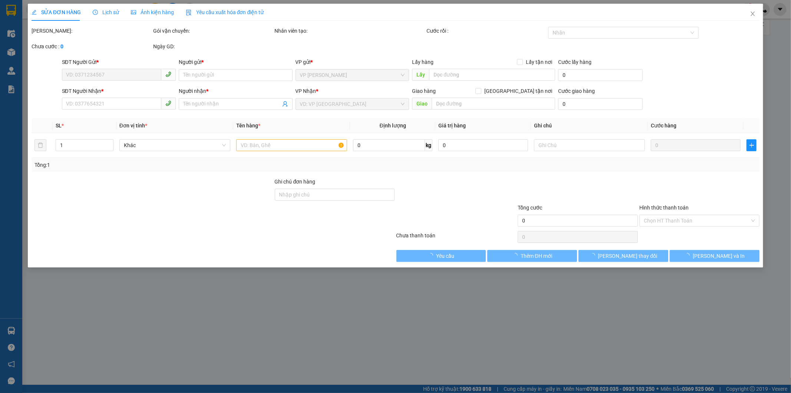
type input "30.000"
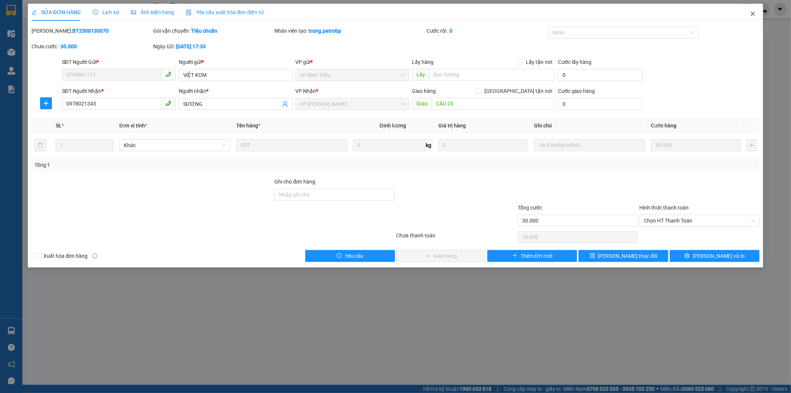
click at [754, 17] on icon "close" at bounding box center [753, 14] width 6 height 6
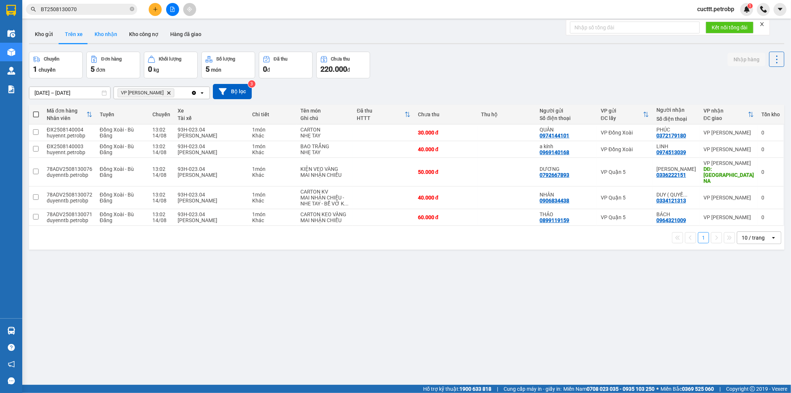
click at [109, 39] on button "Kho nhận" at bounding box center [106, 34] width 35 height 18
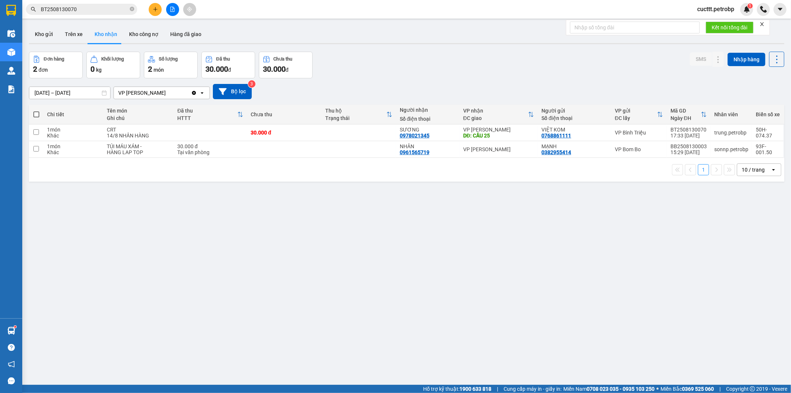
drag, startPoint x: 88, startPoint y: 239, endPoint x: 118, endPoint y: 166, distance: 79.5
click at [88, 239] on div "ver 1.8.138 Kho gửi Trên xe Kho nhận Kho công nợ Hàng đã giao Đơn hàng 2 đơn Kh…" at bounding box center [407, 218] width 762 height 393
click at [69, 34] on button "Trên xe" at bounding box center [74, 34] width 30 height 18
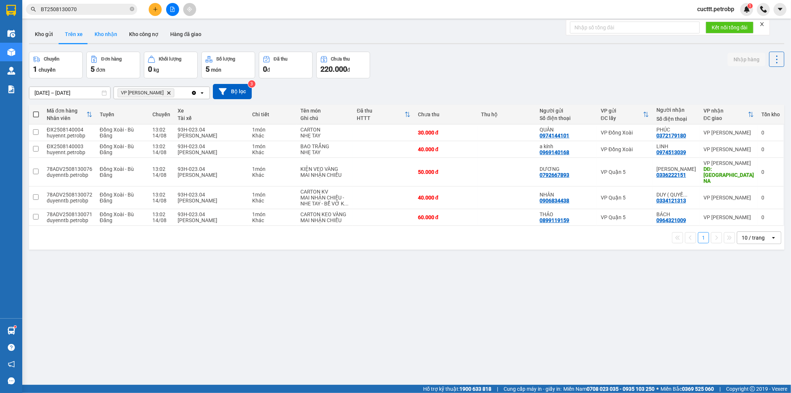
click at [104, 39] on button "Kho nhận" at bounding box center [106, 34] width 35 height 18
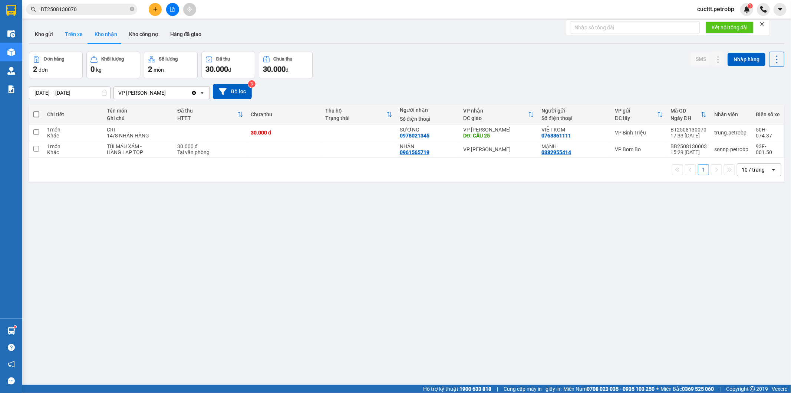
click at [75, 36] on button "Trên xe" at bounding box center [74, 34] width 30 height 18
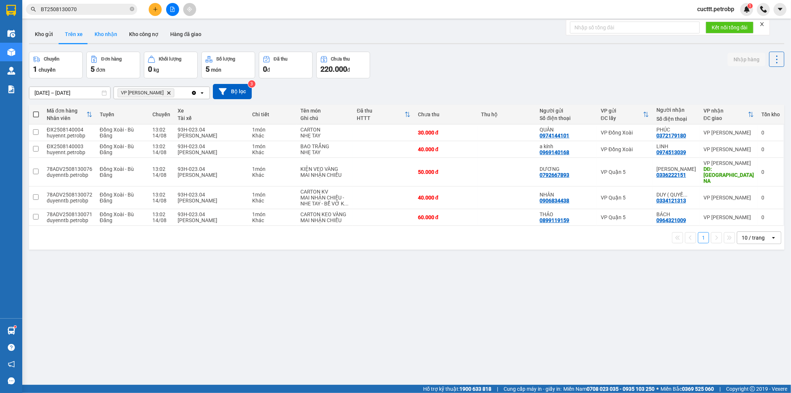
click at [99, 35] on button "Kho nhận" at bounding box center [106, 34] width 35 height 18
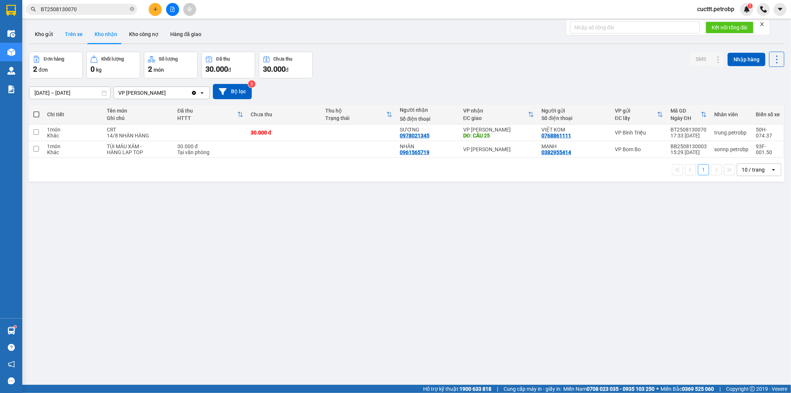
click at [73, 33] on button "Trên xe" at bounding box center [74, 34] width 30 height 18
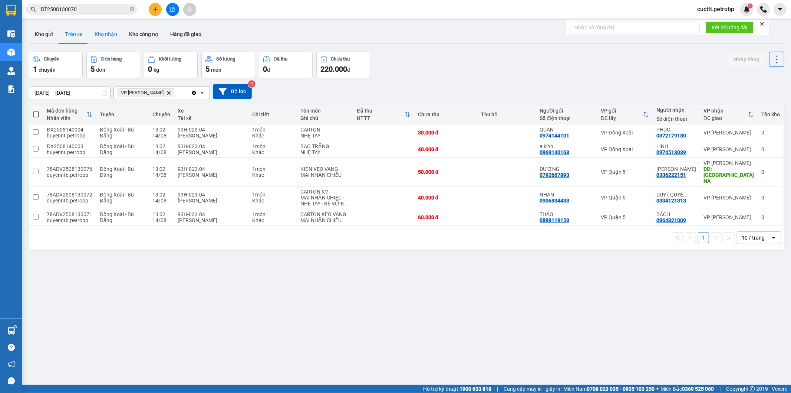
click at [99, 34] on button "Kho nhận" at bounding box center [106, 34] width 35 height 18
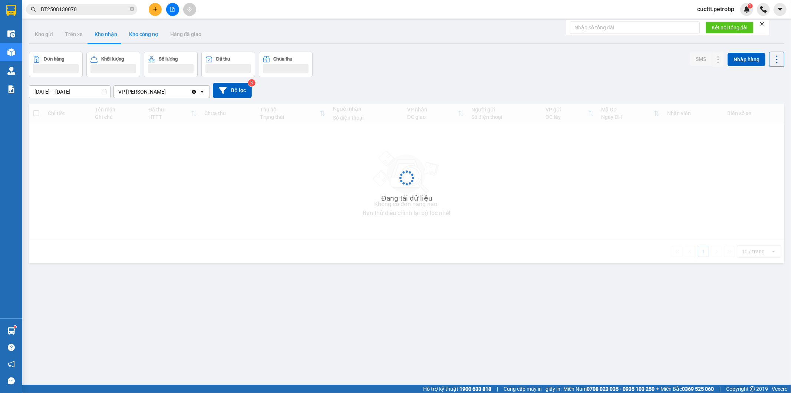
type input "[DATE] – [DATE]"
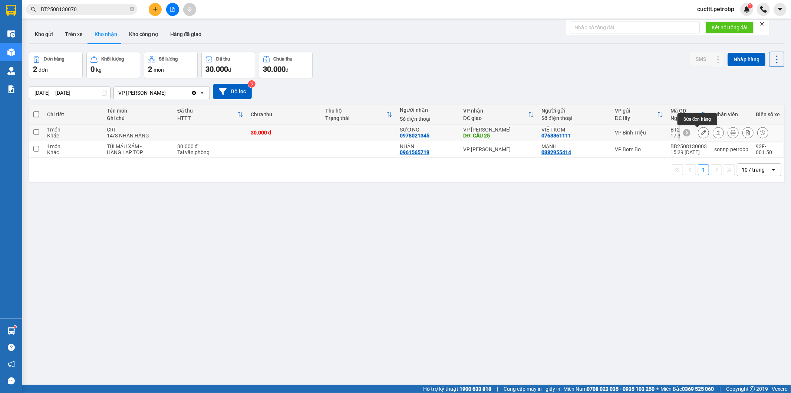
click at [701, 134] on icon at bounding box center [703, 132] width 5 height 5
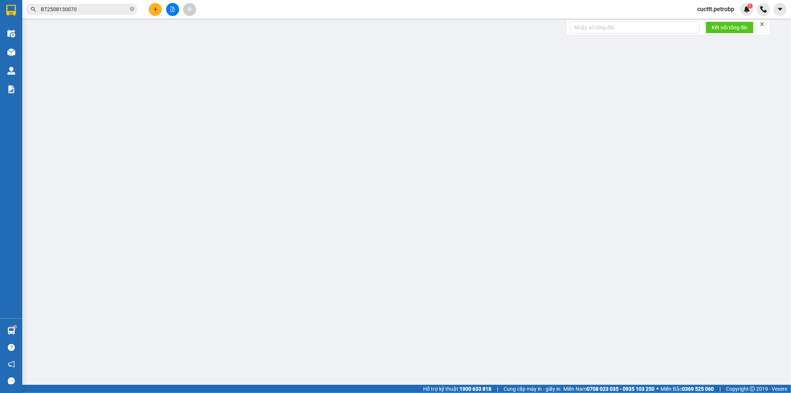
type input "0768861111"
type input "VIỆT KOM"
type input "0978021345"
type input "SƯƠNG"
type input "CẦU 25"
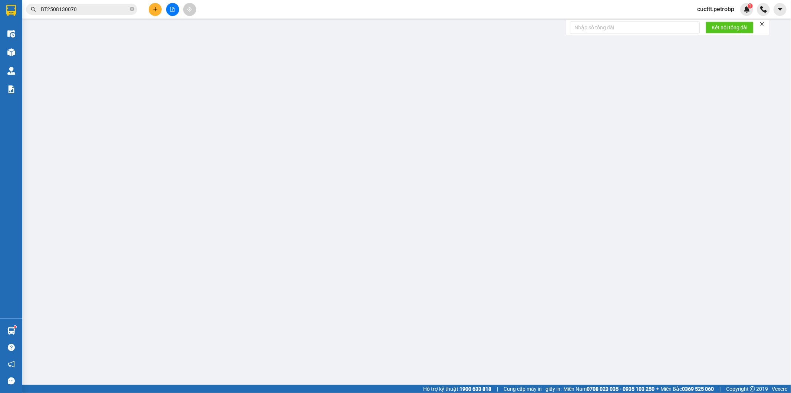
type input "30.000"
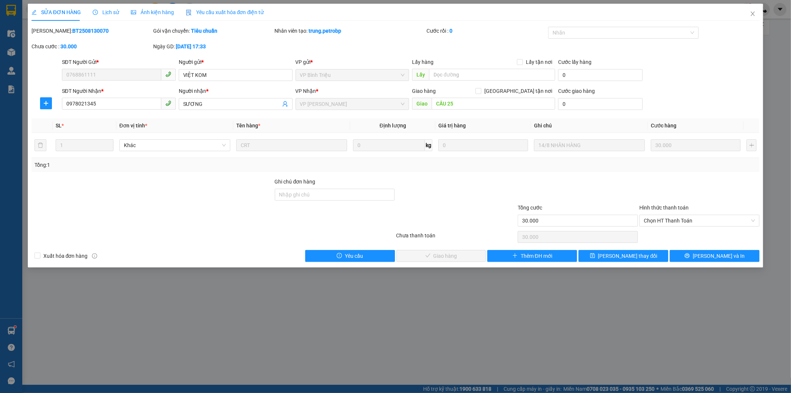
click at [106, 12] on span "Lịch sử" at bounding box center [106, 12] width 26 height 6
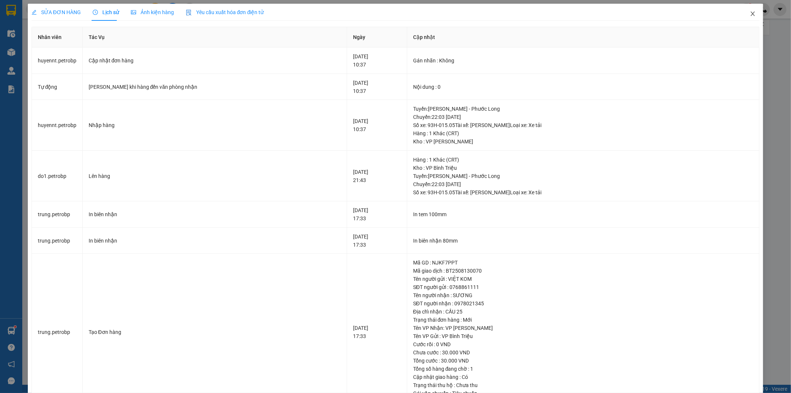
click at [750, 16] on icon "close" at bounding box center [753, 14] width 6 height 6
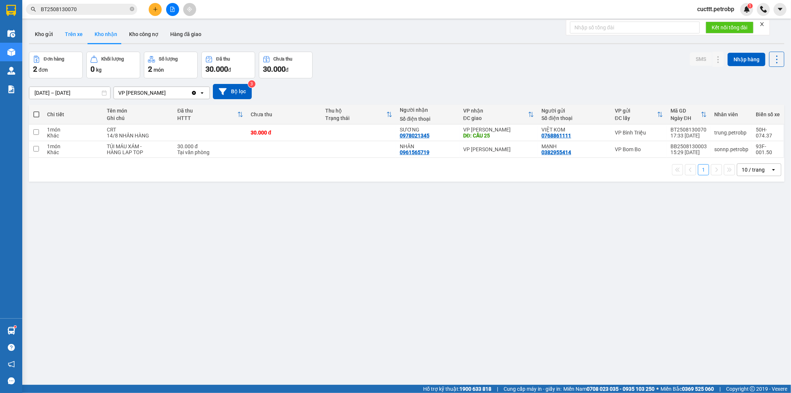
click at [67, 38] on button "Trên xe" at bounding box center [74, 34] width 30 height 18
type input "[DATE] – [DATE]"
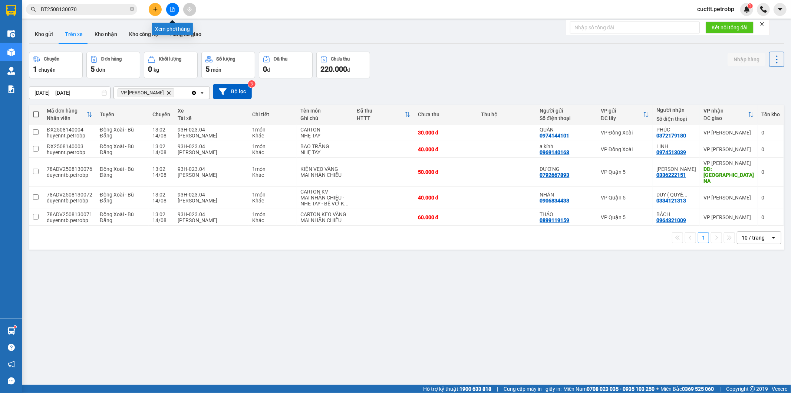
click at [173, 9] on icon "file-add" at bounding box center [172, 9] width 5 height 5
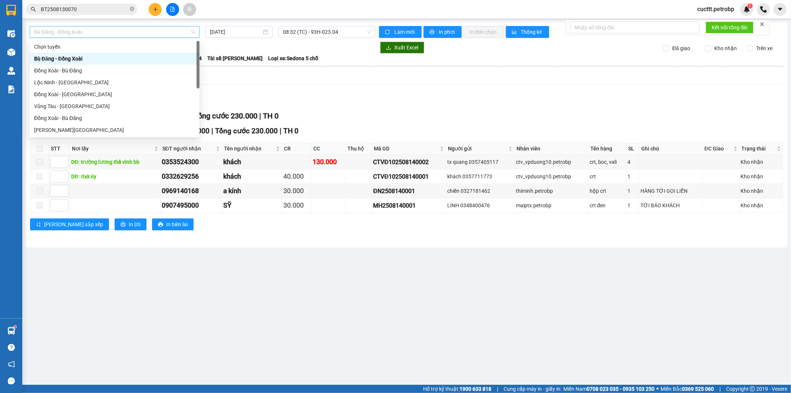
click at [131, 34] on span "Bù Đăng - Đồng Xoài" at bounding box center [114, 31] width 161 height 11
click at [92, 72] on div "Đồng Xoài - Bù Đăng" at bounding box center [114, 70] width 161 height 8
type input "[DATE]"
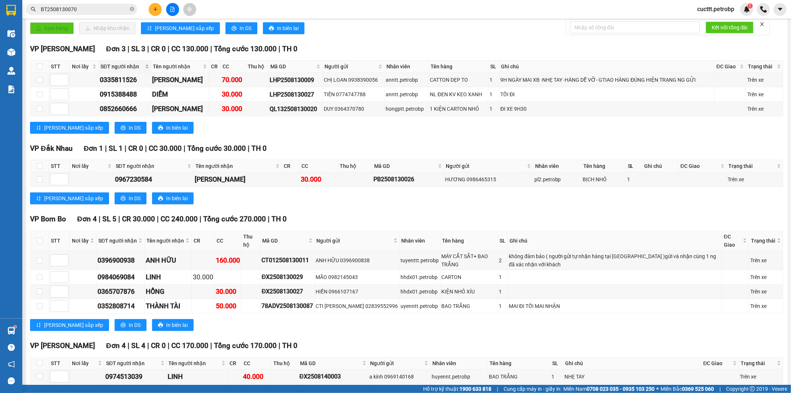
scroll to position [235, 0]
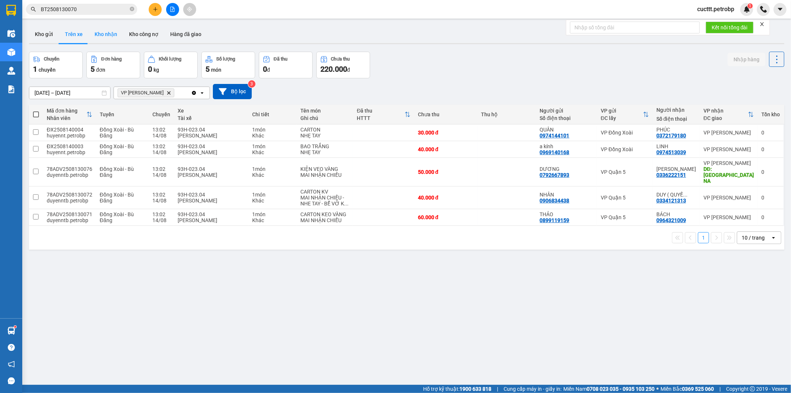
click at [108, 35] on button "Kho nhận" at bounding box center [106, 34] width 35 height 18
type input "12/08/2025 – 14/08/2025"
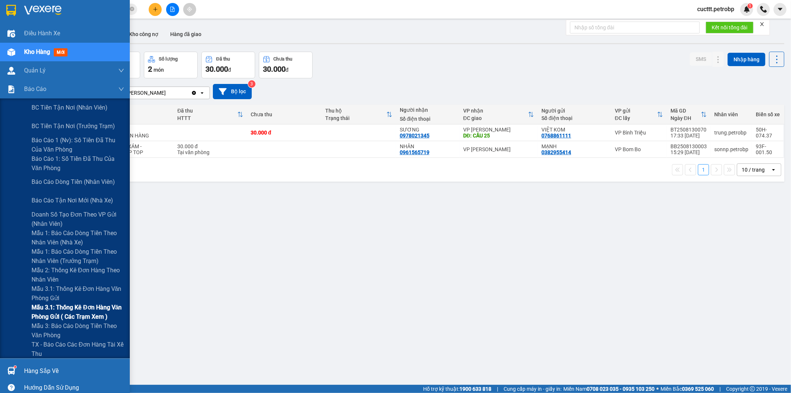
click at [87, 315] on span "Mẫu 3.1: Thống kê đơn hàng văn phòng gửi ( các trạm xem )" at bounding box center [78, 311] width 93 height 19
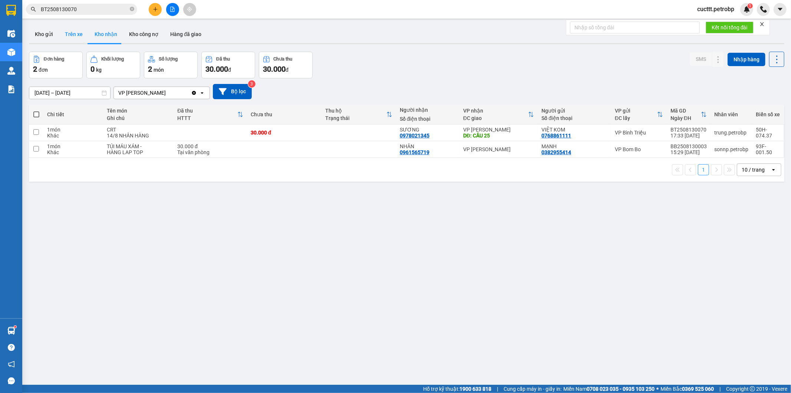
click at [71, 35] on button "Trên xe" at bounding box center [74, 34] width 30 height 18
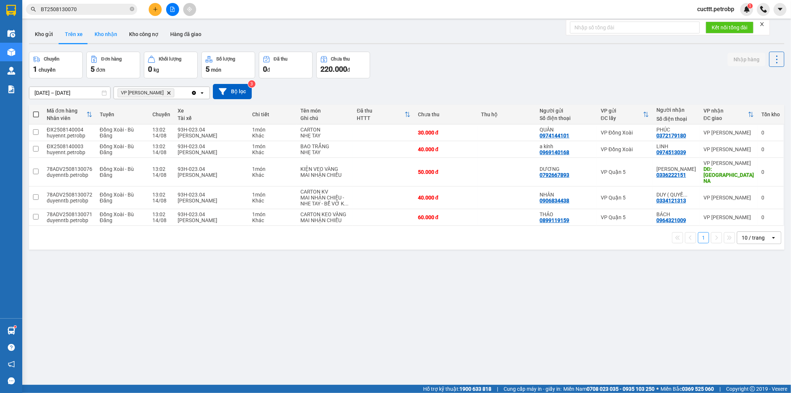
click at [109, 31] on button "Kho nhận" at bounding box center [106, 34] width 35 height 18
type input "12/08/2025 – 14/08/2025"
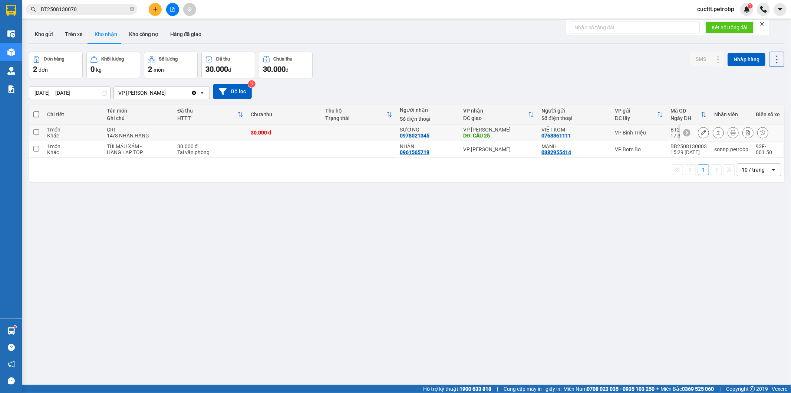
click at [379, 132] on td at bounding box center [359, 132] width 75 height 17
checkbox input "true"
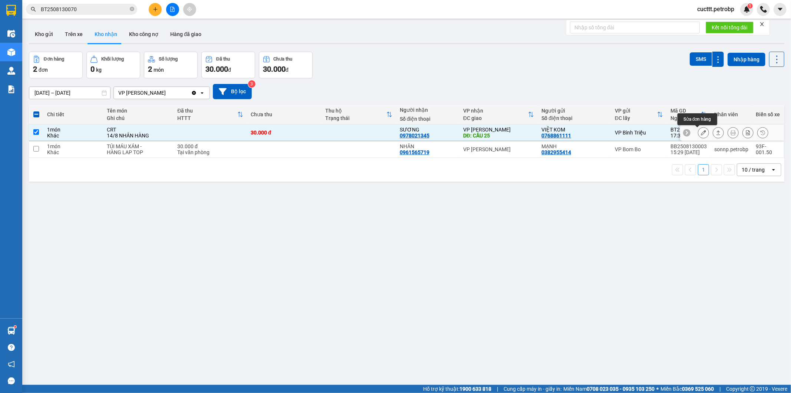
click at [698, 131] on div at bounding box center [703, 132] width 11 height 11
click at [701, 133] on icon at bounding box center [703, 132] width 5 height 5
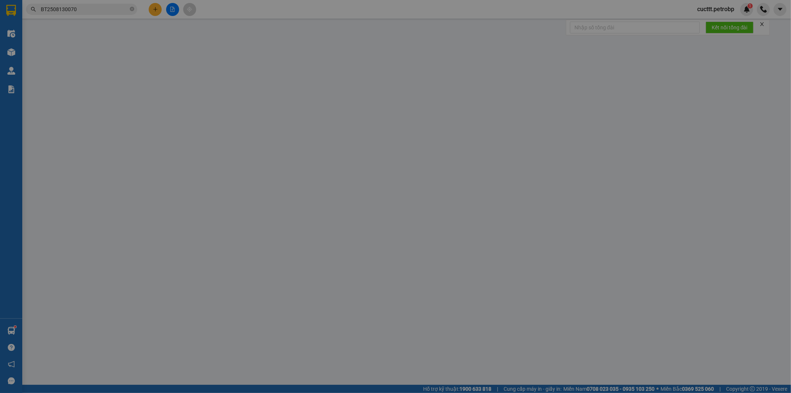
type input "0768861111"
type input "VIỆT KOM"
type input "0978021345"
type input "SƯƠNG"
type input "CẦU 25"
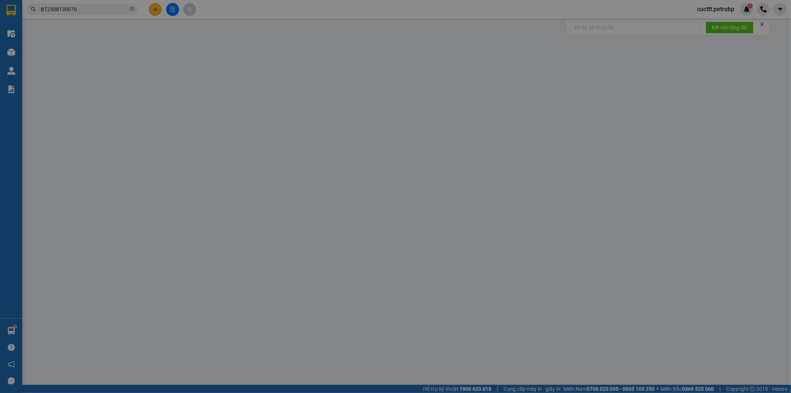
type input "30.000"
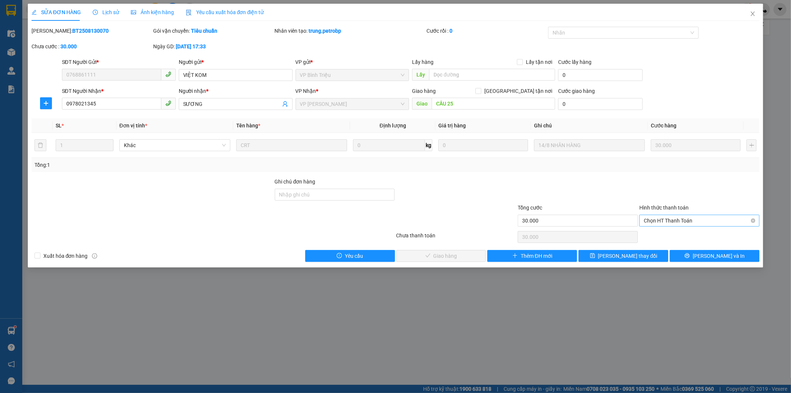
click at [664, 218] on span "Chọn HT Thanh Toán" at bounding box center [699, 220] width 111 height 11
drag, startPoint x: 660, startPoint y: 234, endPoint x: 568, endPoint y: 239, distance: 92.9
click at [657, 236] on div "Tại văn phòng" at bounding box center [699, 235] width 111 height 8
type input "0"
drag, startPoint x: 463, startPoint y: 255, endPoint x: 319, endPoint y: 147, distance: 179.6
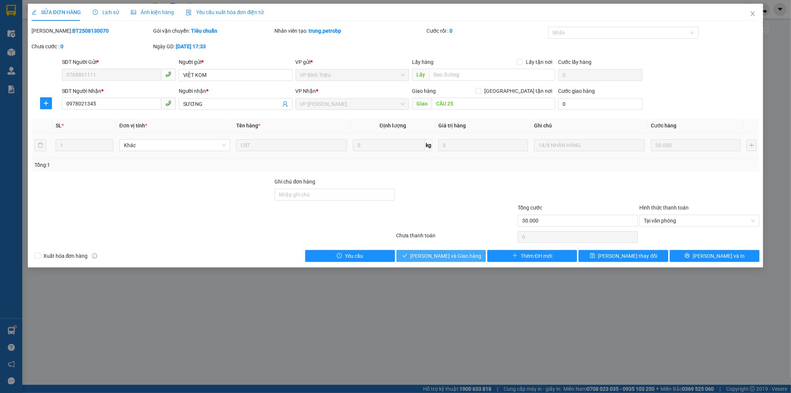
click at [462, 253] on span "Lưu và Giao hàng" at bounding box center [446, 256] width 71 height 8
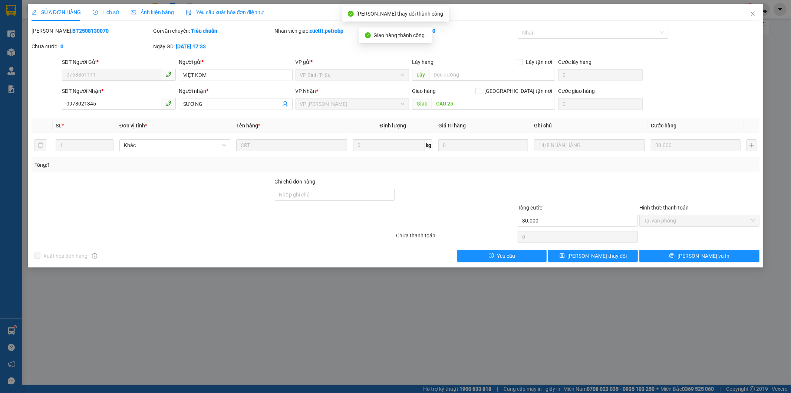
drag, startPoint x: 50, startPoint y: 30, endPoint x: 97, endPoint y: 36, distance: 47.4
click at [97, 36] on div "Mã ĐH: BT2508130070" at bounding box center [92, 35] width 122 height 16
copy b "BT2508130070"
click at [752, 15] on icon "close" at bounding box center [753, 14] width 4 height 4
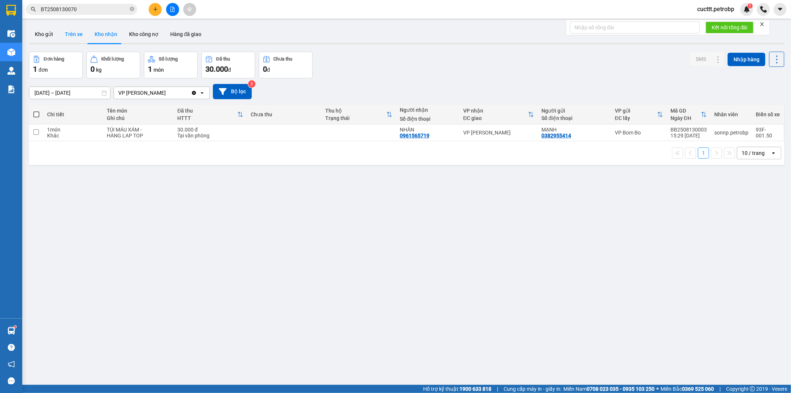
click at [82, 38] on button "Trên xe" at bounding box center [74, 34] width 30 height 18
type input "01/08/2025 – 14/08/2025"
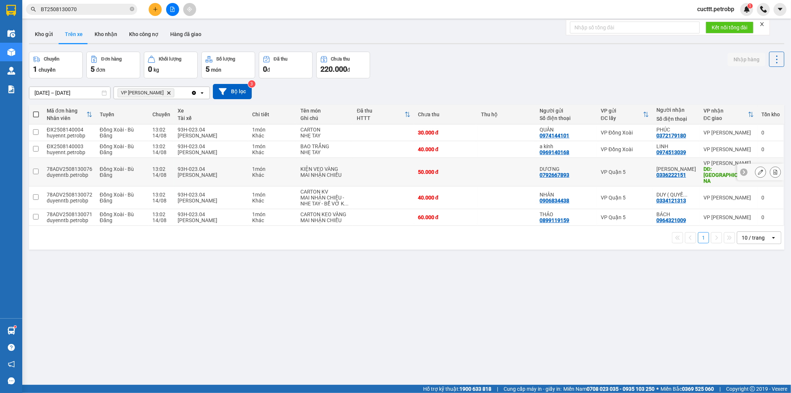
click at [629, 169] on div "VP Quận 5" at bounding box center [625, 172] width 48 height 6
checkbox input "true"
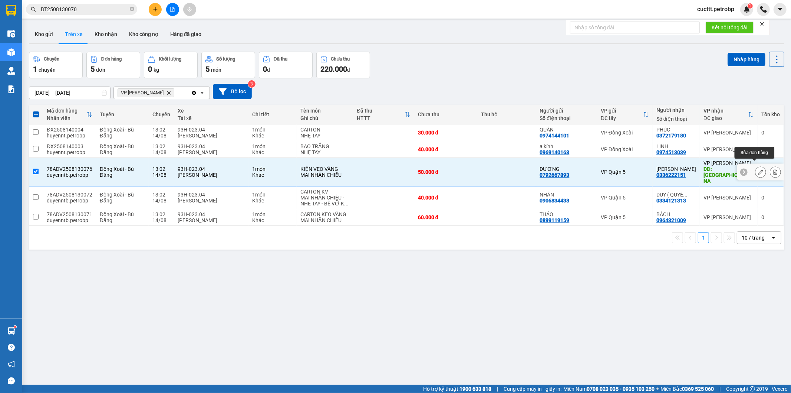
click at [758, 169] on icon at bounding box center [760, 171] width 5 height 5
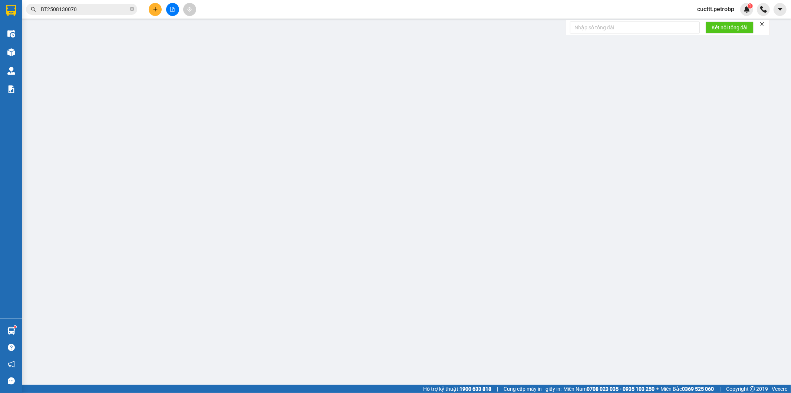
type input "0792667893"
type input "DƯƠNG"
type input "0336222151"
type input "TI NGUYỄN"
type input "CHỢ BÙ NA"
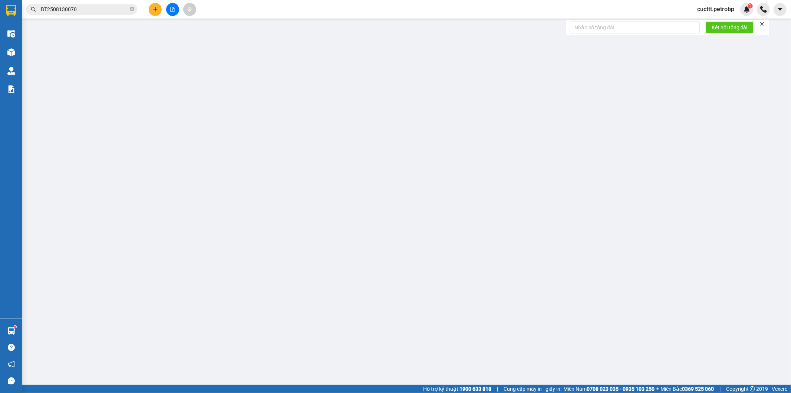
type input "50.000"
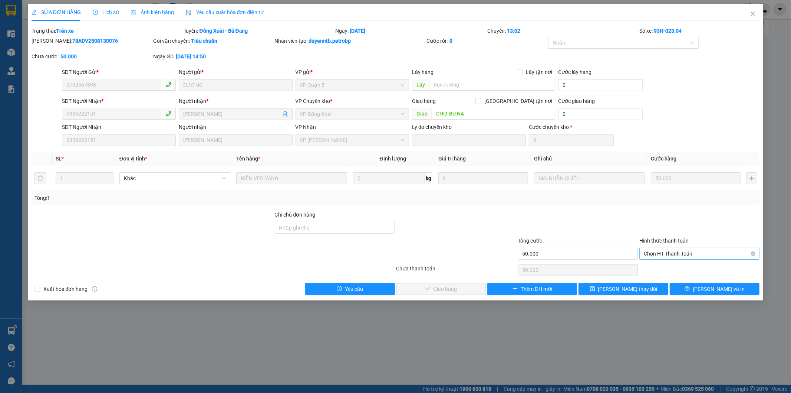
click at [680, 254] on span "Chọn HT Thanh Toán" at bounding box center [699, 253] width 111 height 11
drag, startPoint x: 670, startPoint y: 265, endPoint x: 550, endPoint y: 281, distance: 121.3
click at [670, 266] on div "Tại văn phòng" at bounding box center [699, 268] width 111 height 8
type input "0"
click at [459, 288] on span "Lưu và Giao hàng" at bounding box center [446, 289] width 71 height 8
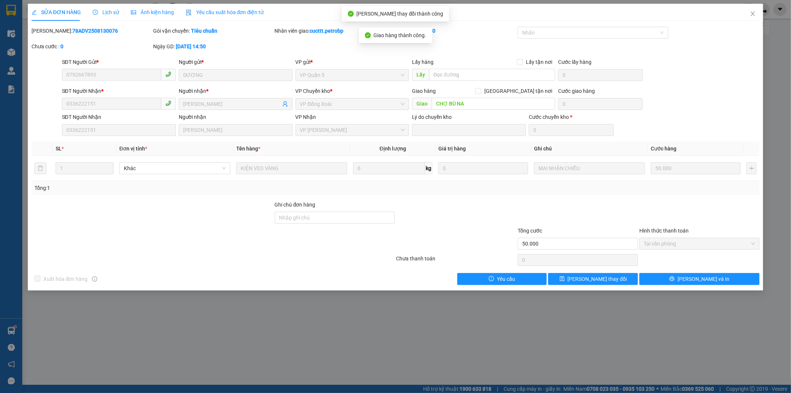
drag, startPoint x: 50, startPoint y: 39, endPoint x: 108, endPoint y: 39, distance: 57.1
click at [108, 39] on div "Mã ĐH: 78ADV2508130076" at bounding box center [92, 35] width 122 height 16
copy b "78ADV2508130076"
click at [754, 16] on icon "close" at bounding box center [753, 14] width 6 height 6
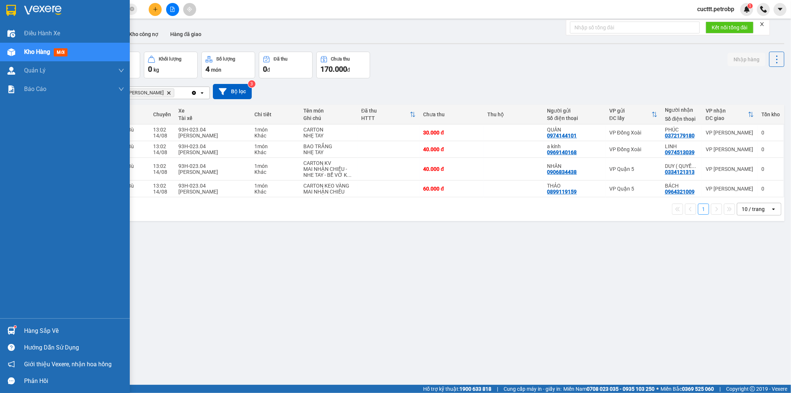
click at [49, 326] on div "Hàng sắp về" at bounding box center [74, 330] width 100 height 11
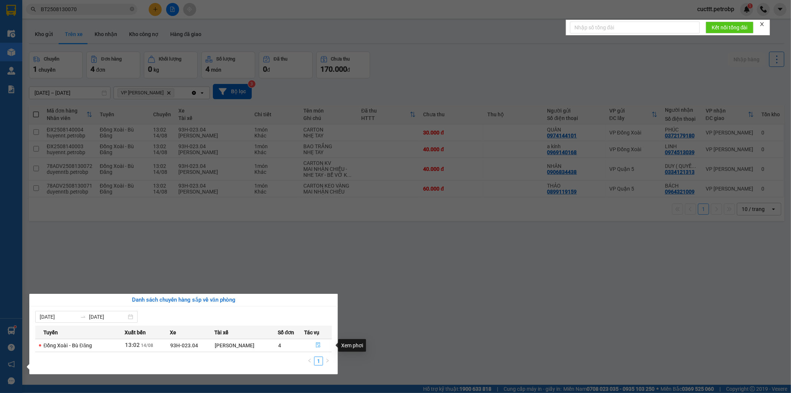
click at [316, 344] on icon "file-done" at bounding box center [318, 344] width 5 height 5
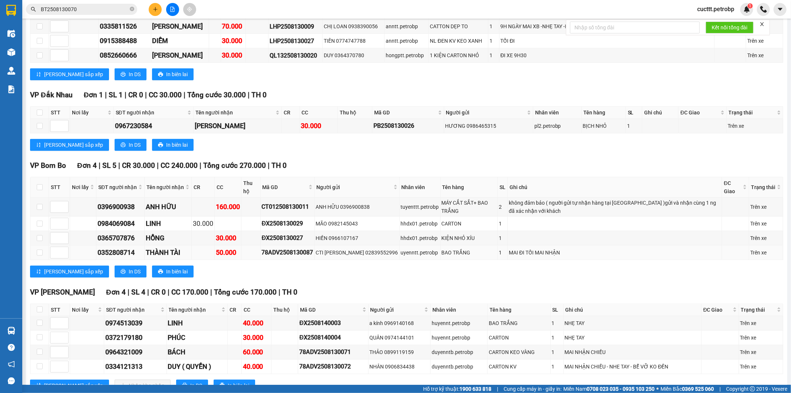
scroll to position [235, 0]
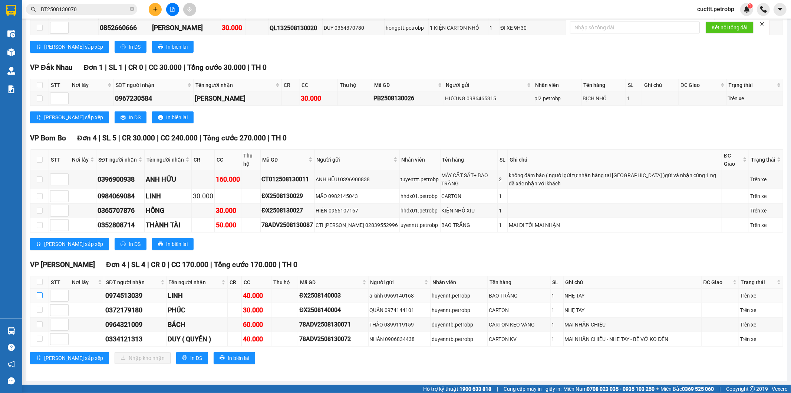
click at [40, 296] on input "checkbox" at bounding box center [40, 295] width 6 height 6
checkbox input "true"
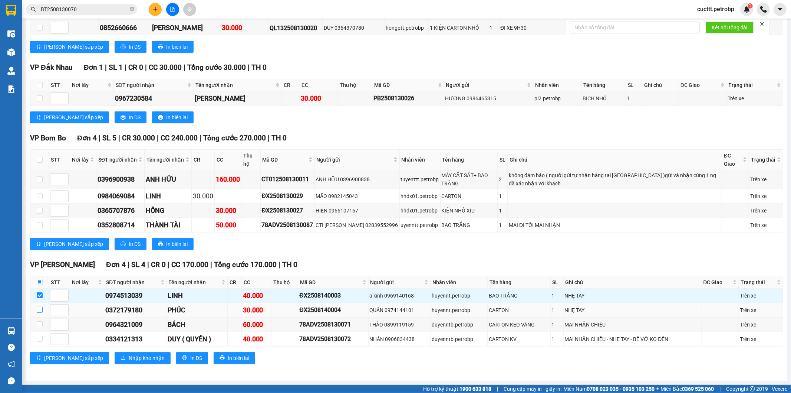
click at [40, 306] on input "checkbox" at bounding box center [40, 309] width 6 height 6
checkbox input "true"
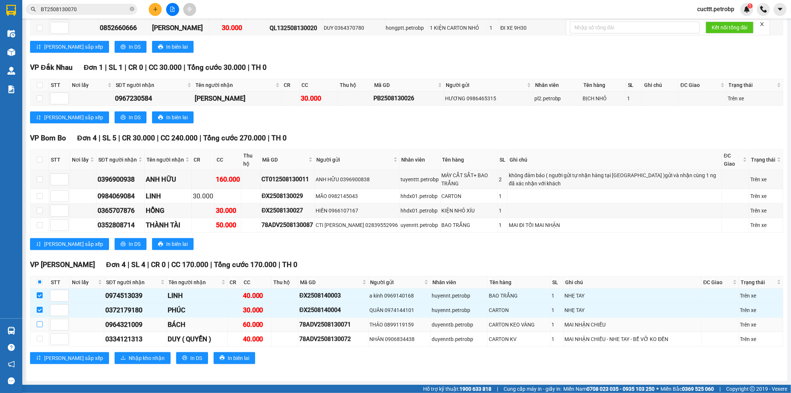
drag, startPoint x: 40, startPoint y: 324, endPoint x: 38, endPoint y: 329, distance: 5.5
click at [40, 324] on input "checkbox" at bounding box center [40, 324] width 6 height 6
checkbox input "true"
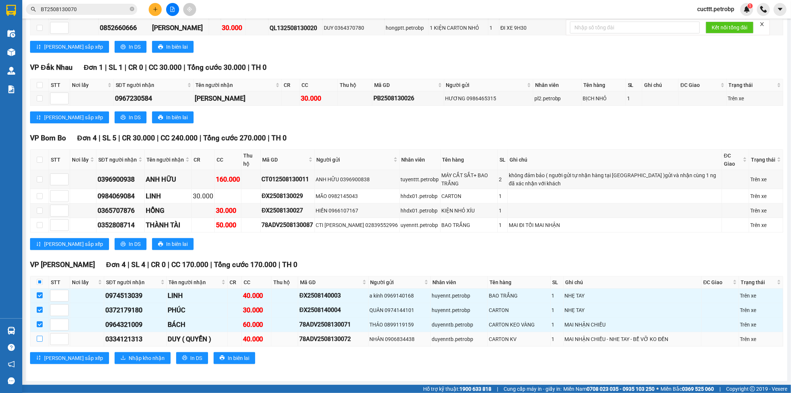
click at [41, 338] on input "checkbox" at bounding box center [40, 338] width 6 height 6
checkbox input "true"
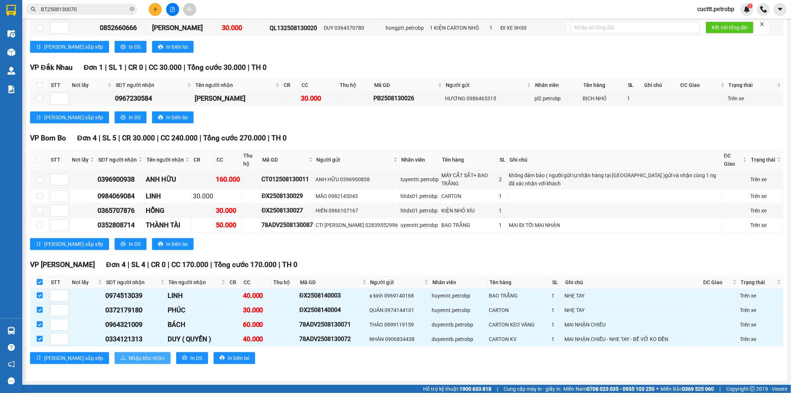
click at [121, 362] on button "Nhập kho nhận" at bounding box center [143, 358] width 56 height 12
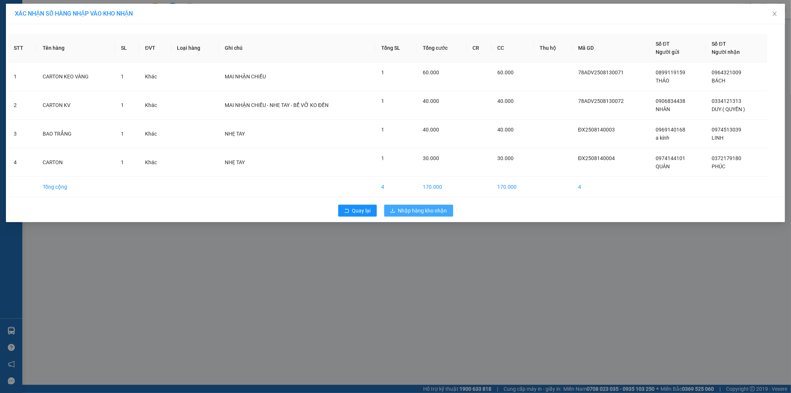
click at [436, 212] on span "Nhập hàng kho nhận" at bounding box center [422, 210] width 49 height 8
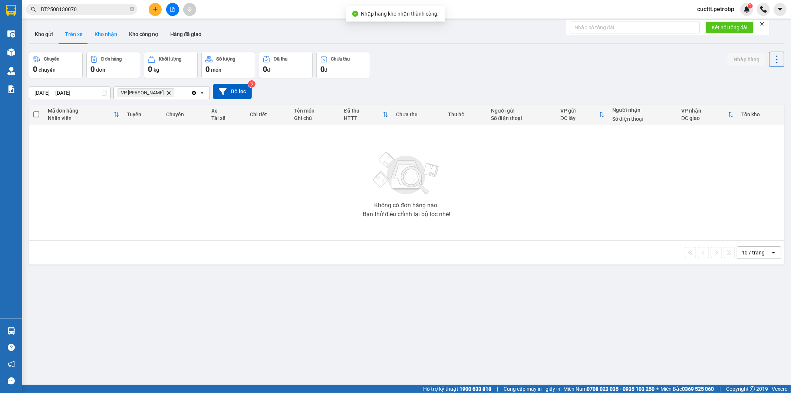
click at [112, 35] on button "Kho nhận" at bounding box center [106, 34] width 35 height 18
type input "12/08/2025 – 14/08/2025"
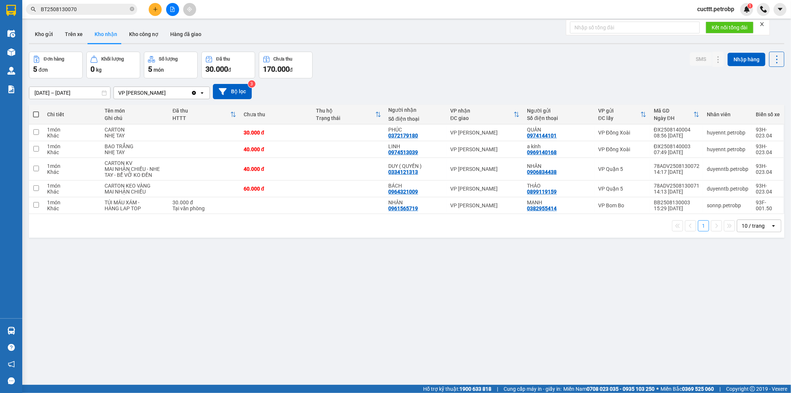
click at [112, 243] on div "ver 1.8.138 Kho gửi Trên xe Kho nhận Kho công nợ Hàng đã giao Đơn hàng 5 đơn Kh…" at bounding box center [407, 218] width 762 height 393
drag, startPoint x: 386, startPoint y: 171, endPoint x: 417, endPoint y: 173, distance: 30.8
click at [417, 173] on div "DUY ( QUYỀN ) 0334121313" at bounding box center [416, 169] width 55 height 12
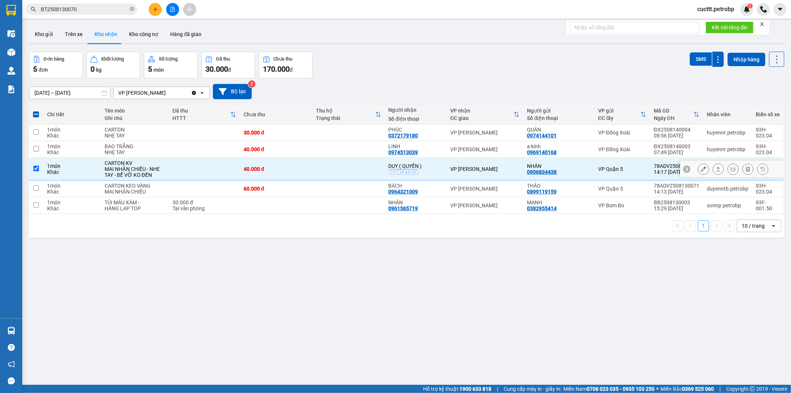
copy div "0334121313"
click at [127, 240] on div "ver 1.8.138 Kho gửi Trên xe Kho nhận Kho công nợ Hàng đã giao Đơn hàng 5 đơn Kh…" at bounding box center [407, 218] width 762 height 393
click at [301, 168] on div "40.000 đ" at bounding box center [276, 169] width 65 height 6
checkbox input "false"
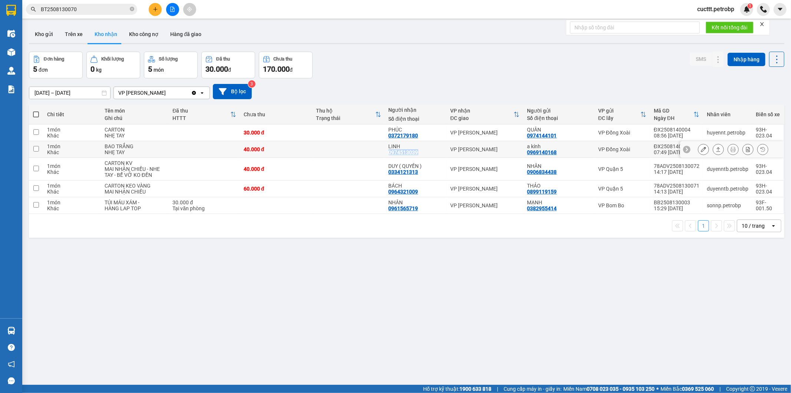
drag, startPoint x: 385, startPoint y: 154, endPoint x: 421, endPoint y: 154, distance: 36.0
click at [421, 154] on td "LINH 0974513039" at bounding box center [416, 149] width 62 height 17
checkbox input "true"
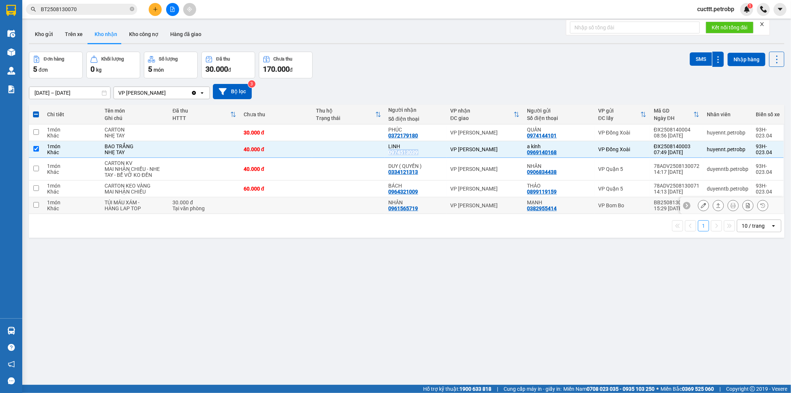
copy div "0974513039"
drag, startPoint x: 132, startPoint y: 259, endPoint x: 181, endPoint y: 190, distance: 84.4
click at [135, 251] on div "ver 1.8.138 Kho gửi Trên xe Kho nhận Kho công nợ Hàng đã giao Đơn hàng 5 đơn Kh…" at bounding box center [407, 218] width 762 height 393
drag, startPoint x: 385, startPoint y: 137, endPoint x: 417, endPoint y: 135, distance: 31.6
click at [417, 135] on td "PHÚC 0372179180" at bounding box center [416, 132] width 62 height 17
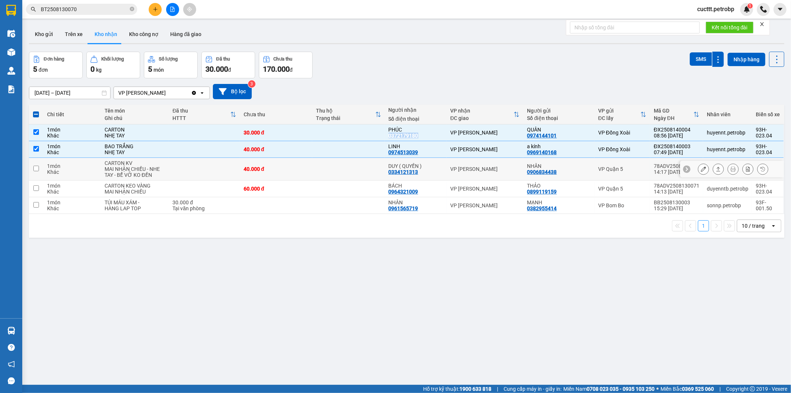
copy div "0372179180"
click at [611, 55] on div "Đơn hàng 5 đơn Khối lượng 0 kg Số lượng 5 món Đã thu 30.000 đ Chưa thu 170.000 …" at bounding box center [407, 65] width 756 height 27
click at [142, 265] on div "ver 1.8.138 Kho gửi Trên xe Kho nhận Kho công nợ Hàng đã giao Đơn hàng 5 đơn Kh…" at bounding box center [407, 218] width 762 height 393
click at [339, 132] on td at bounding box center [348, 132] width 72 height 17
checkbox input "false"
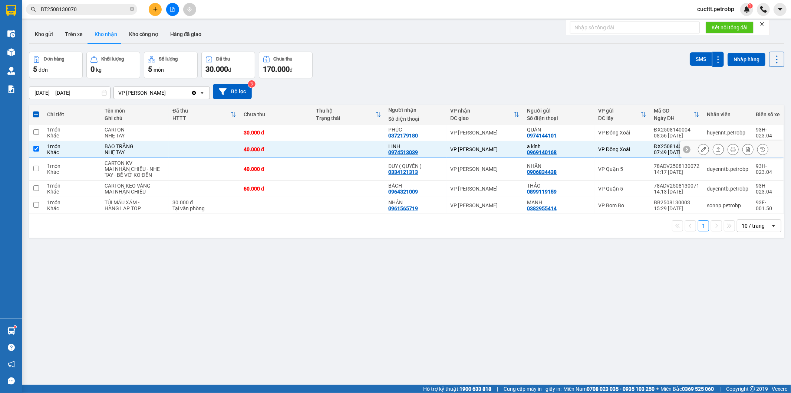
click at [338, 153] on td at bounding box center [348, 149] width 72 height 17
checkbox input "false"
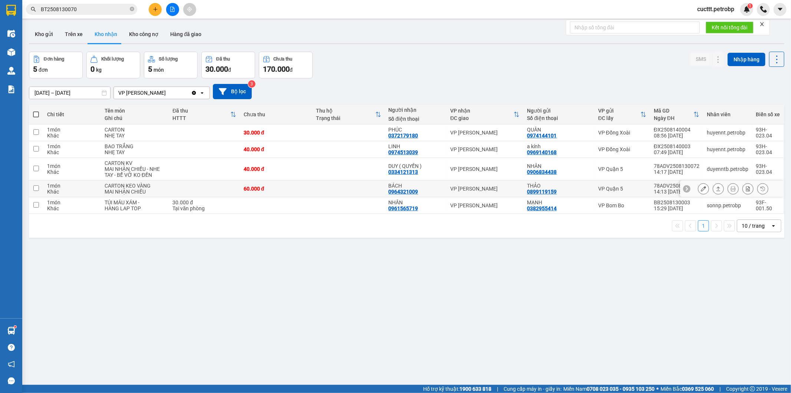
click at [370, 194] on td at bounding box center [348, 188] width 72 height 17
checkbox input "true"
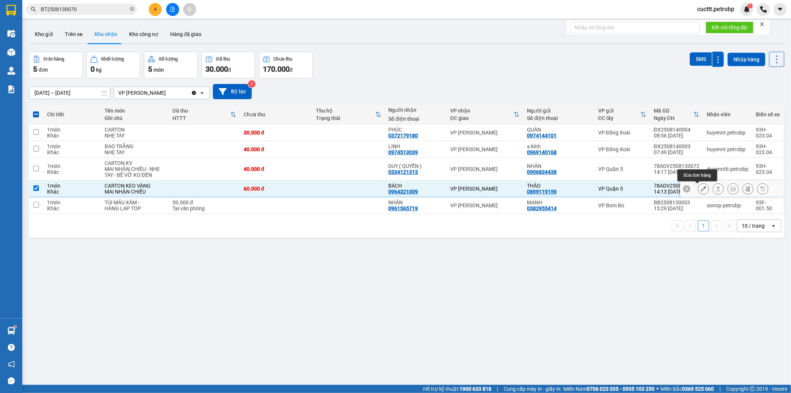
click at [701, 188] on icon at bounding box center [703, 188] width 5 height 5
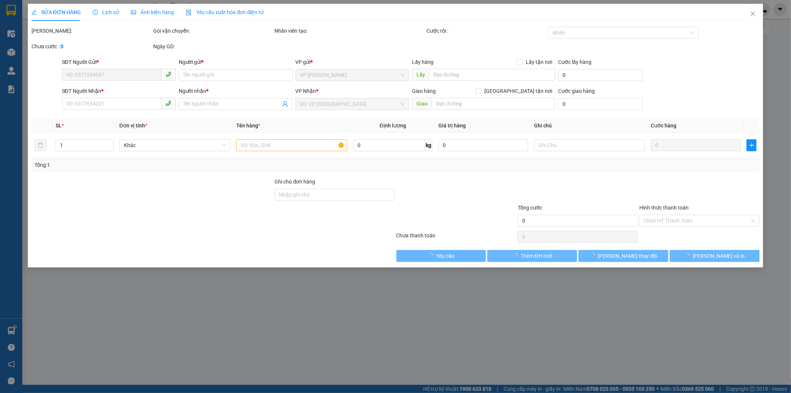
type input "0899119159"
type input "THẢO"
type input "0964321009"
type input "BÁCH"
type input "60.000"
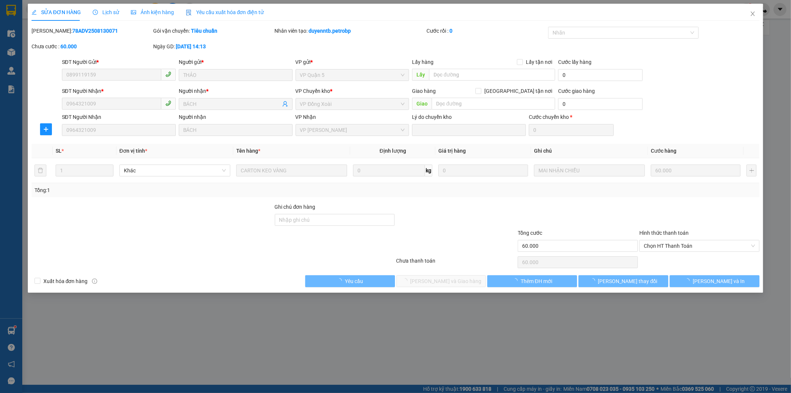
click at [670, 221] on div at bounding box center [700, 216] width 122 height 26
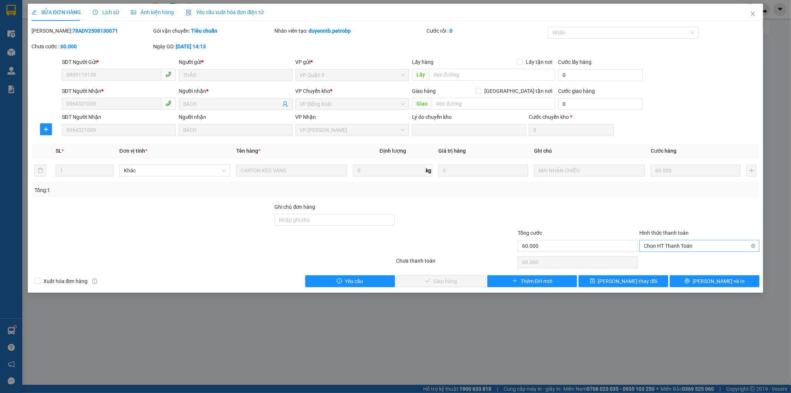
click at [663, 243] on span "Chọn HT Thanh Toán" at bounding box center [699, 245] width 111 height 11
click at [660, 260] on div "Tại văn phòng" at bounding box center [699, 260] width 111 height 8
type input "0"
click at [455, 279] on span "Lưu và Giao hàng" at bounding box center [446, 281] width 71 height 8
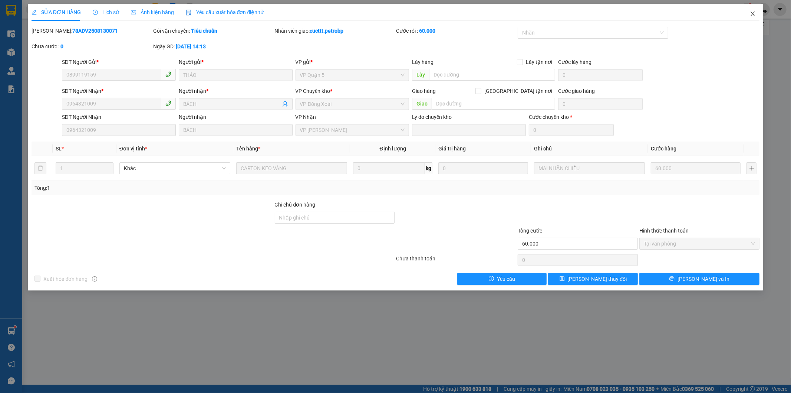
click at [753, 13] on icon "close" at bounding box center [753, 14] width 4 height 4
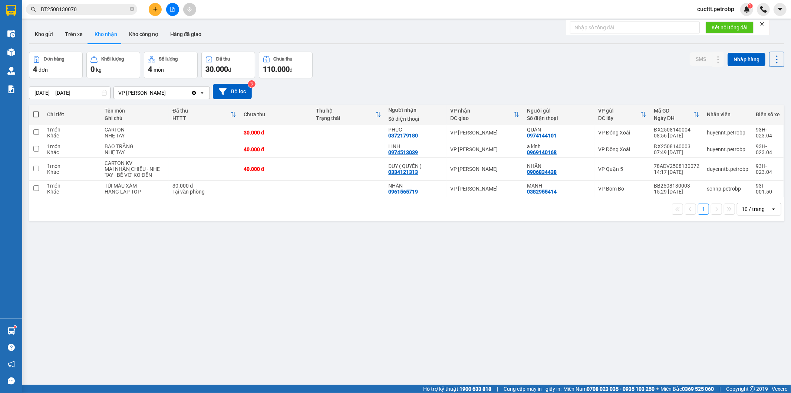
click at [128, 233] on div "ver 1.8.138 Kho gửi Trên xe Kho nhận Kho công nợ Hàng đã giao Đơn hàng 4 đơn Kh…" at bounding box center [407, 218] width 762 height 393
click at [180, 33] on button "Hàng đã giao" at bounding box center [185, 34] width 43 height 18
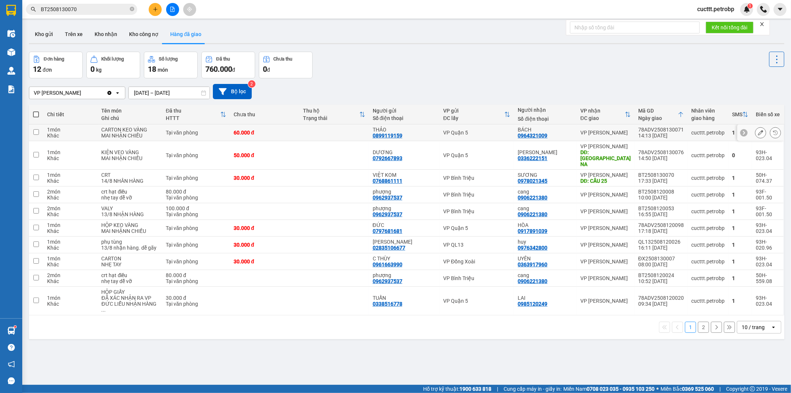
click at [296, 131] on div "60.000 đ" at bounding box center [265, 132] width 62 height 6
checkbox input "true"
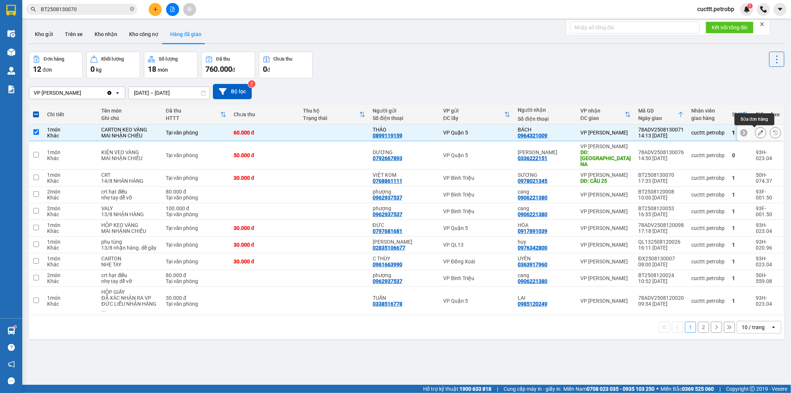
click at [758, 134] on icon at bounding box center [760, 132] width 5 height 5
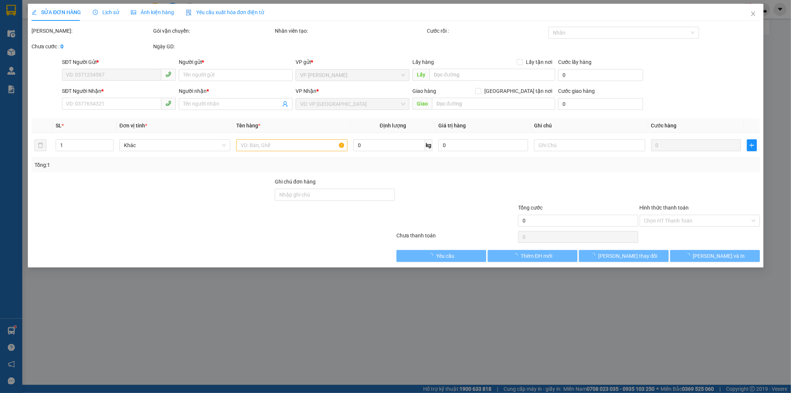
type input "0899119159"
type input "THẢO"
type input "0964321009"
type input "BÁCH"
type input "60.000"
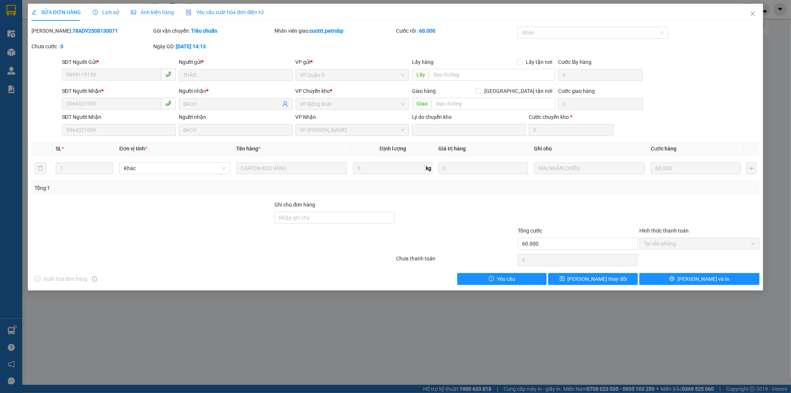
drag, startPoint x: 49, startPoint y: 30, endPoint x: 116, endPoint y: 34, distance: 67.6
click at [116, 34] on div "Mã ĐH: 78ADV2508130071" at bounding box center [92, 31] width 120 height 8
copy b "78ADV2508130071"
click at [752, 14] on icon "close" at bounding box center [753, 14] width 6 height 6
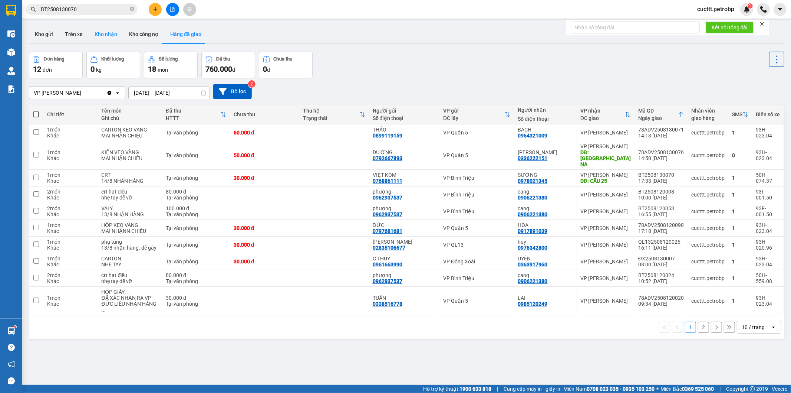
click at [109, 34] on button "Kho nhận" at bounding box center [106, 34] width 35 height 18
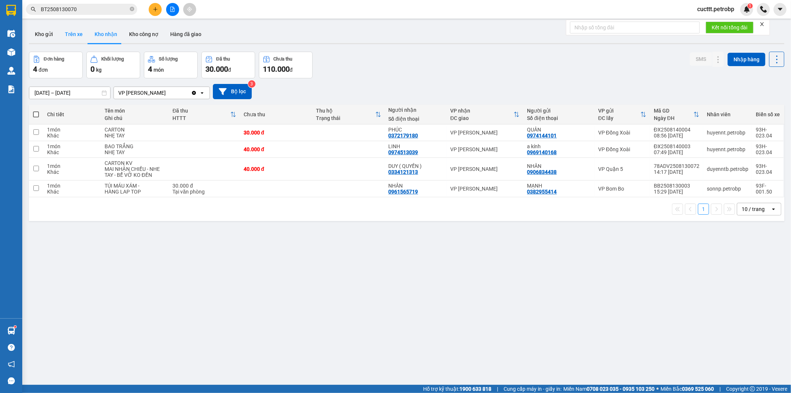
click at [72, 35] on button "Trên xe" at bounding box center [74, 34] width 30 height 18
type input "01/08/2025 – 14/08/2025"
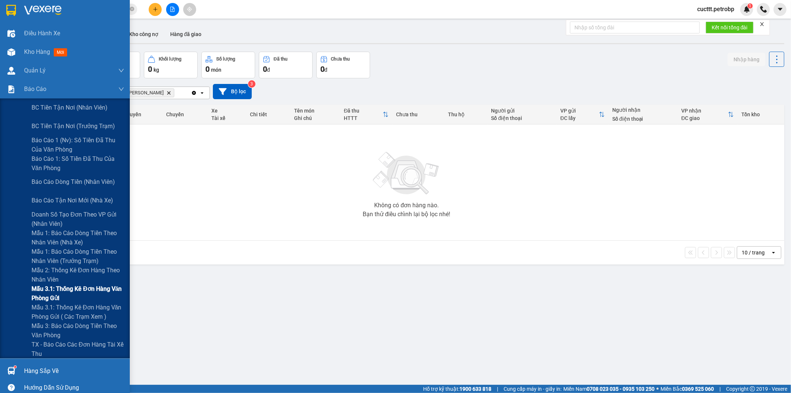
click at [82, 302] on span "Mẫu 3.1: Thống kê đơn hàng văn phòng gửi" at bounding box center [78, 293] width 93 height 19
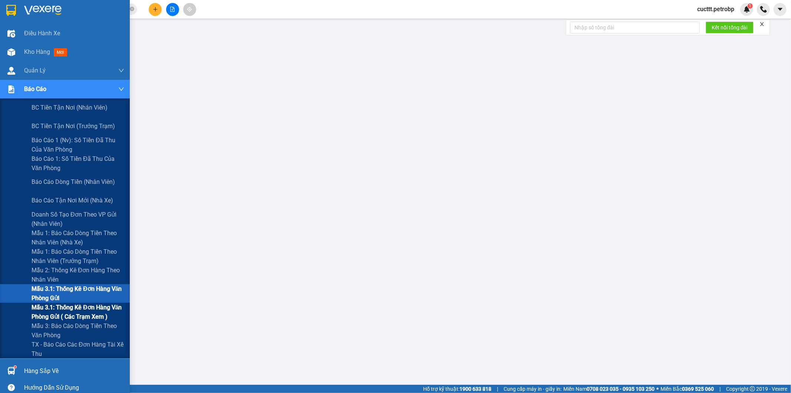
click at [81, 313] on span "Mẫu 3.1: Thống kê đơn hàng văn phòng gửi ( các trạm xem )" at bounding box center [78, 311] width 93 height 19
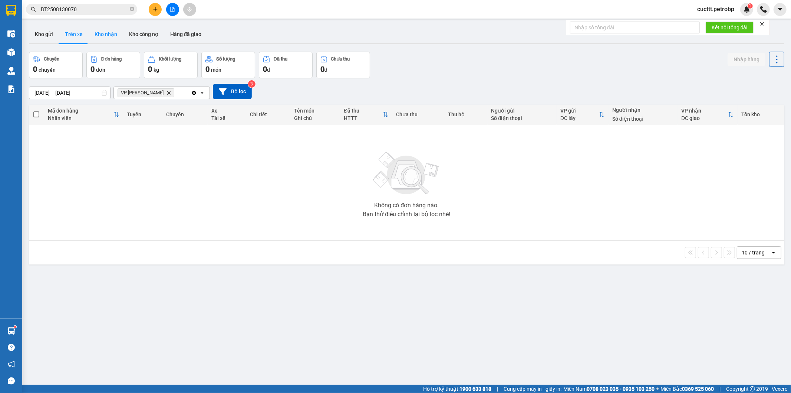
click at [100, 32] on button "Kho nhận" at bounding box center [106, 34] width 35 height 18
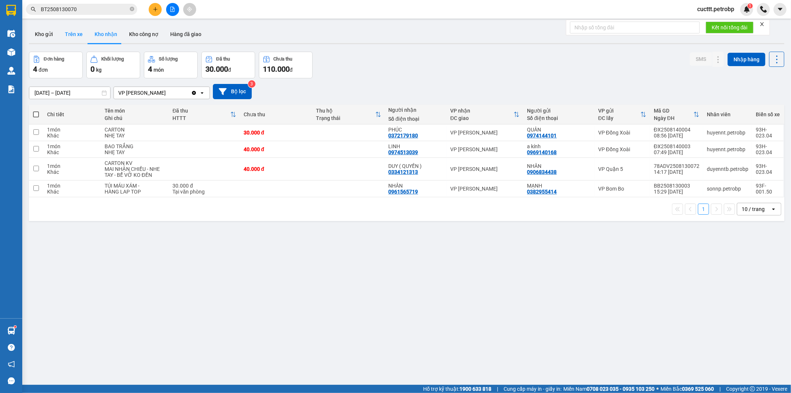
click at [77, 33] on button "Trên xe" at bounding box center [74, 34] width 30 height 18
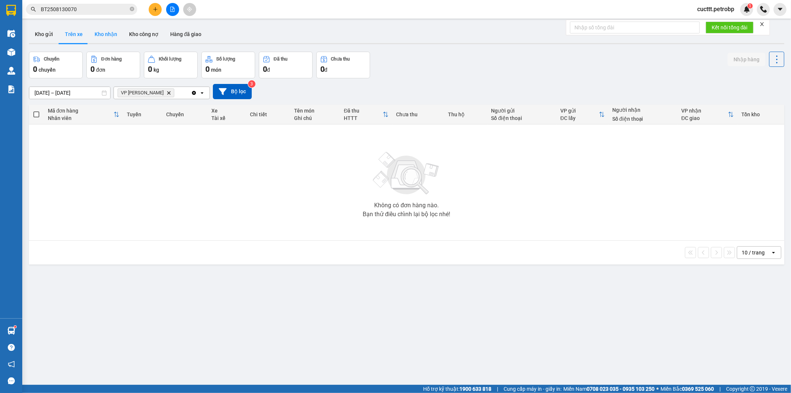
click at [99, 36] on button "Kho nhận" at bounding box center [106, 34] width 35 height 18
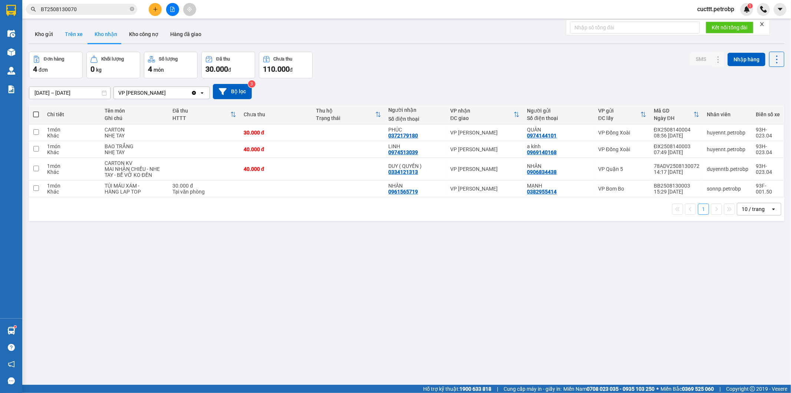
click at [73, 36] on button "Trên xe" at bounding box center [74, 34] width 30 height 18
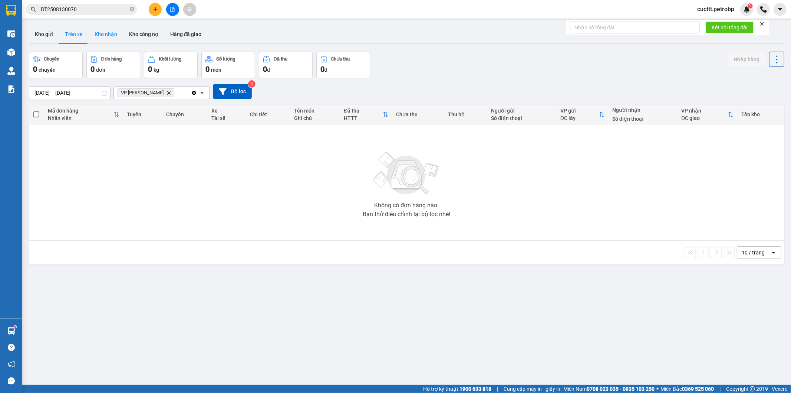
click at [104, 38] on button "Kho nhận" at bounding box center [106, 34] width 35 height 18
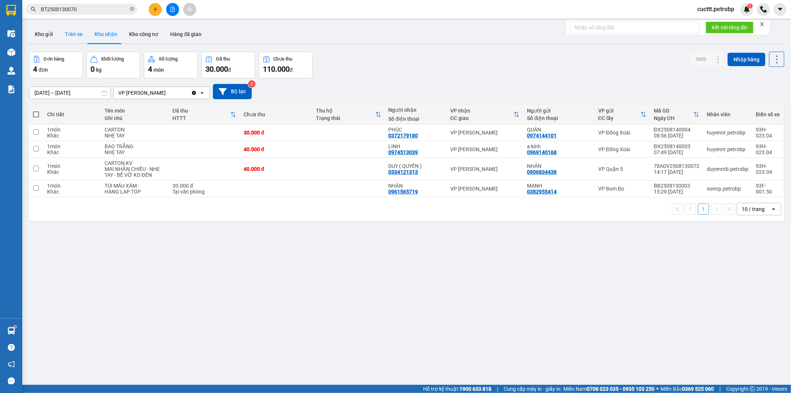
click at [73, 34] on button "Trên xe" at bounding box center [74, 34] width 30 height 18
type input "01/08/2025 – 14/08/2025"
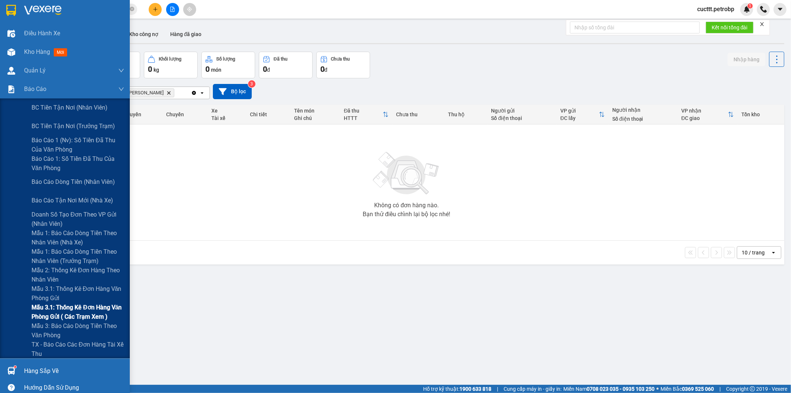
click at [85, 312] on span "Mẫu 3.1: Thống kê đơn hàng văn phòng gửi ( các trạm xem )" at bounding box center [78, 311] width 93 height 19
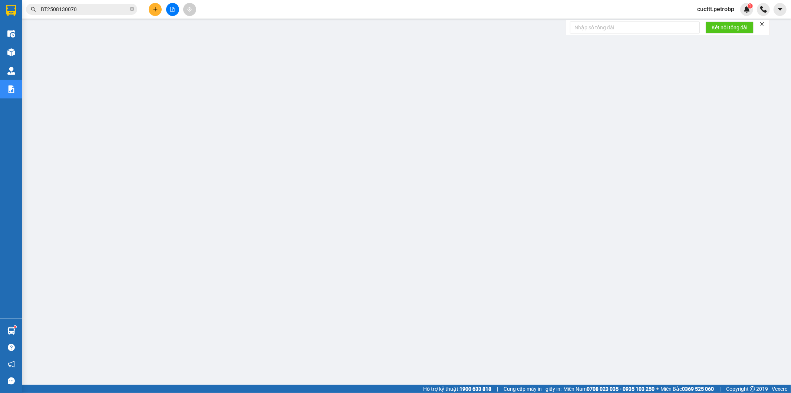
click at [716, 7] on span "cucttt.petrobp" at bounding box center [716, 8] width 49 height 9
click at [717, 23] on span "Đăng xuất" at bounding box center [719, 23] width 34 height 8
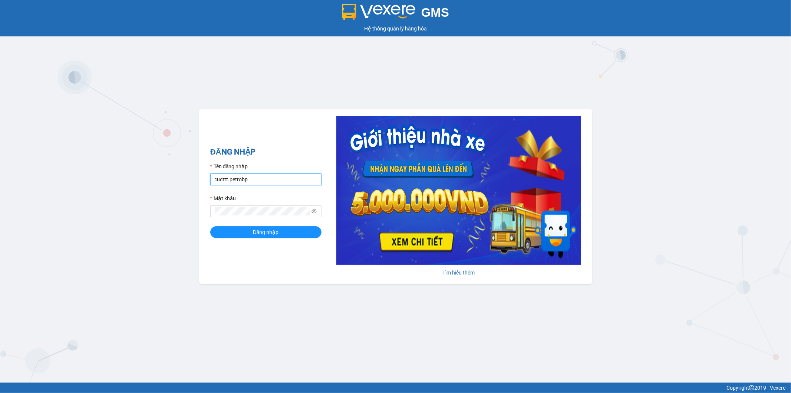
click at [278, 180] on input "cucttt.petrobp" at bounding box center [265, 179] width 111 height 12
type input "c"
type input "ctv_vpduong10.petrobp"
click at [233, 235] on button "Đăng nhập" at bounding box center [265, 232] width 111 height 12
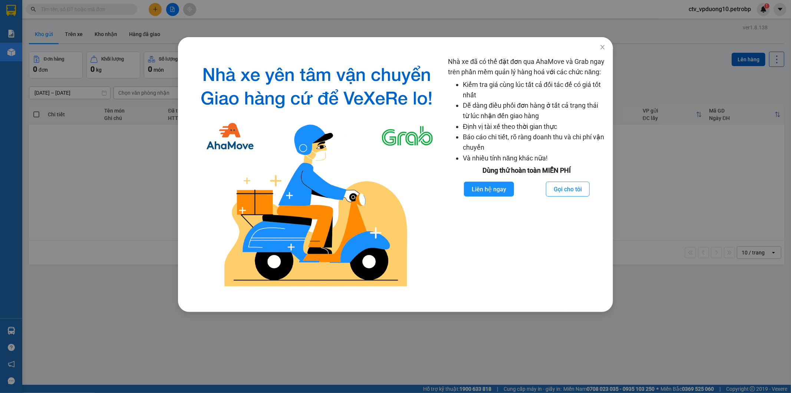
drag, startPoint x: 89, startPoint y: 148, endPoint x: 94, endPoint y: 130, distance: 19.3
click at [89, 144] on div "Nhà xe đã có thể đặt đơn qua AhaMove và Grab ngay trên phần mềm quản lý hàng ho…" at bounding box center [395, 196] width 791 height 393
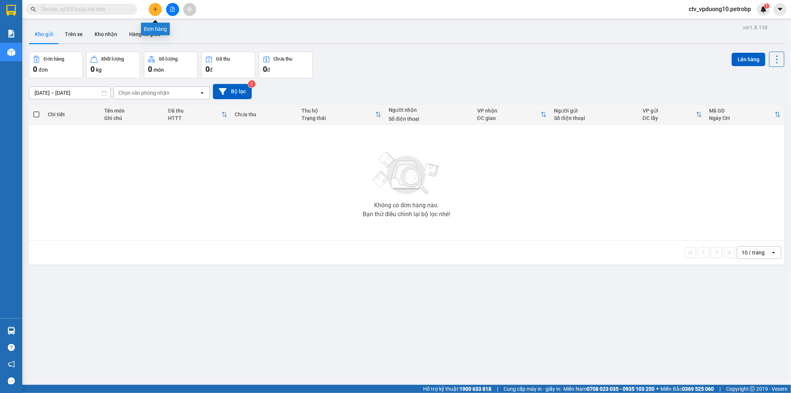
click at [157, 9] on icon "plus" at bounding box center [155, 9] width 5 height 5
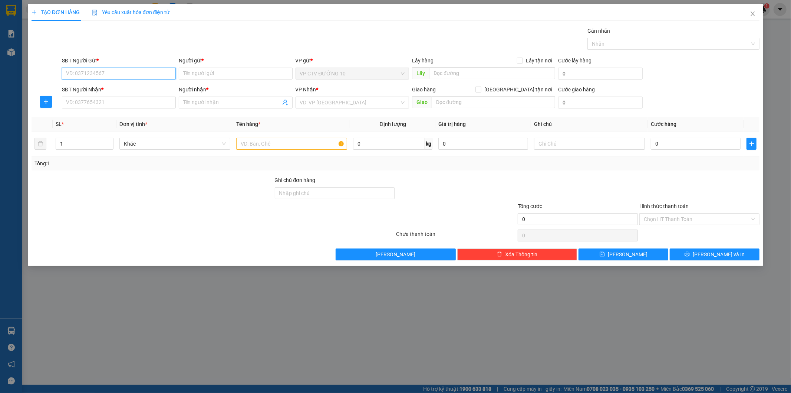
click at [121, 72] on input "SĐT Người Gửi *" at bounding box center [119, 74] width 114 height 12
type input "0989141279"
click at [112, 88] on div "0989141279 - KHÁCH" at bounding box center [118, 88] width 105 height 8
type input "KHÁCH"
type input "TÂN VẠN. TDM"
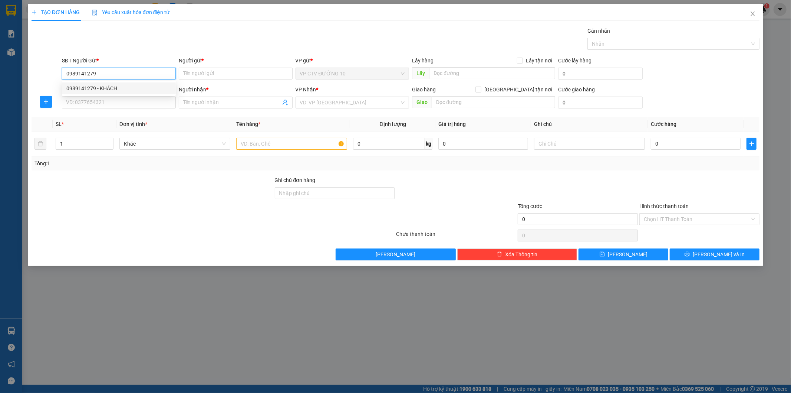
type input "0985829087"
type input "KHÁCH"
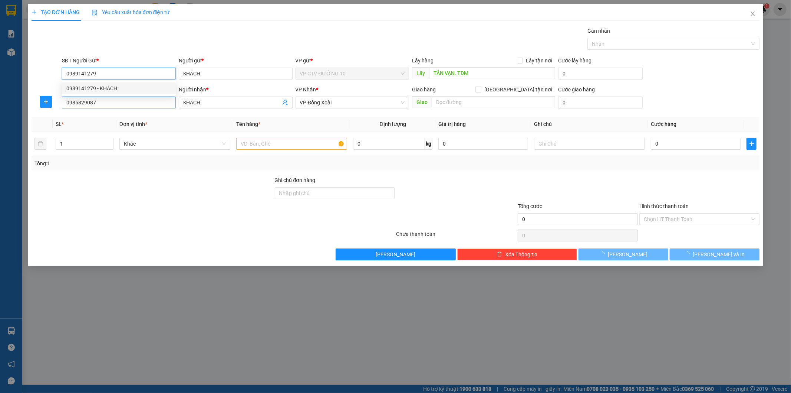
type input "400.000"
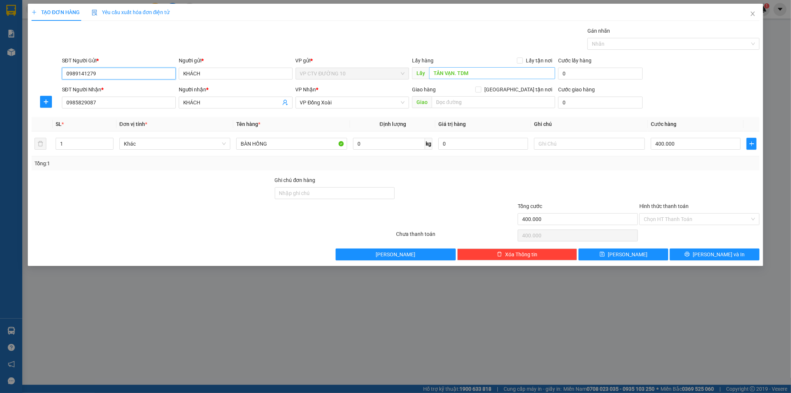
type input "0989141279"
click at [492, 71] on input "TÂN VẠN. TDM" at bounding box center [492, 73] width 126 height 12
type input "chợ hàng bông bd"
click at [90, 143] on input "1" at bounding box center [84, 143] width 57 height 11
type input "5"
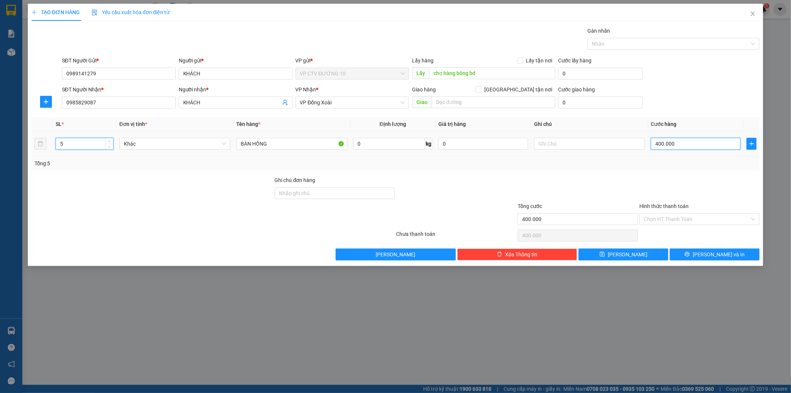
click at [684, 143] on input "400.000" at bounding box center [696, 144] width 90 height 12
type input "0"
type input "2"
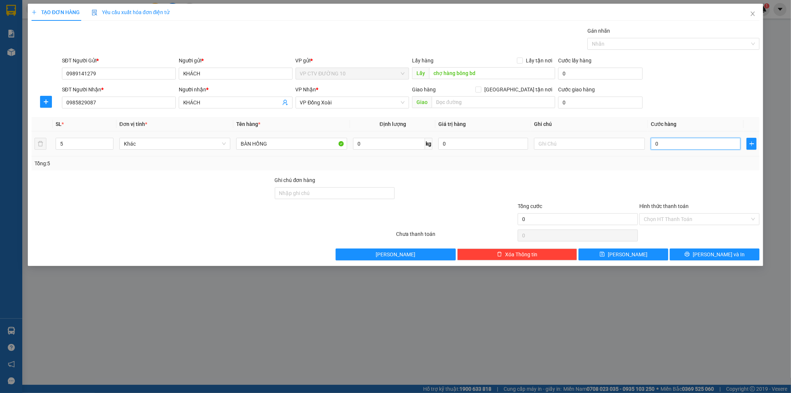
type input "2"
type input "025"
type input "25"
type input "250"
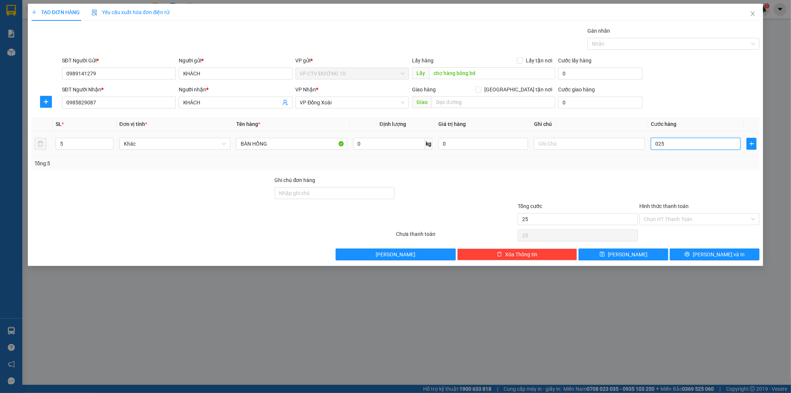
type input "250"
type input "0.250"
type input "2.500"
type input "02.500"
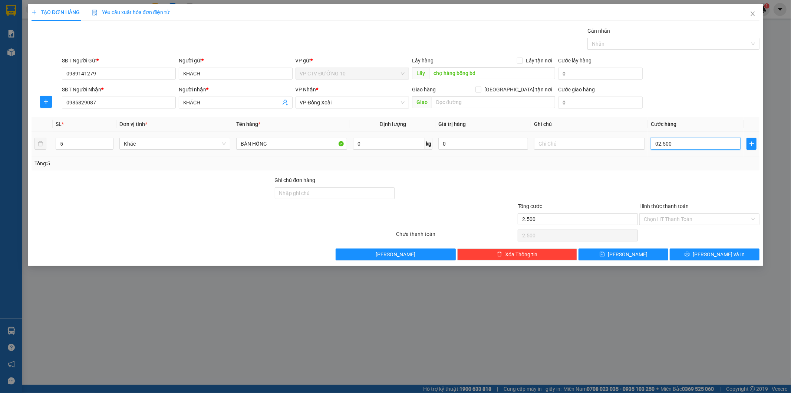
type input "25.000"
type input "025.000"
type input "250.000"
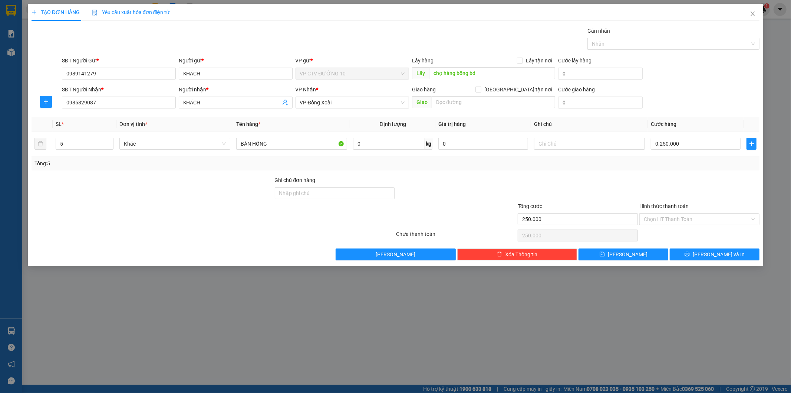
type input "250.000"
click at [601, 165] on div "Tổng: 5" at bounding box center [396, 163] width 723 height 8
click at [270, 141] on input "BÀN HỒNG" at bounding box center [291, 144] width 111 height 12
type input "B"
type input "kiện"
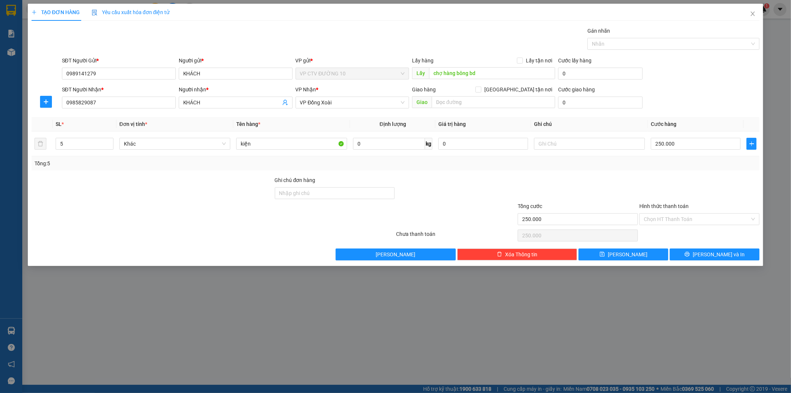
click at [592, 177] on div at bounding box center [578, 189] width 122 height 26
click at [714, 255] on span "Lưu và In" at bounding box center [719, 254] width 52 height 8
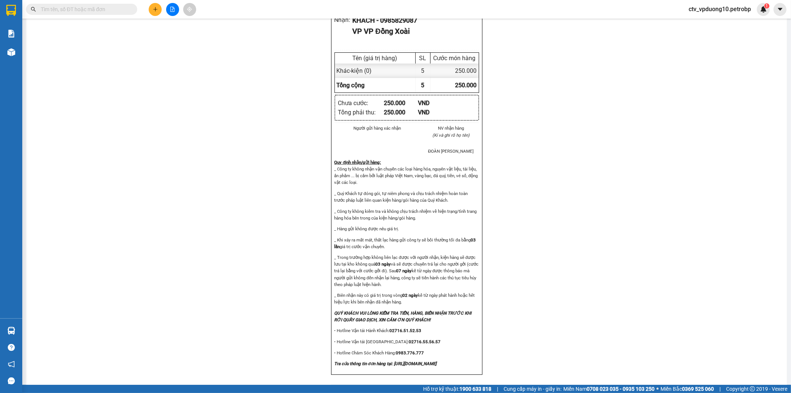
scroll to position [782, 0]
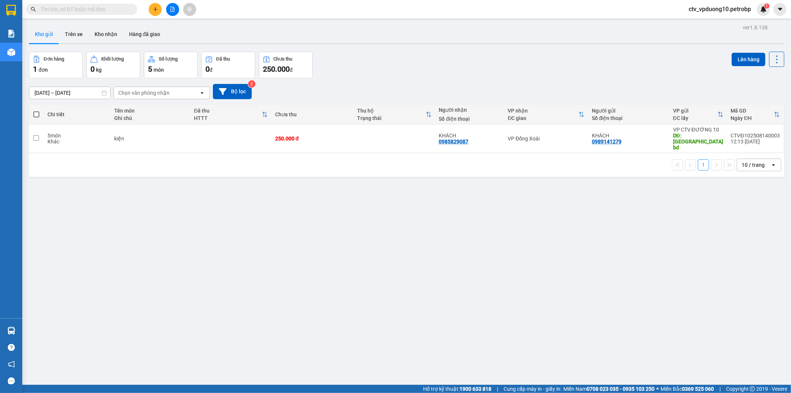
click at [743, 8] on span "ctv_vpduong10.petrobp" at bounding box center [720, 8] width 74 height 9
click at [710, 20] on span "Đăng xuất" at bounding box center [723, 23] width 60 height 8
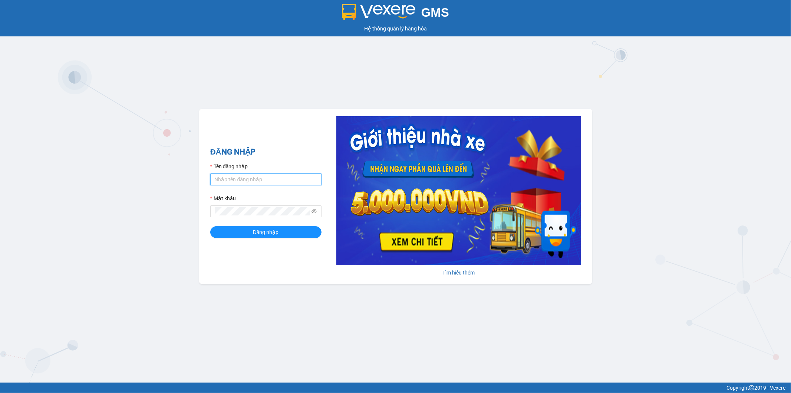
type input "cucttt.petrobp"
click at [250, 176] on input "cucttt.petrobp" at bounding box center [265, 179] width 111 height 12
click at [285, 232] on button "Đăng nhập" at bounding box center [265, 232] width 111 height 12
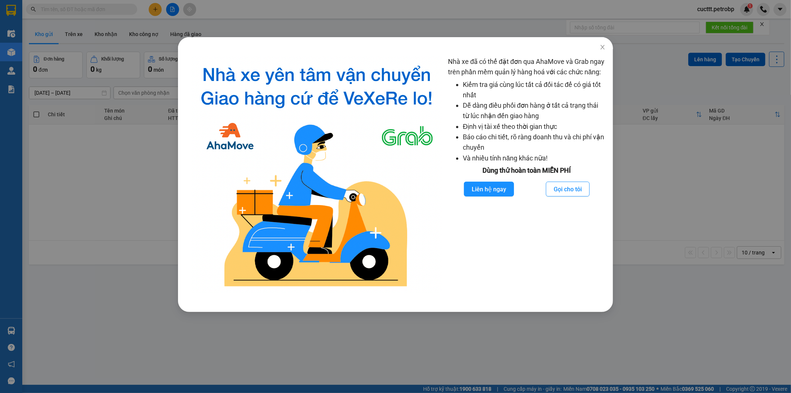
drag, startPoint x: 118, startPoint y: 197, endPoint x: 112, endPoint y: 72, distance: 125.5
click at [118, 191] on div "Nhà xe đã có thể đặt đơn qua AhaMove và Grab ngay trên phần mềm quản lý hàng ho…" at bounding box center [395, 196] width 791 height 393
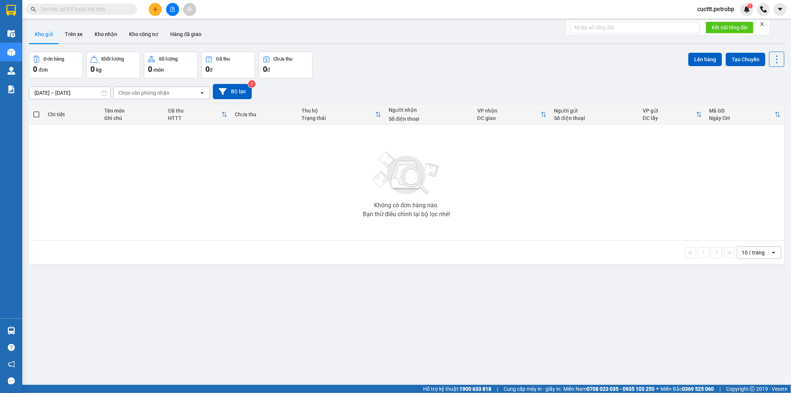
drag, startPoint x: 64, startPoint y: 36, endPoint x: 110, endPoint y: 0, distance: 58.1
click at [66, 34] on button "Trên xe" at bounding box center [74, 34] width 30 height 18
